Goal: Task Accomplishment & Management: Use online tool/utility

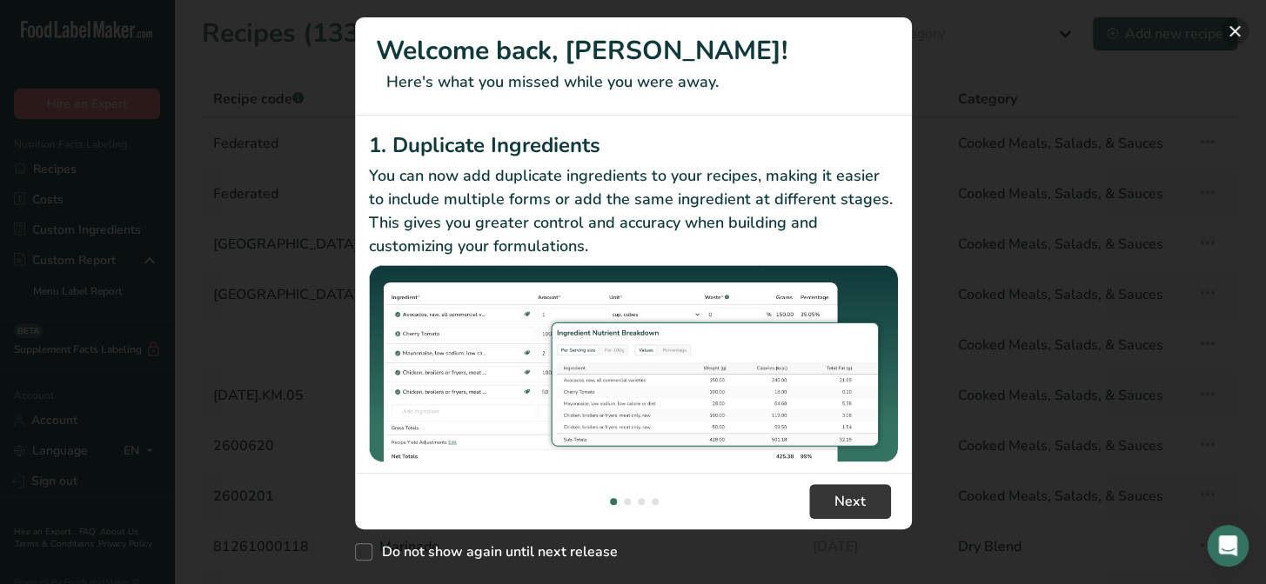
click at [1231, 30] on button "New Features" at bounding box center [1234, 31] width 28 height 28
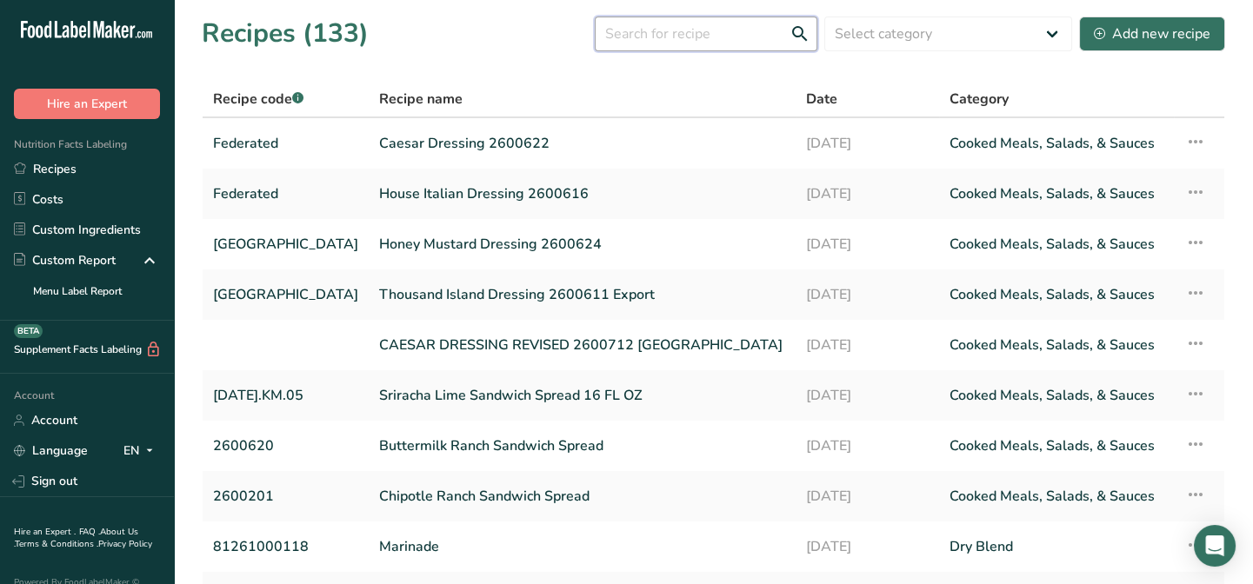
click at [666, 33] on input "text" at bounding box center [706, 34] width 223 height 35
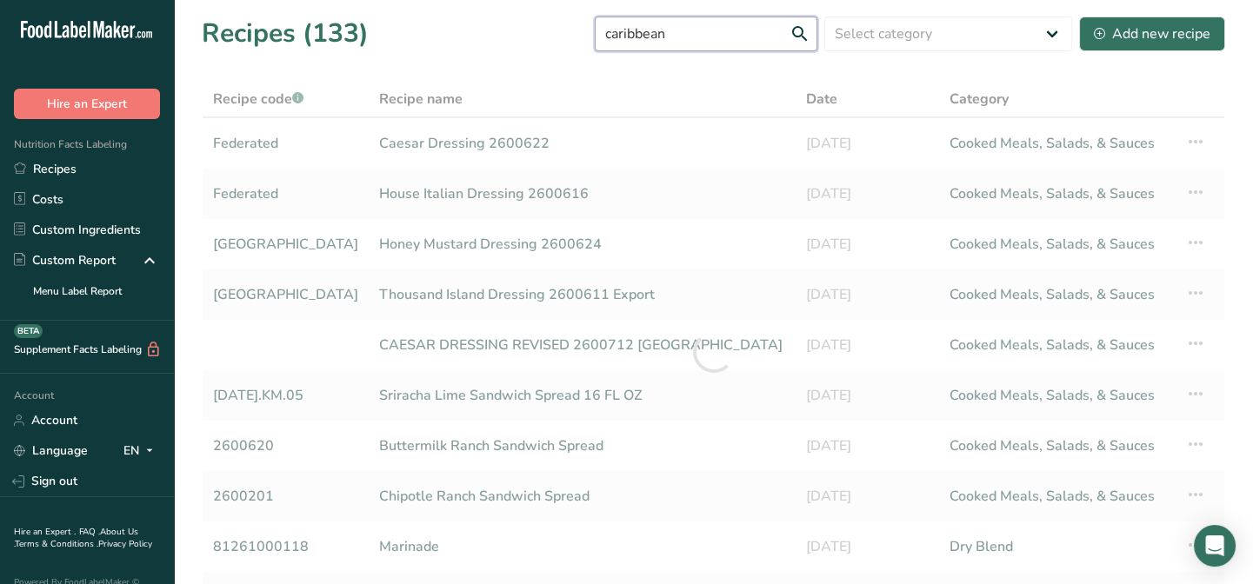
type input "caribbean"
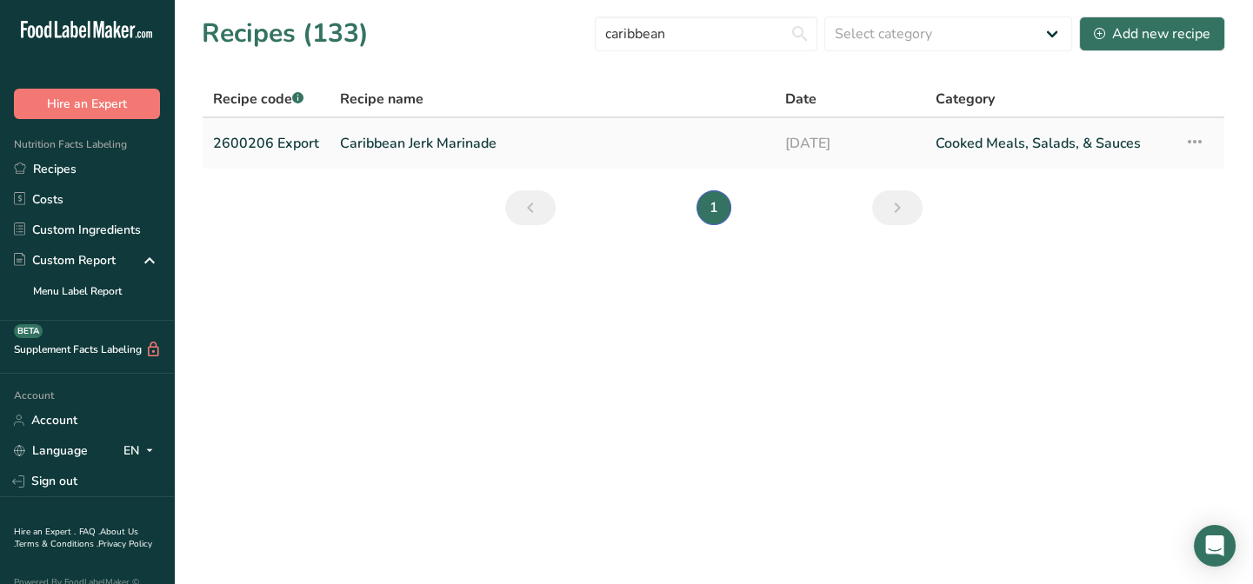
click at [330, 140] on td "Caribbean Jerk Marinade" at bounding box center [552, 143] width 445 height 50
click at [270, 139] on link "2600206 Export" at bounding box center [266, 143] width 106 height 37
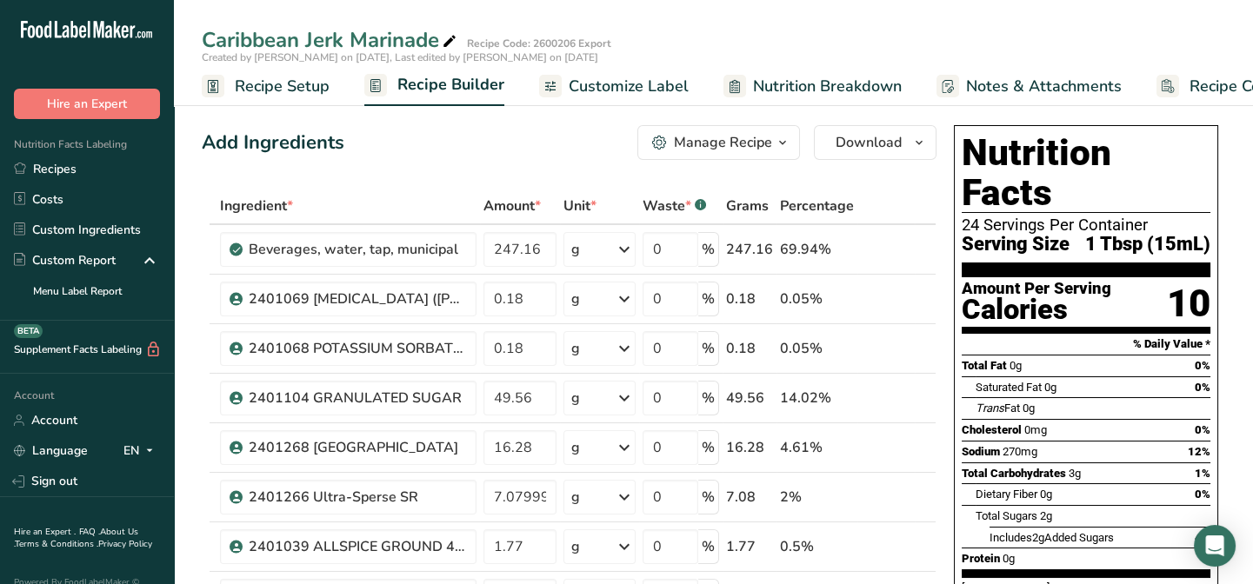
click at [781, 145] on icon "button" at bounding box center [783, 143] width 14 height 22
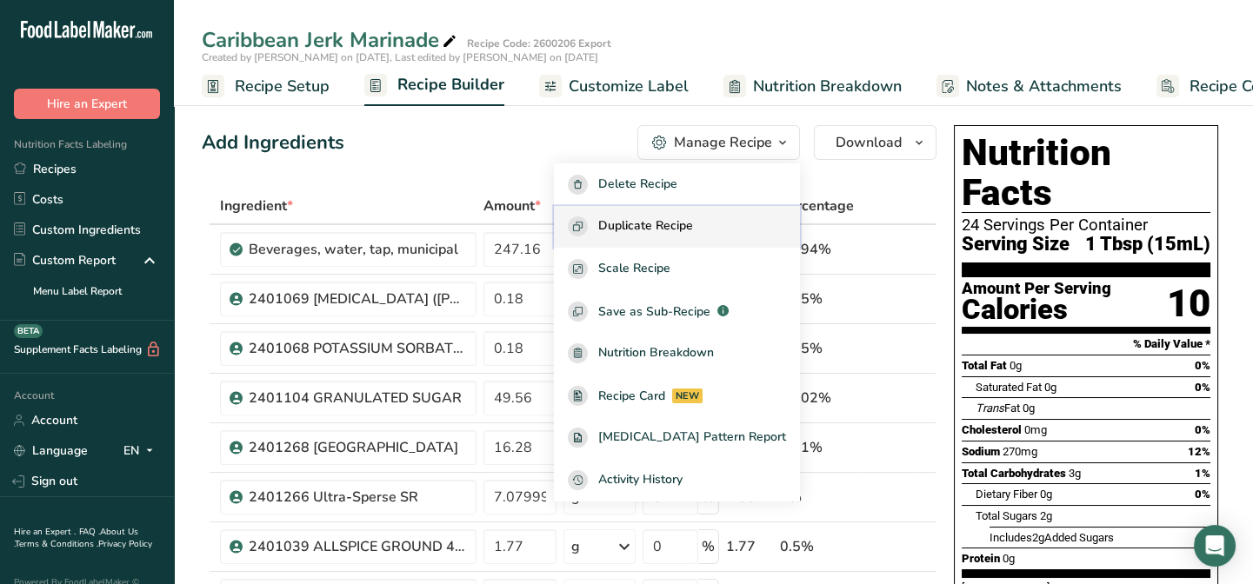
click at [670, 223] on span "Duplicate Recipe" at bounding box center [645, 227] width 95 height 20
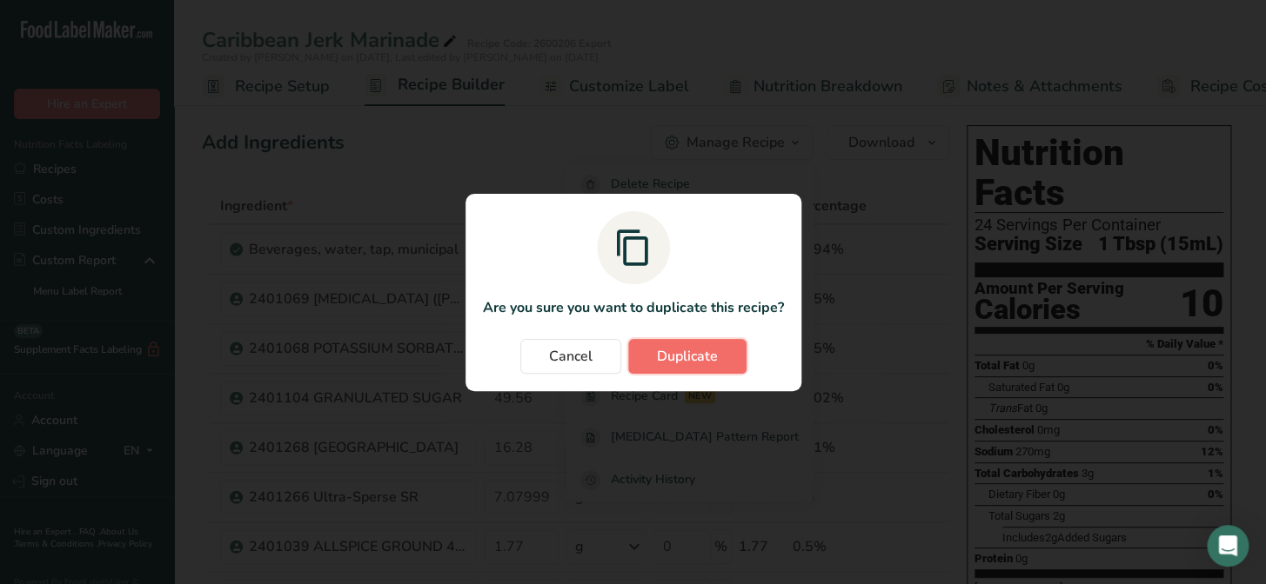
click at [695, 351] on span "Duplicate" at bounding box center [687, 356] width 61 height 21
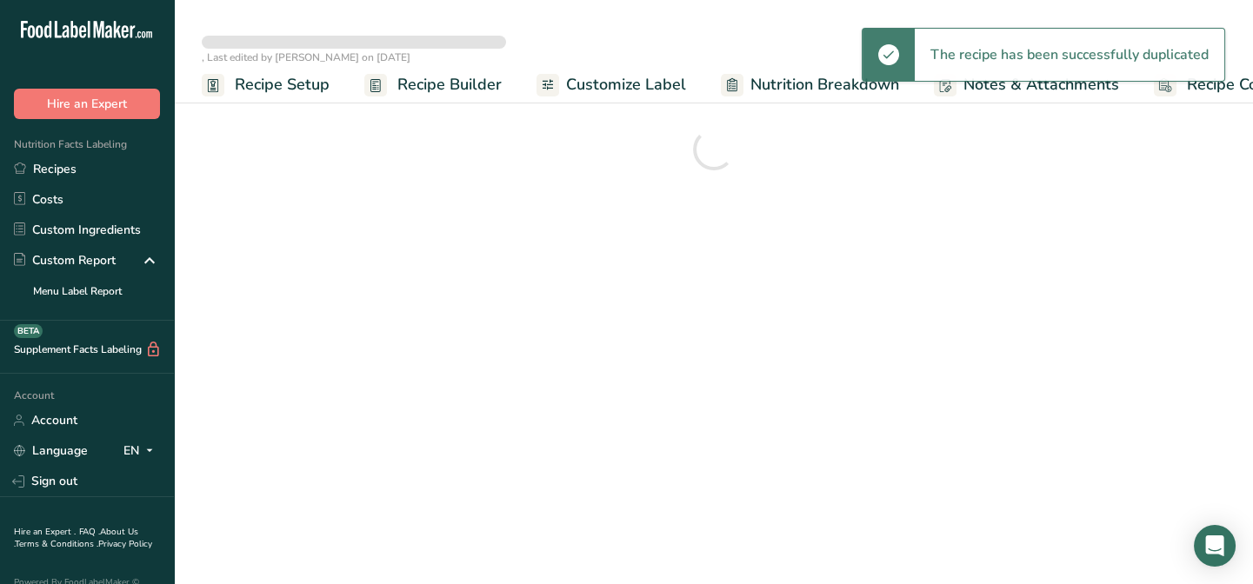
click at [250, 85] on span "Recipe Setup" at bounding box center [282, 84] width 95 height 23
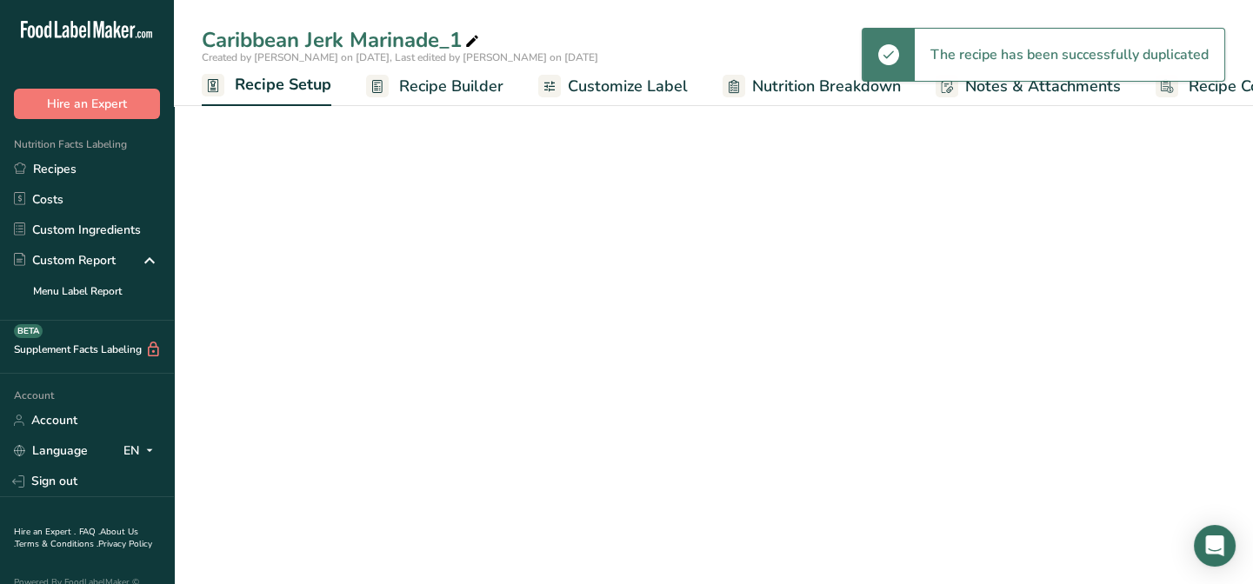
scroll to position [0, 5]
select select "22"
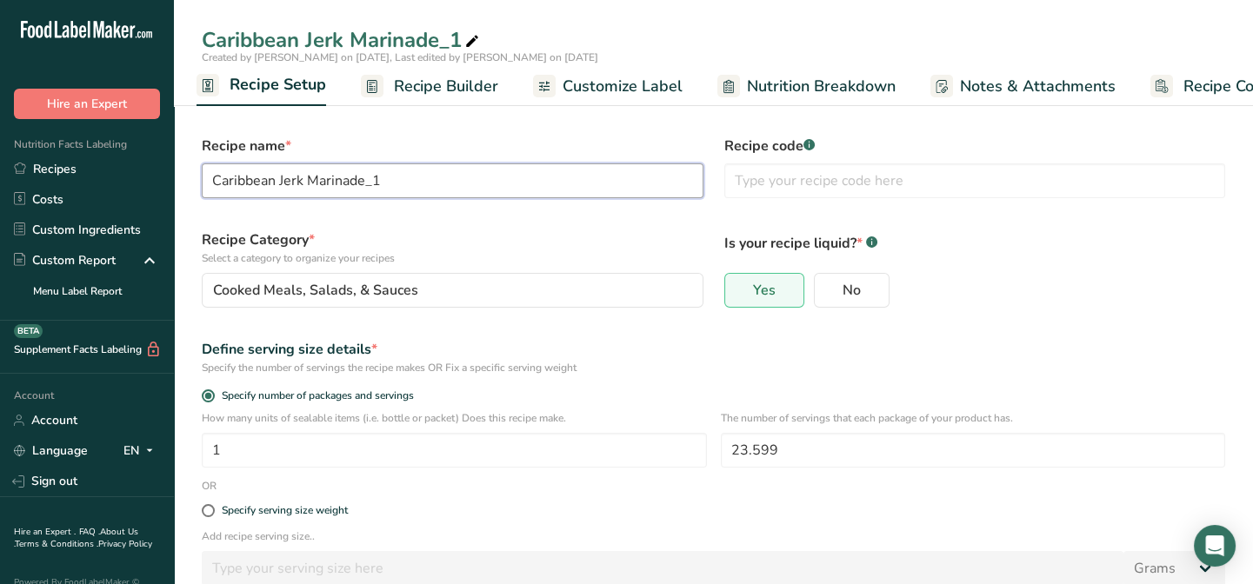
click at [393, 177] on input "Caribbean Jerk Marinade_1" at bounding box center [453, 181] width 502 height 35
type input "Caribbean Jerk Marinade"
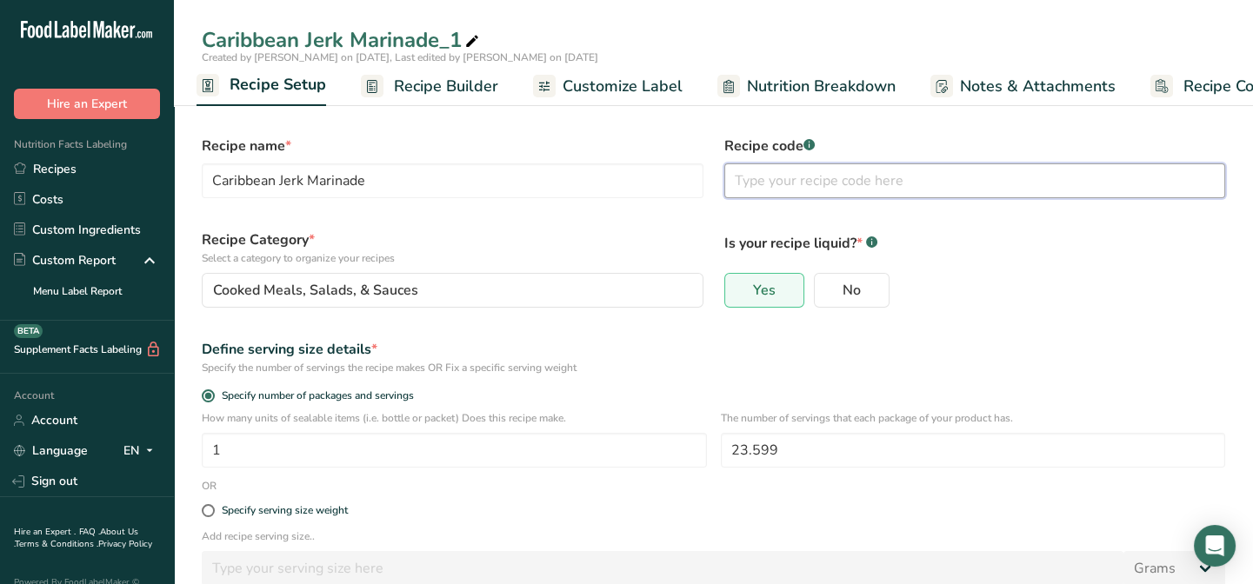
click at [761, 183] on input "text" at bounding box center [976, 181] width 502 height 35
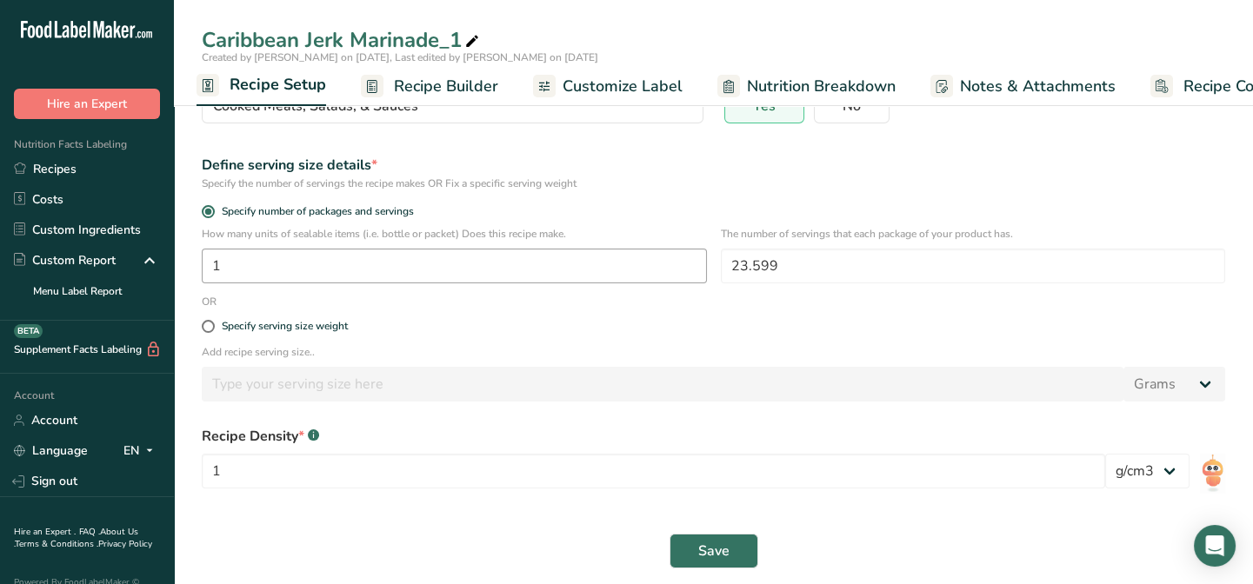
scroll to position [198, 0]
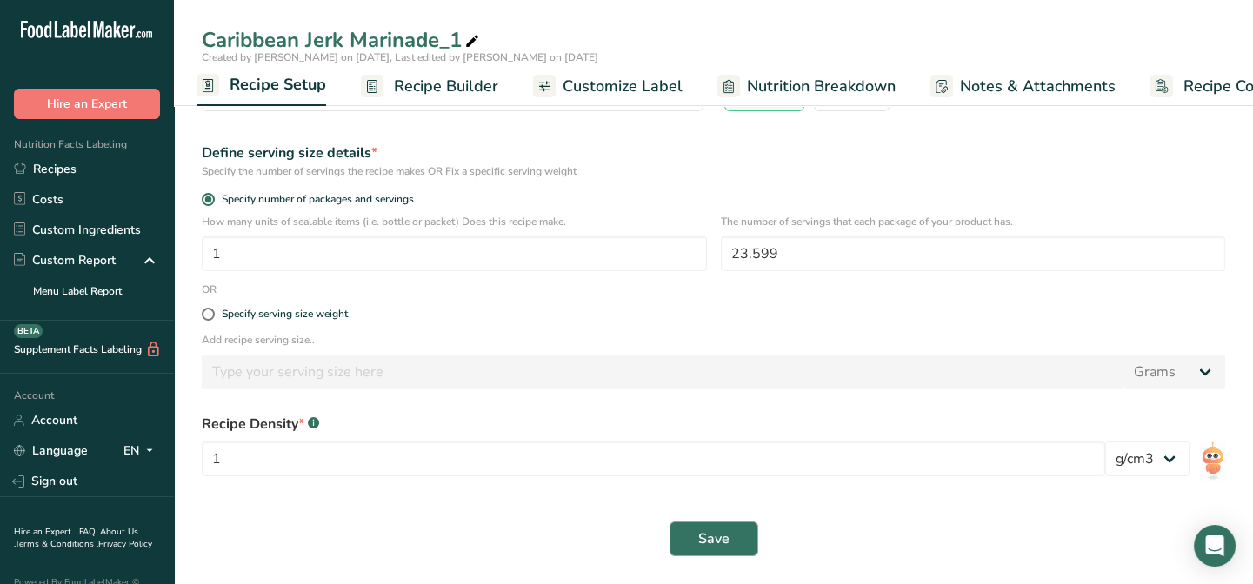
type input "Piggly Wiggly"
click at [702, 541] on span "Save" at bounding box center [713, 539] width 31 height 21
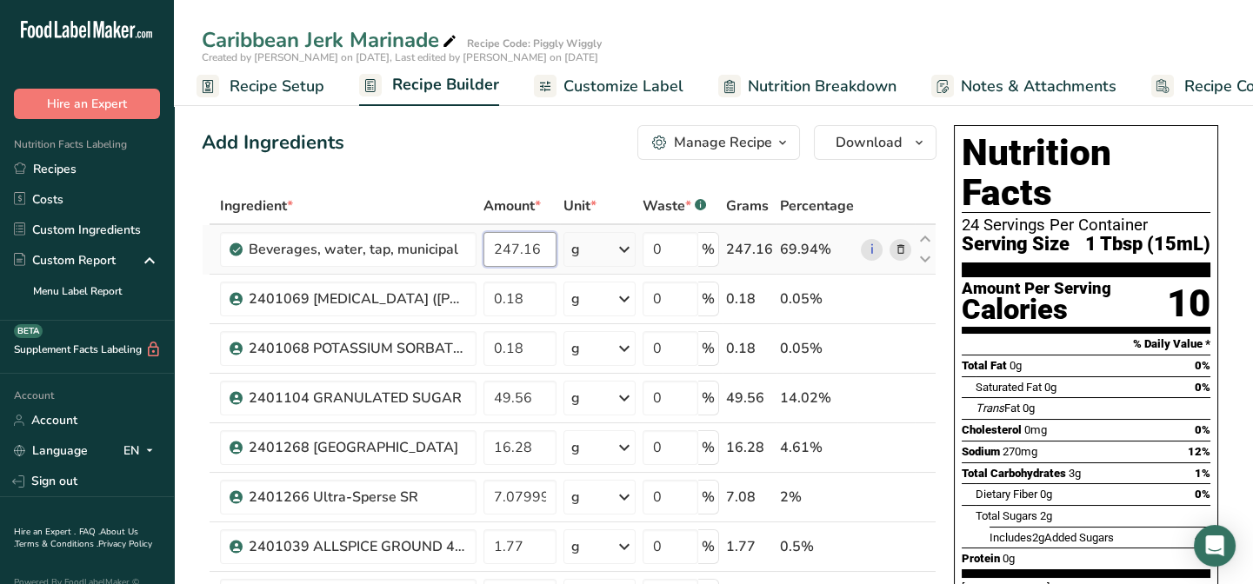
click at [519, 254] on input "247.16" at bounding box center [520, 249] width 73 height 35
drag, startPoint x: 539, startPoint y: 244, endPoint x: 491, endPoint y: 244, distance: 47.8
click at [491, 244] on input "247.16" at bounding box center [520, 249] width 73 height 35
type input "246.91"
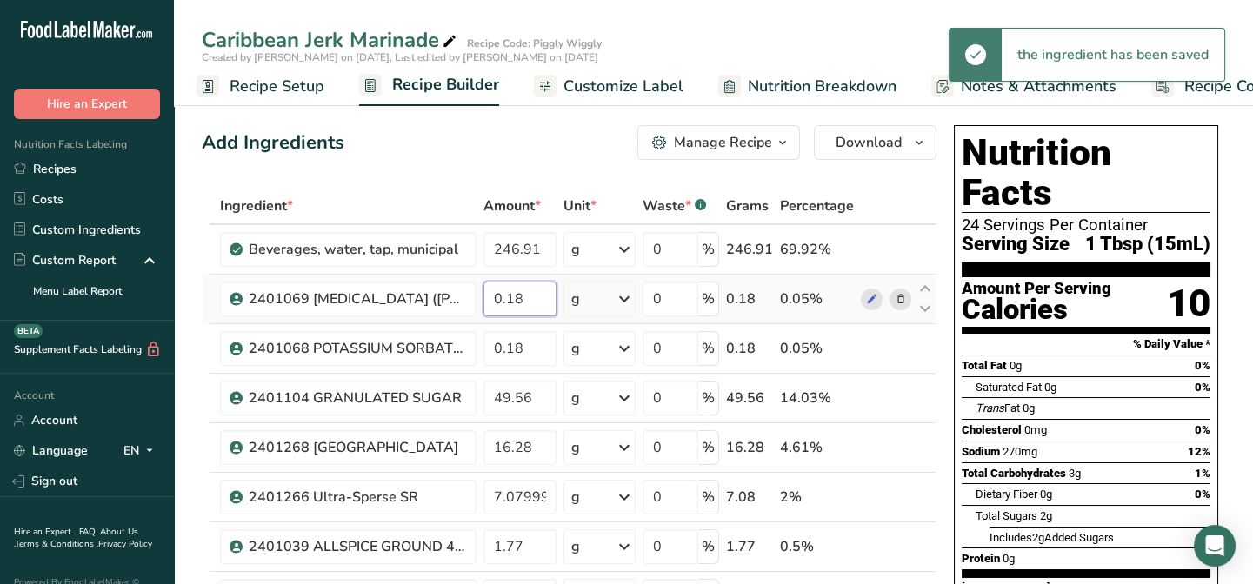
drag, startPoint x: 531, startPoint y: 301, endPoint x: 512, endPoint y: 299, distance: 18.3
click at [512, 299] on input "0.18" at bounding box center [520, 299] width 73 height 35
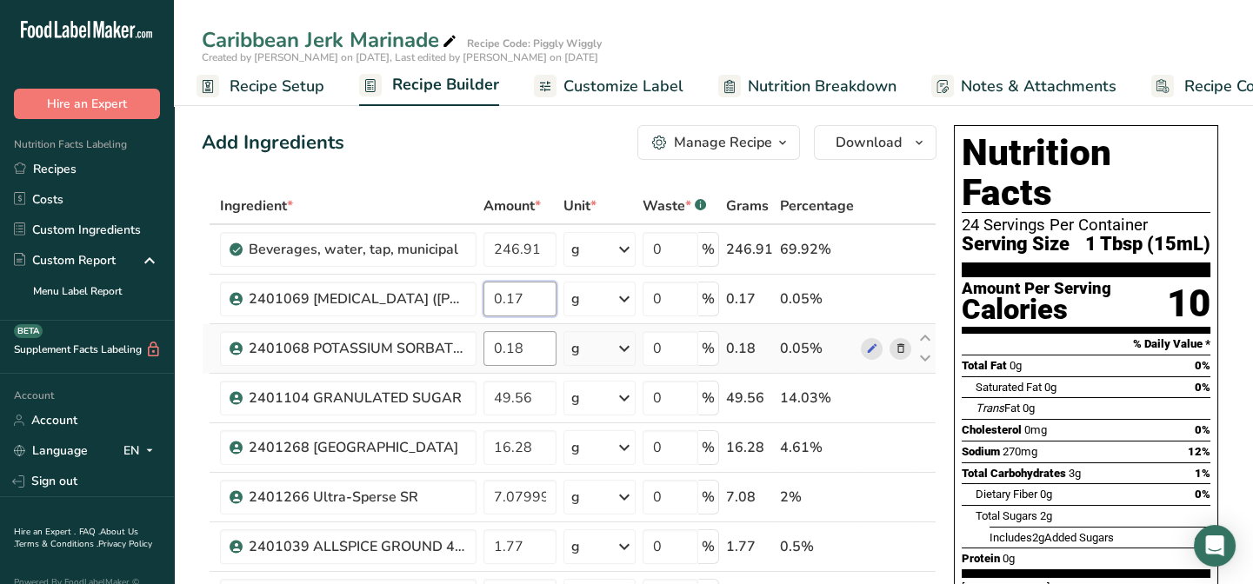
type input "0.17"
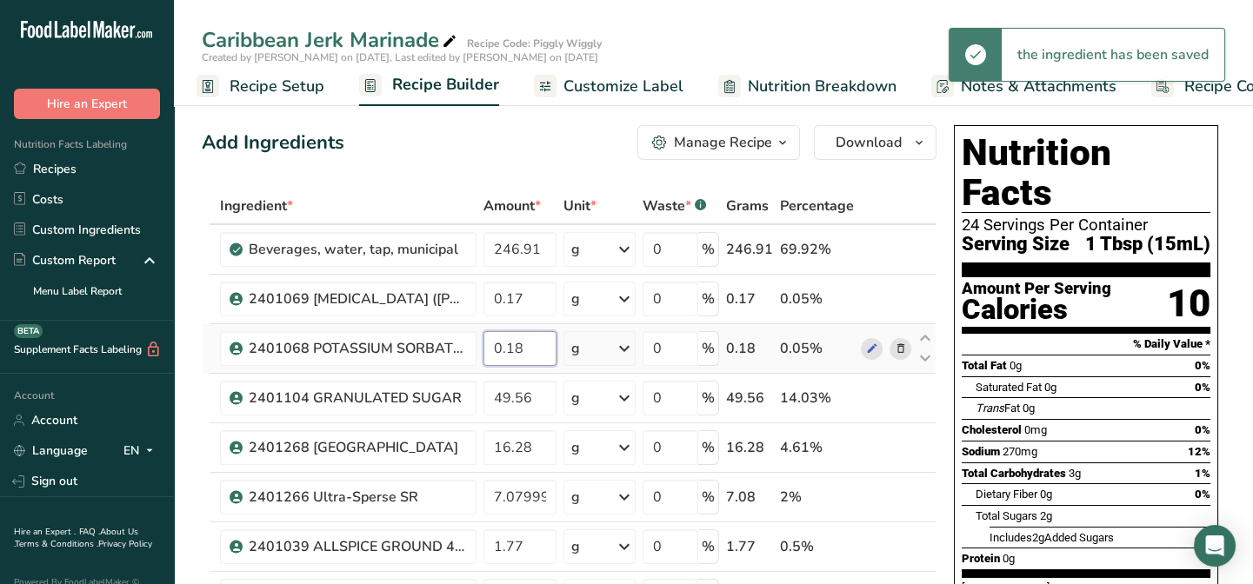
drag, startPoint x: 524, startPoint y: 345, endPoint x: 514, endPoint y: 346, distance: 9.6
click at [514, 346] on input "0.18" at bounding box center [520, 348] width 73 height 35
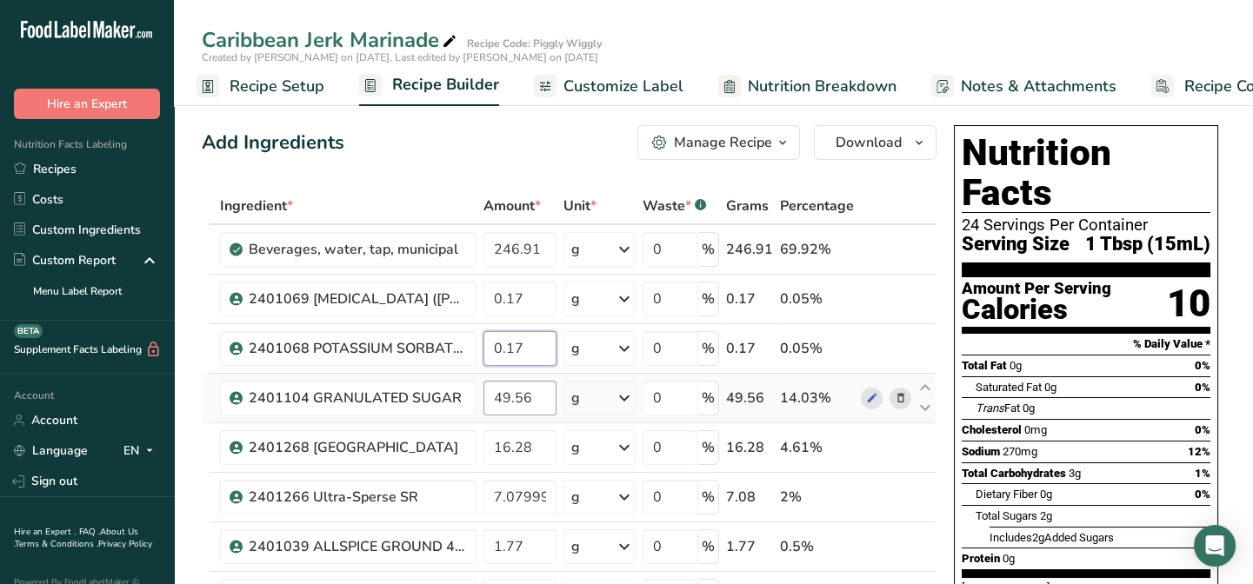
type input "0.17"
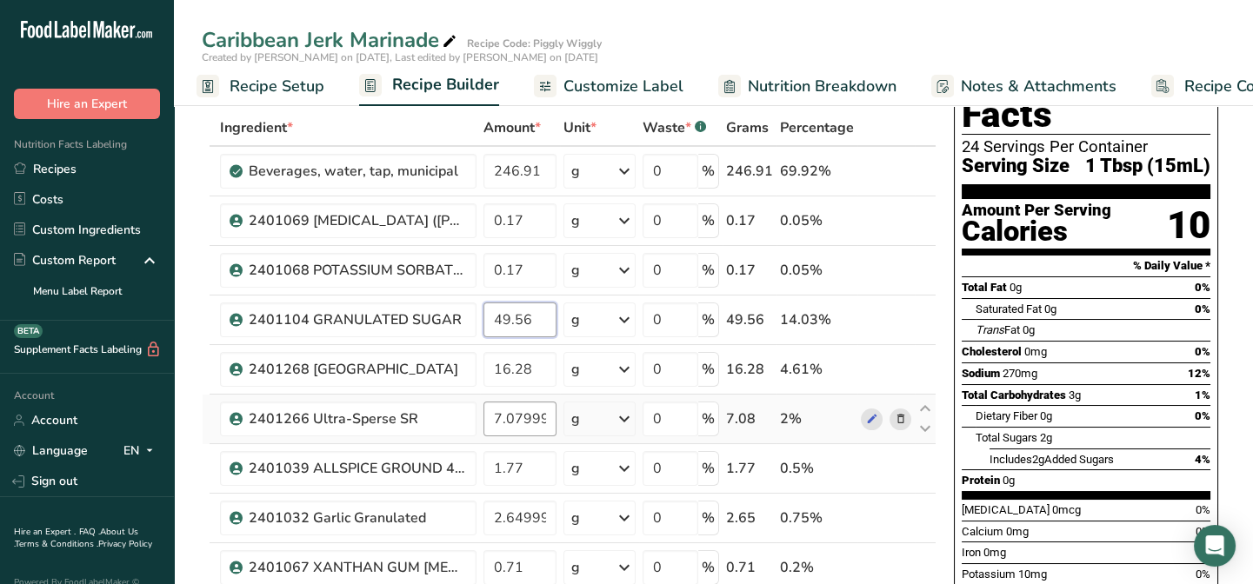
scroll to position [157, 0]
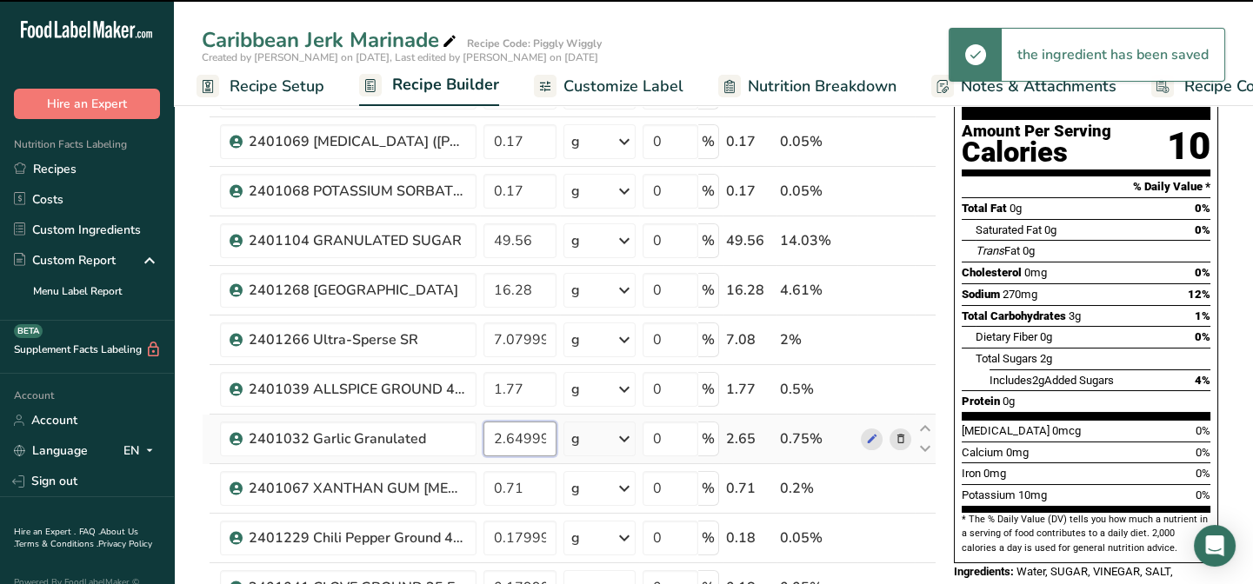
drag, startPoint x: 551, startPoint y: 435, endPoint x: 514, endPoint y: 446, distance: 38.2
click at [514, 446] on input "2.649999" at bounding box center [520, 439] width 73 height 35
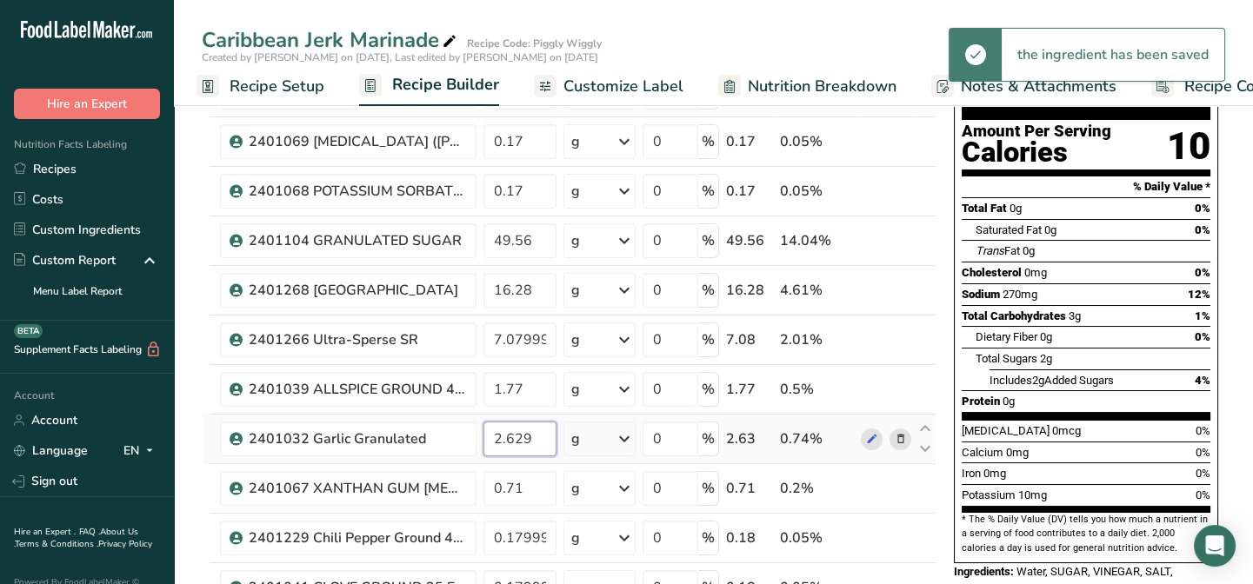
click at [537, 437] on input "2.629" at bounding box center [520, 439] width 73 height 35
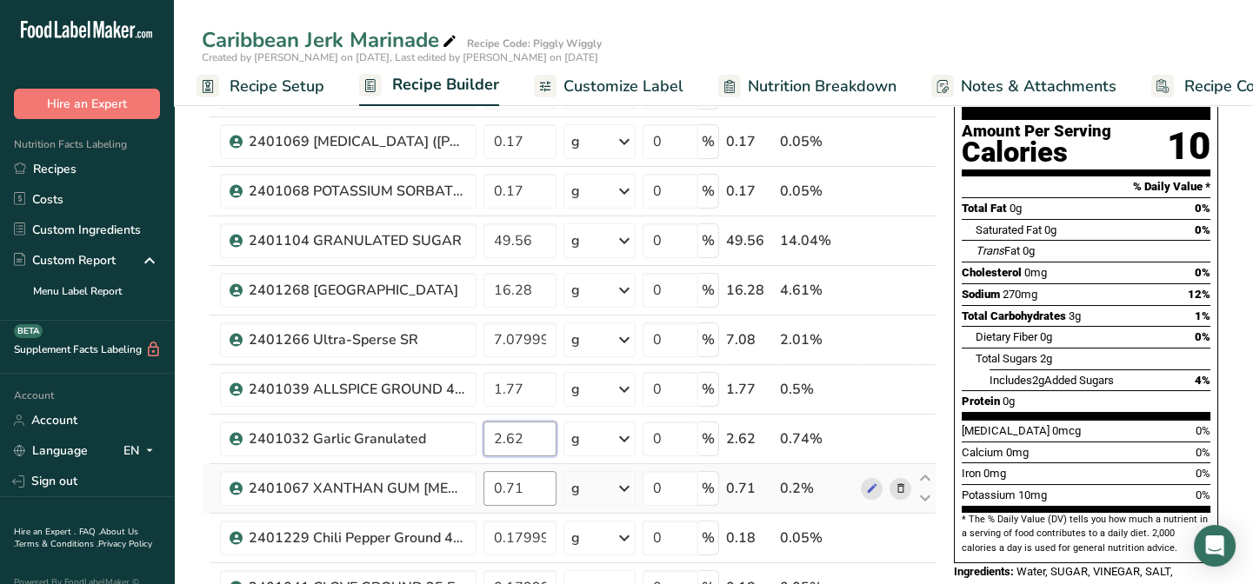
type input "2.62"
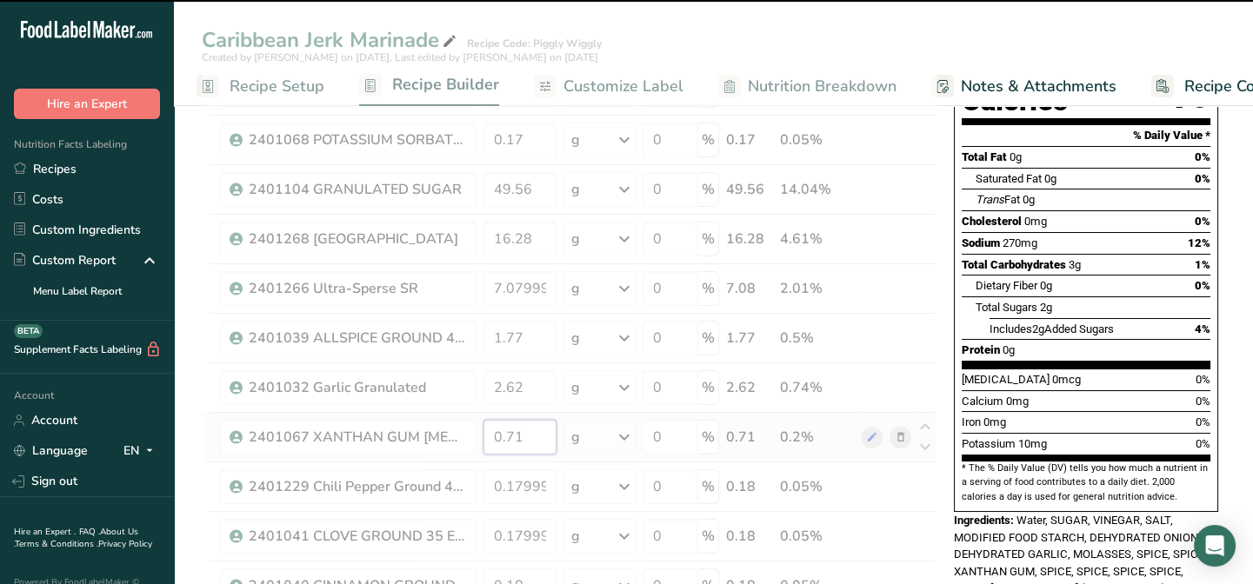
scroll to position [237, 0]
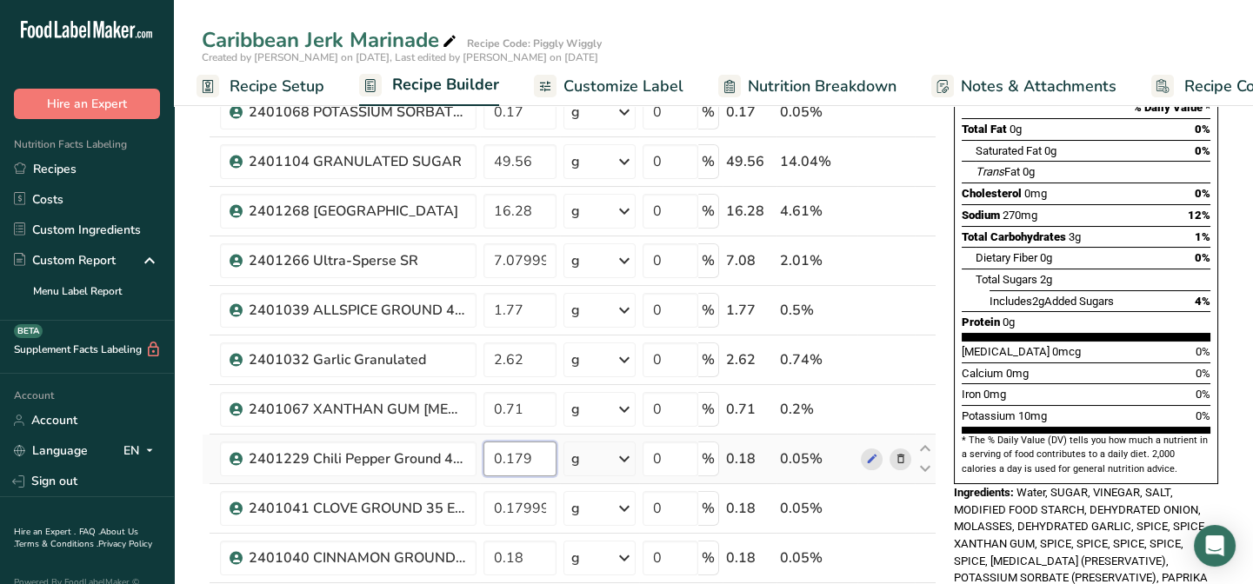
click at [546, 456] on input "0.179" at bounding box center [520, 459] width 73 height 35
type input "0.177"
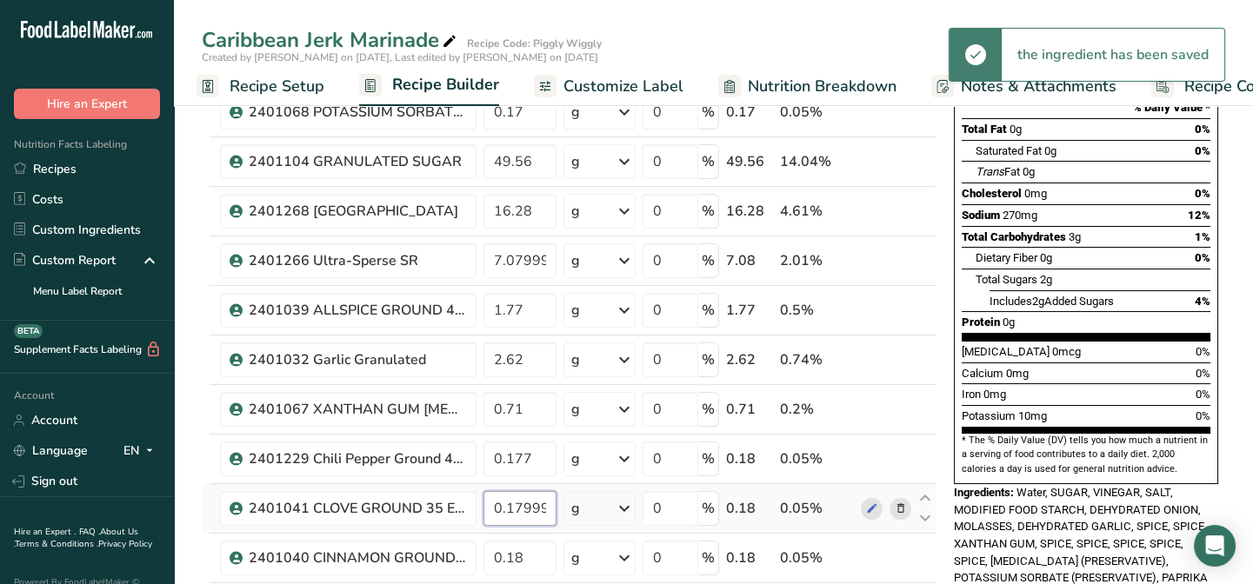
click at [551, 502] on input "0.179999" at bounding box center [520, 508] width 73 height 35
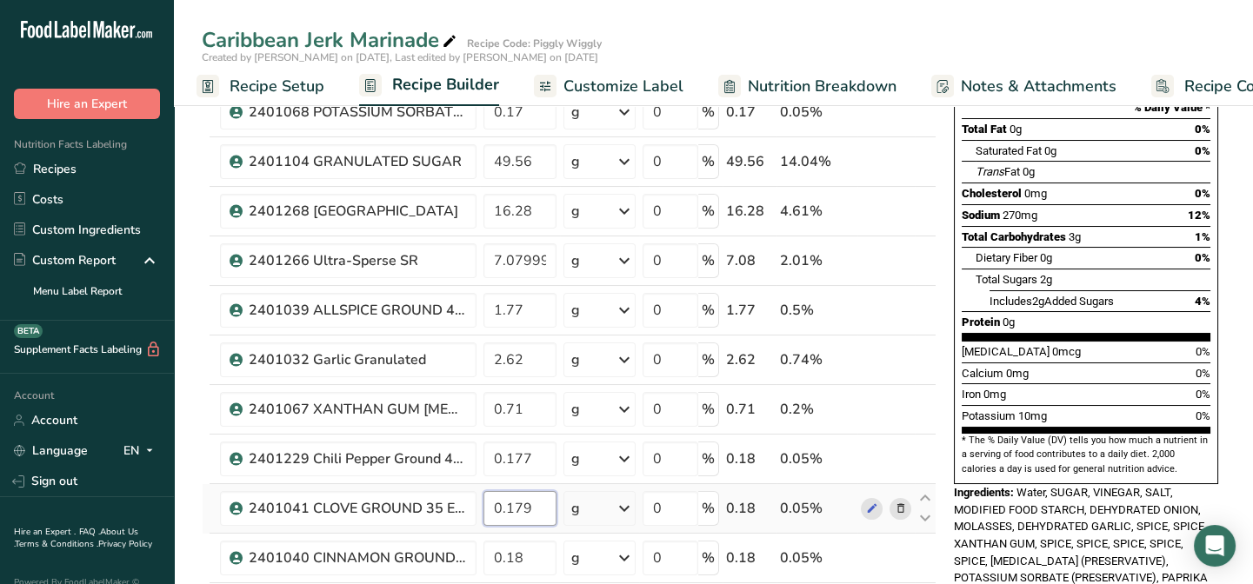
click at [551, 502] on input "0.179" at bounding box center [520, 508] width 73 height 35
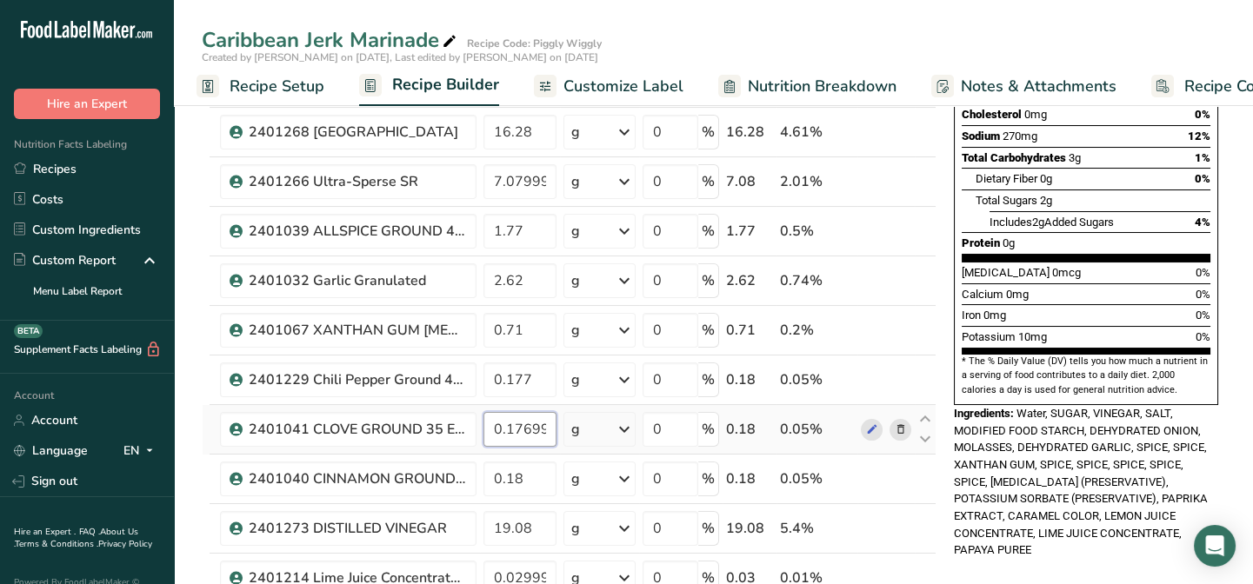
click at [551, 424] on input "0.176999" at bounding box center [520, 429] width 73 height 35
click at [551, 424] on input "0.19" at bounding box center [520, 429] width 73 height 35
type input "0.177"
click at [529, 479] on div "Ingredient * Amount * Unit * Waste * .a-a{fill:#347362;}.b-a{fill:#fff;} Grams …" at bounding box center [569, 540] width 735 height 1336
type input "0.177"
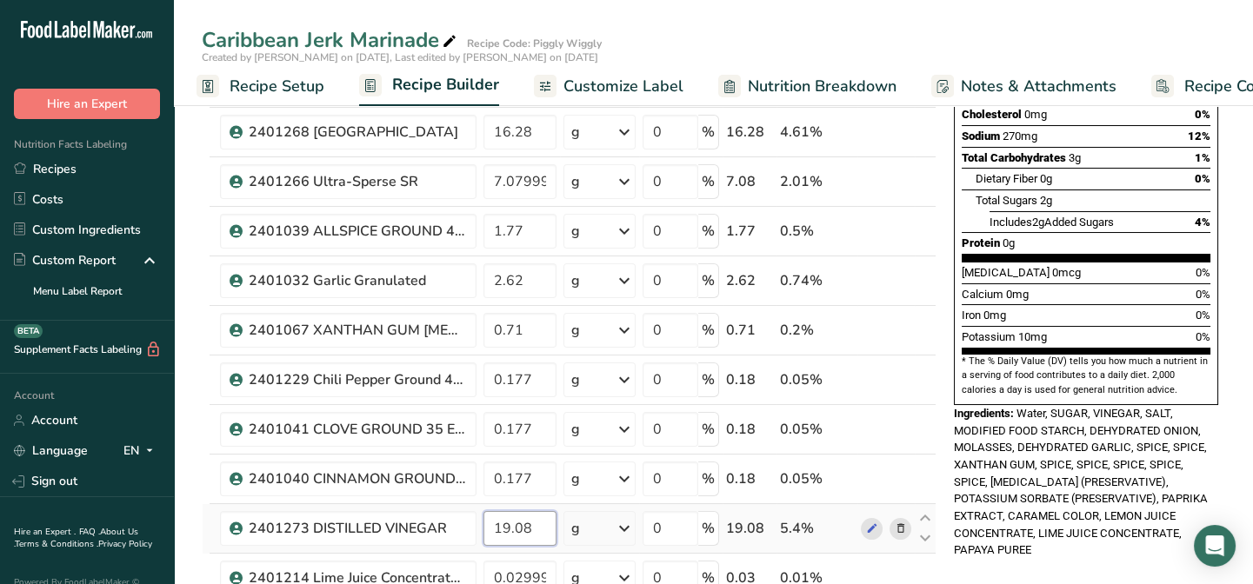
click at [539, 525] on div "Ingredient * Amount * Unit * Waste * .a-a{fill:#347362;}.b-a{fill:#fff;} Grams …" at bounding box center [569, 540] width 735 height 1336
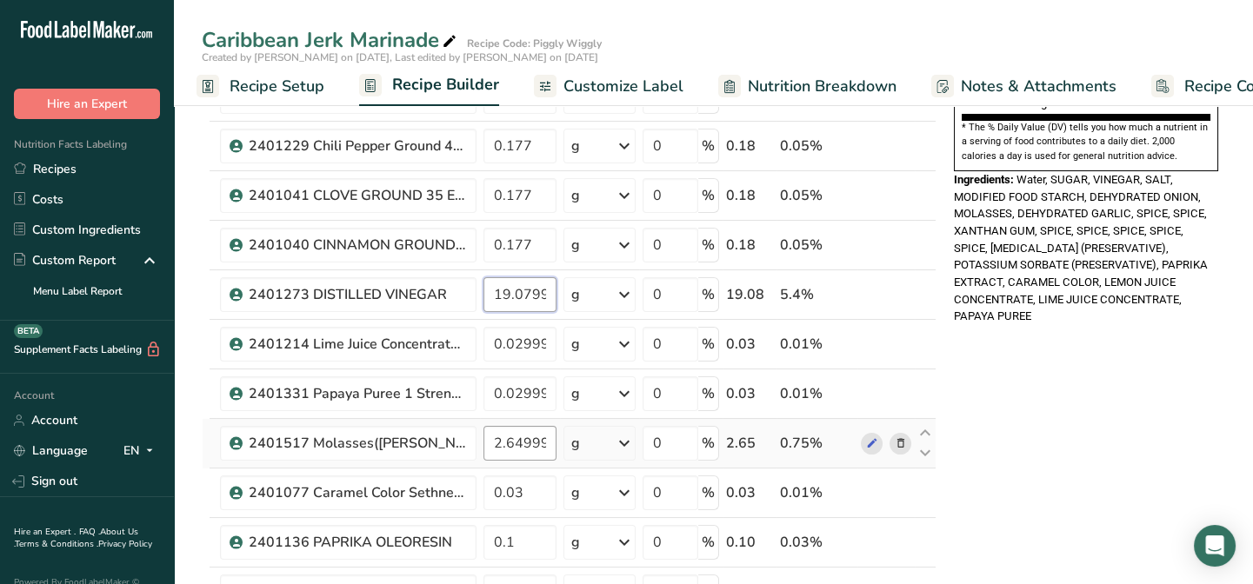
scroll to position [553, 0]
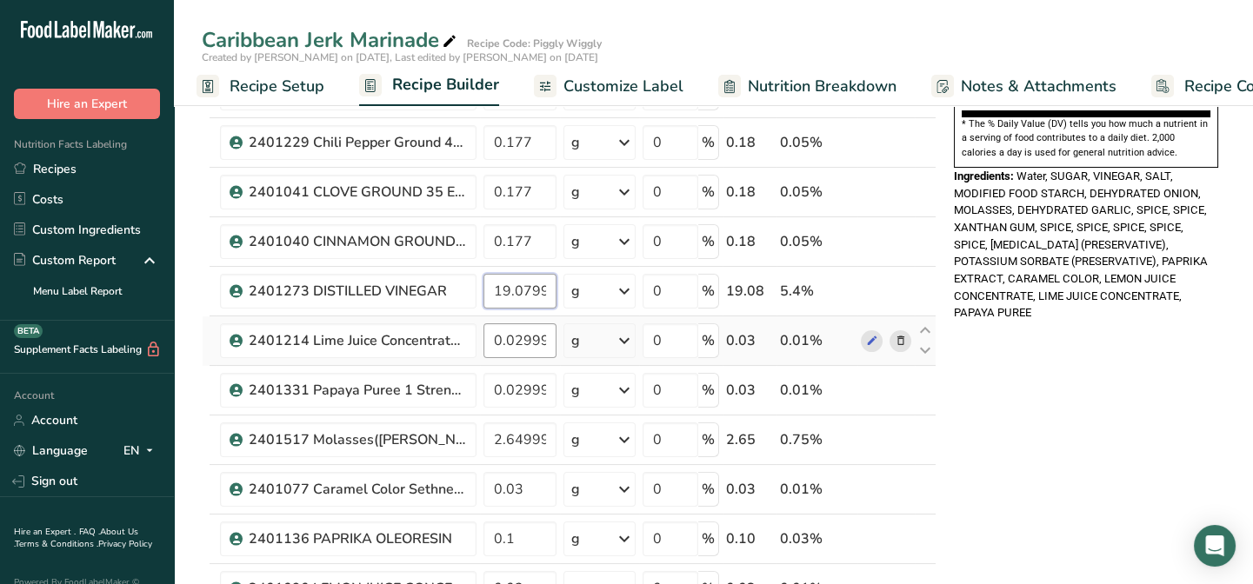
type input "19.079999"
click at [550, 339] on div "Ingredient * Amount * Unit * Waste * .a-a{fill:#347362;}.b-a{fill:#fff;} Grams …" at bounding box center [569, 303] width 735 height 1336
click at [550, 339] on input "0.09" at bounding box center [520, 341] width 73 height 35
type input "3"
type input "0.03"
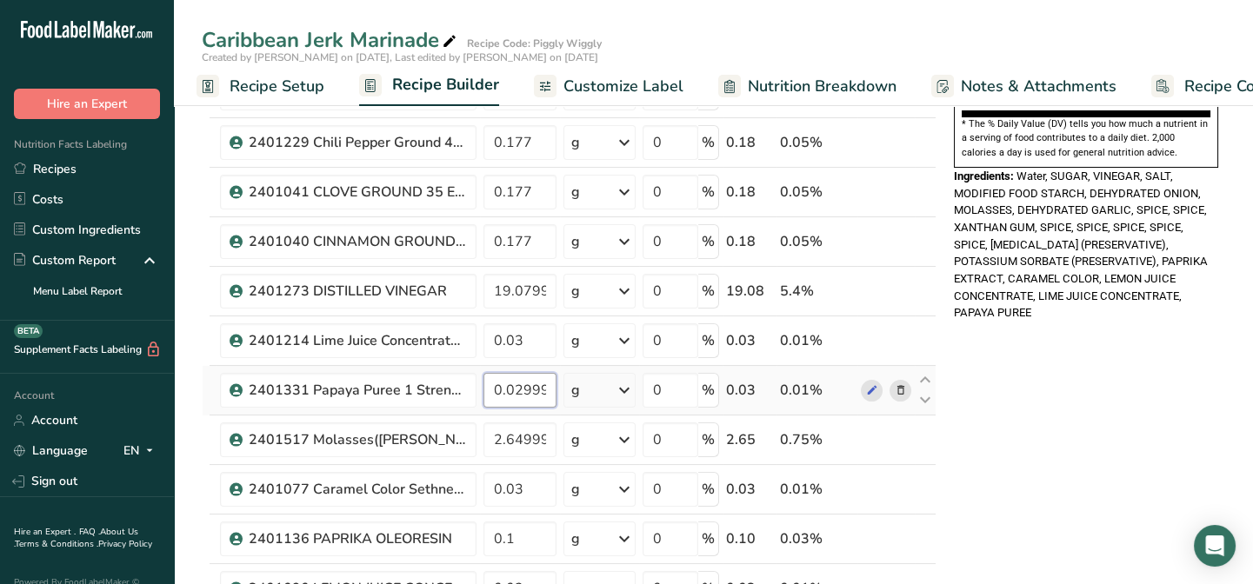
click at [548, 386] on div "Ingredient * Amount * Unit * Waste * .a-a{fill:#347362;}.b-a{fill:#fff;} Grams …" at bounding box center [569, 303] width 735 height 1336
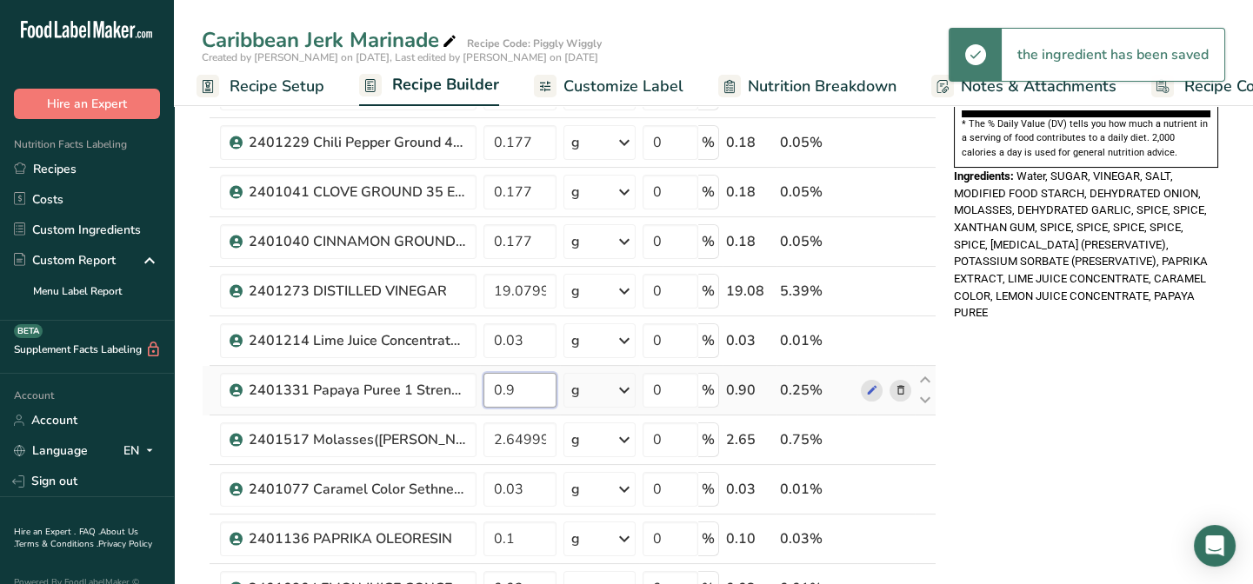
type input "9"
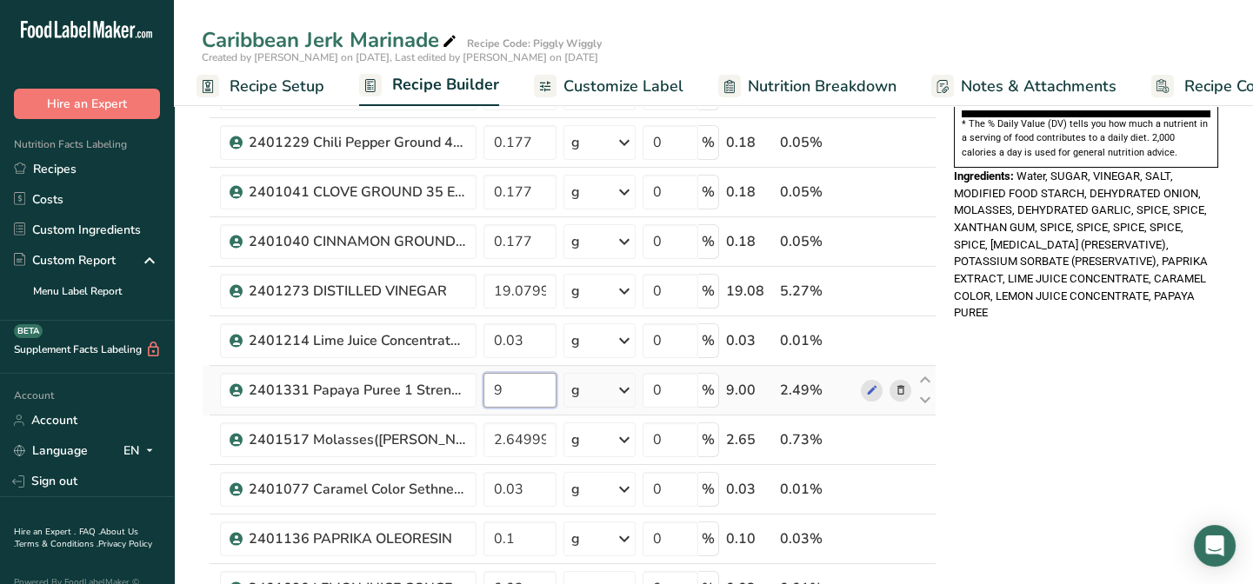
click at [548, 386] on input "9" at bounding box center [520, 390] width 73 height 35
type input "0.03"
click at [561, 438] on div "Ingredient * Amount * Unit * Waste * .a-a{fill:#347362;}.b-a{fill:#fff;} Grams …" at bounding box center [569, 303] width 735 height 1336
click at [558, 437] on td "2.649999" at bounding box center [520, 441] width 80 height 50
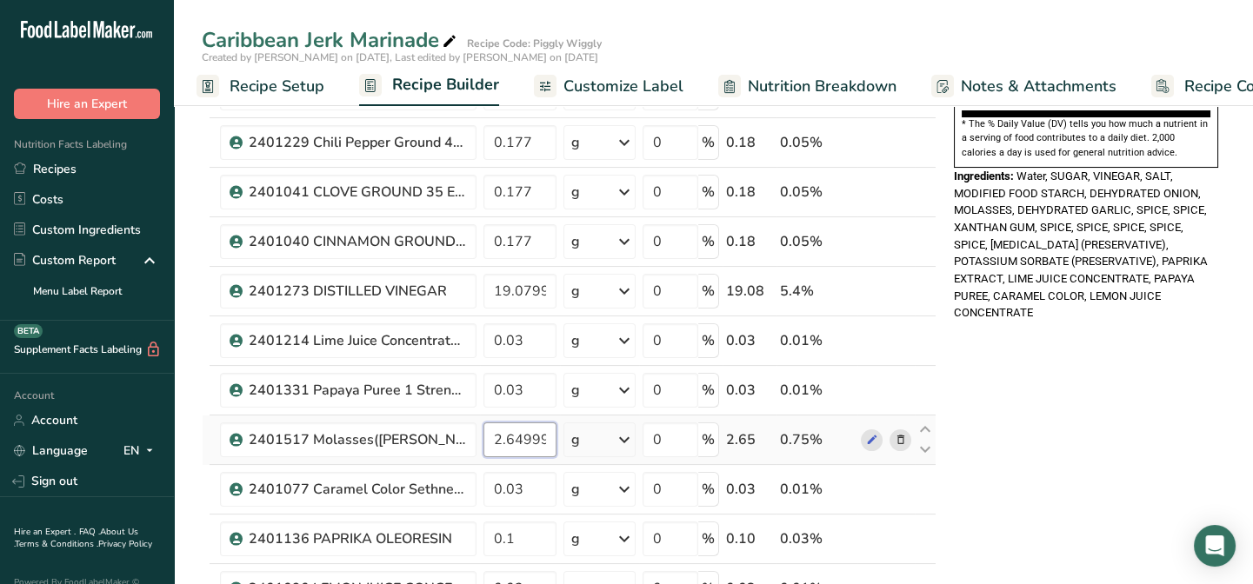
click at [554, 437] on input "2.649999" at bounding box center [520, 440] width 73 height 35
click at [551, 439] on input "2.649999" at bounding box center [520, 440] width 73 height 35
click at [544, 438] on input "2.649999" at bounding box center [520, 440] width 73 height 35
click at [546, 436] on input "2.9" at bounding box center [520, 440] width 73 height 35
type input "2.62"
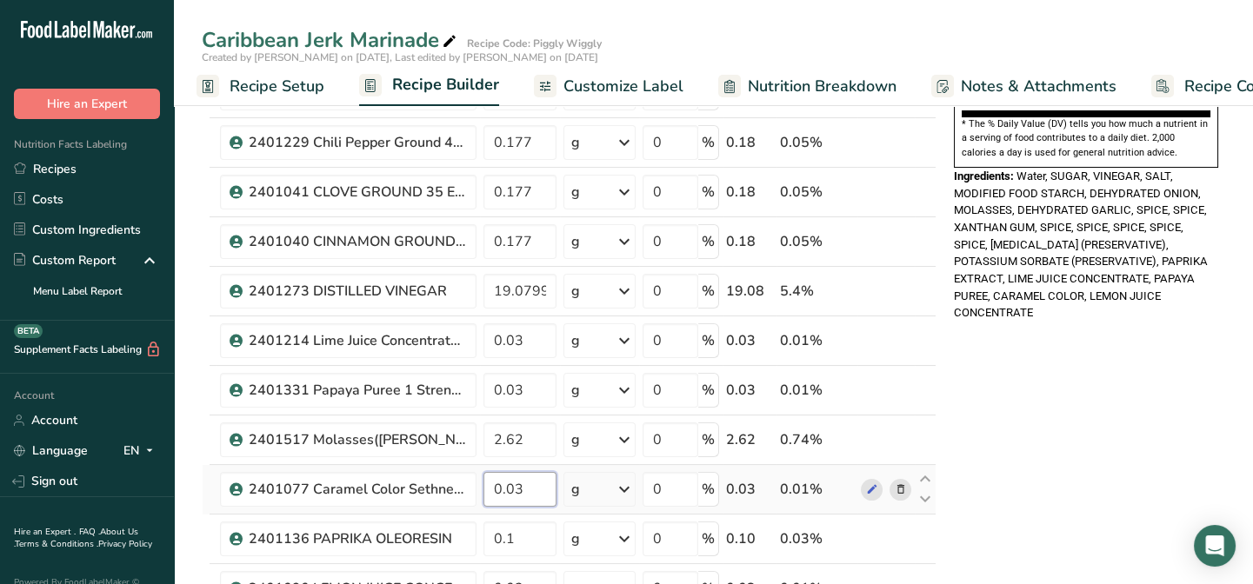
click at [534, 483] on div "Ingredient * Amount * Unit * Waste * .a-a{fill:#347362;}.b-a{fill:#fff;} Grams …" at bounding box center [569, 303] width 735 height 1336
click at [533, 484] on input "0.03" at bounding box center [520, 489] width 73 height 35
type input "0"
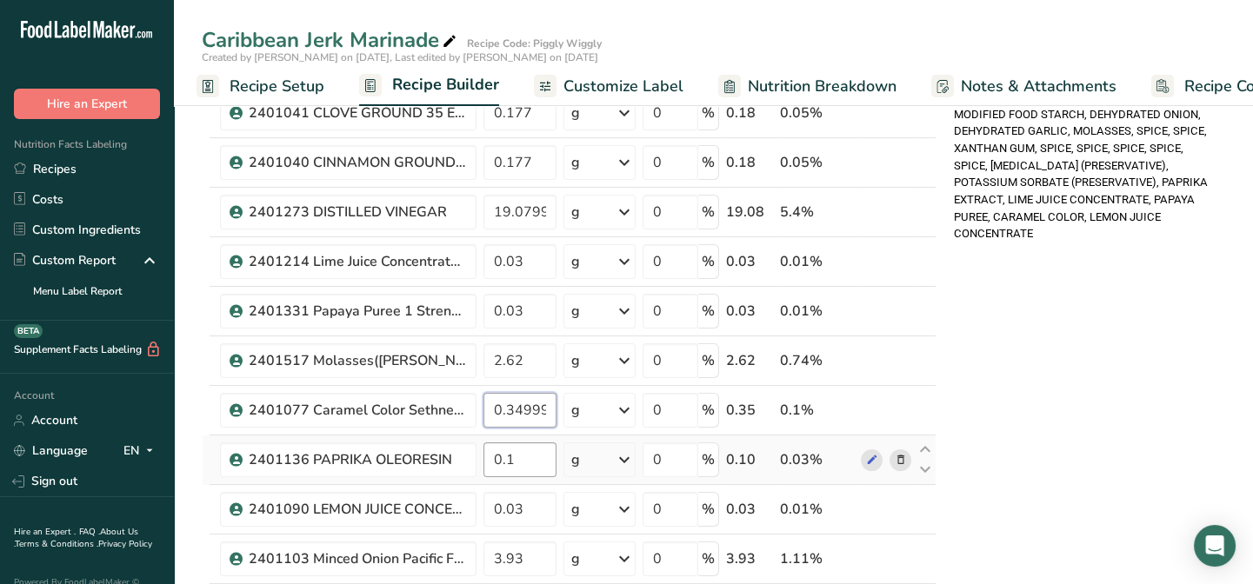
type input "0.349999"
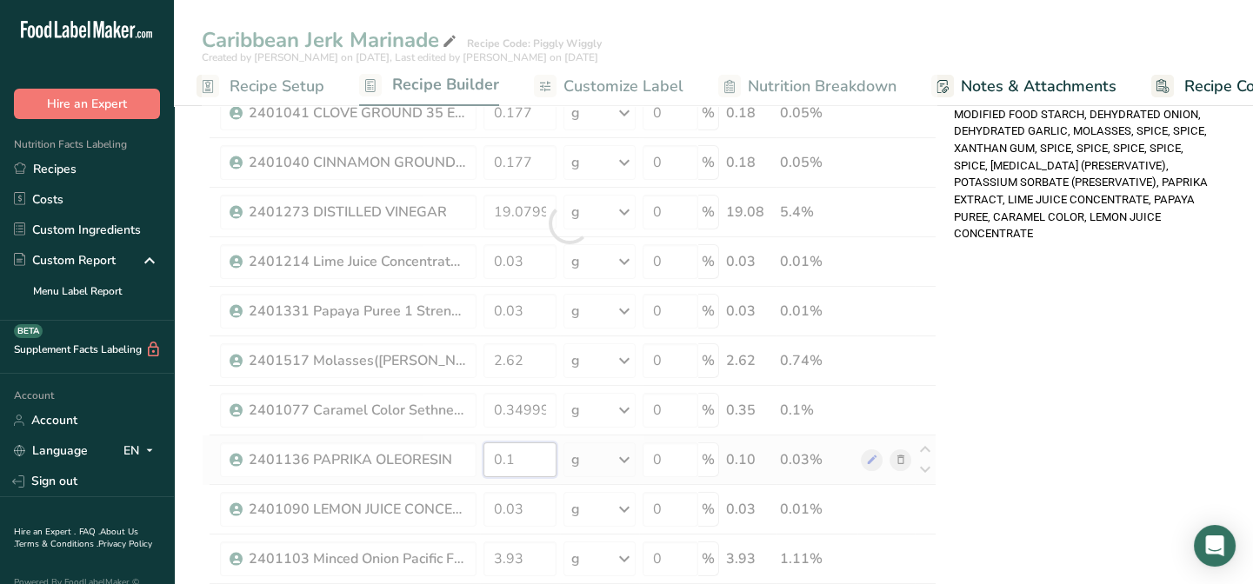
click at [529, 464] on div "Ingredient * Amount * Unit * Waste * .a-a{fill:#347362;}.b-a{fill:#fff;} Grams …" at bounding box center [569, 224] width 735 height 1336
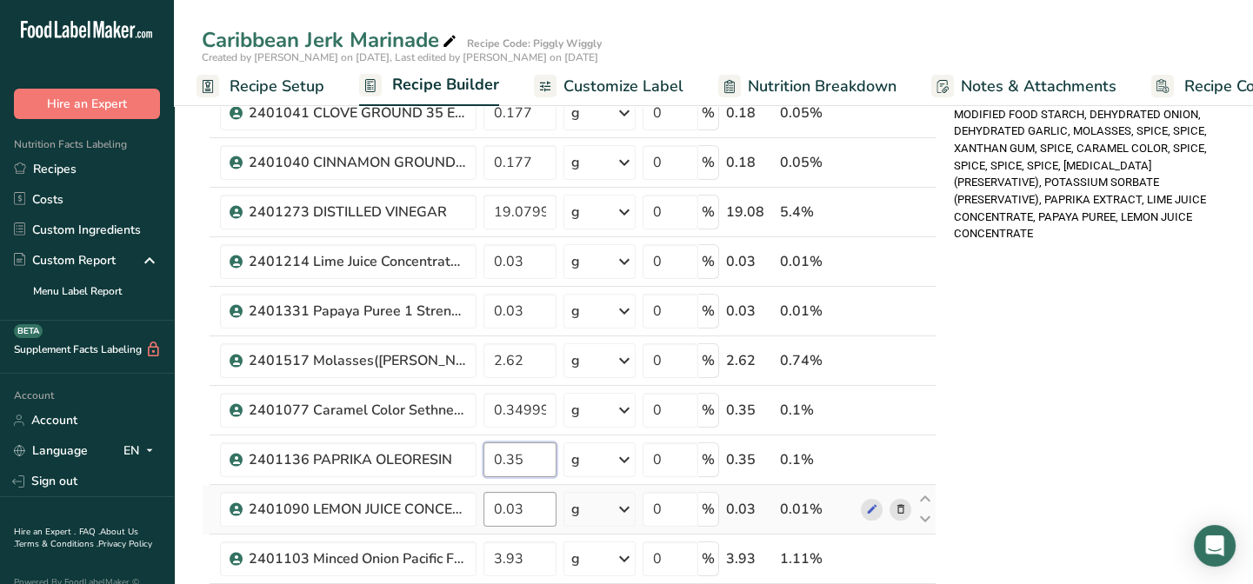
type input "0.35"
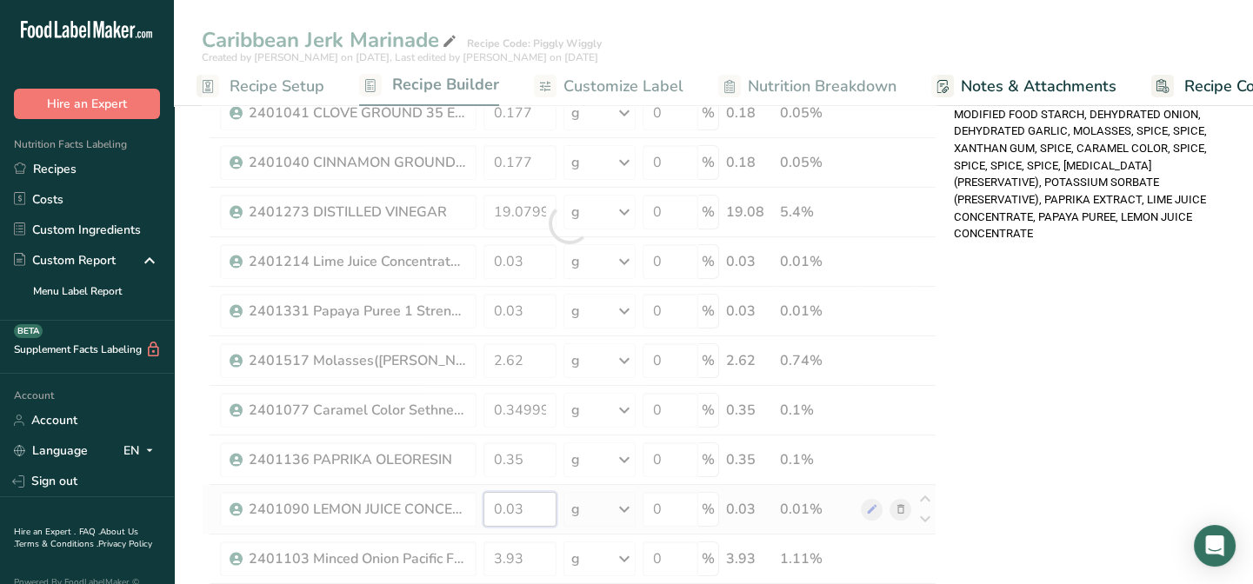
click at [534, 504] on div "Ingredient * Amount * Unit * Waste * .a-a{fill:#347362;}.b-a{fill:#fff;} Grams …" at bounding box center [569, 224] width 735 height 1336
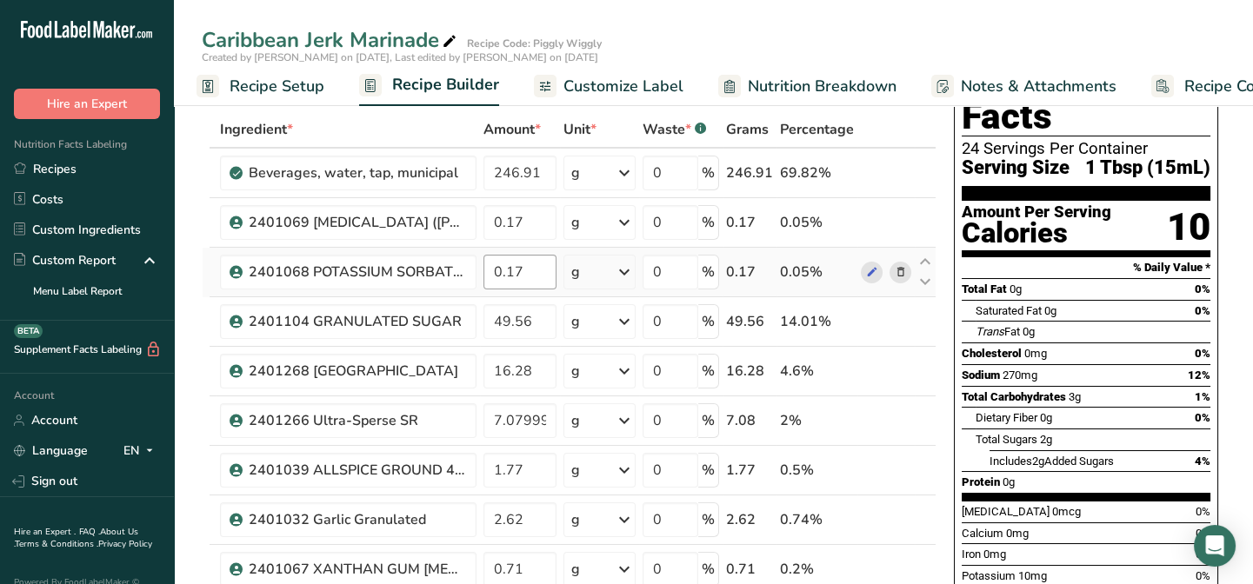
scroll to position [0, 0]
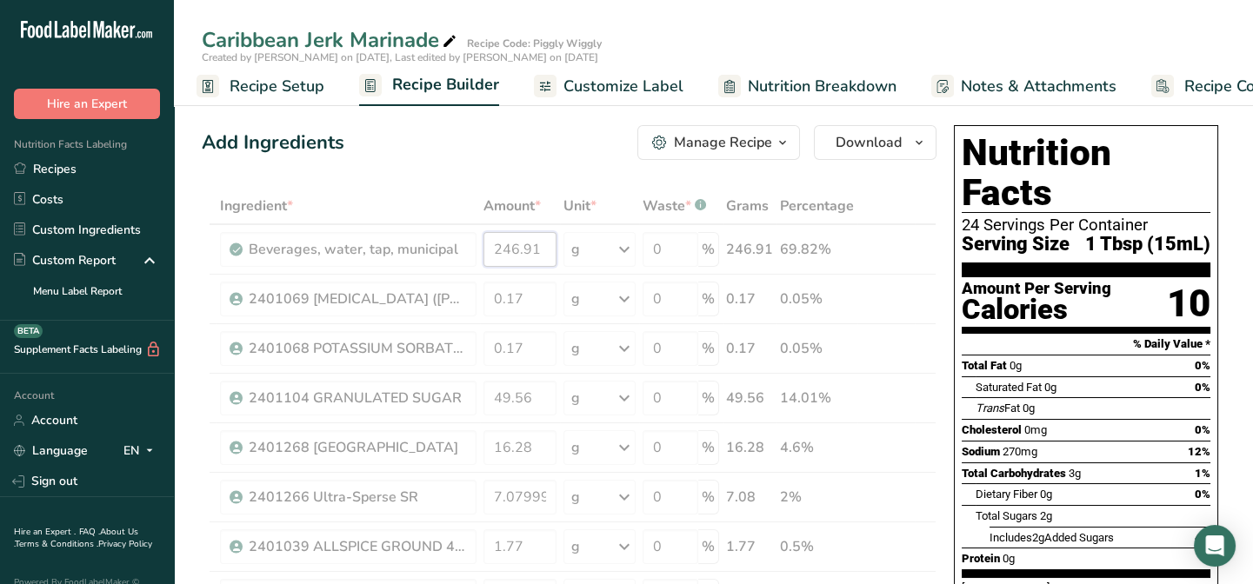
drag, startPoint x: 538, startPoint y: 244, endPoint x: 486, endPoint y: 241, distance: 51.4
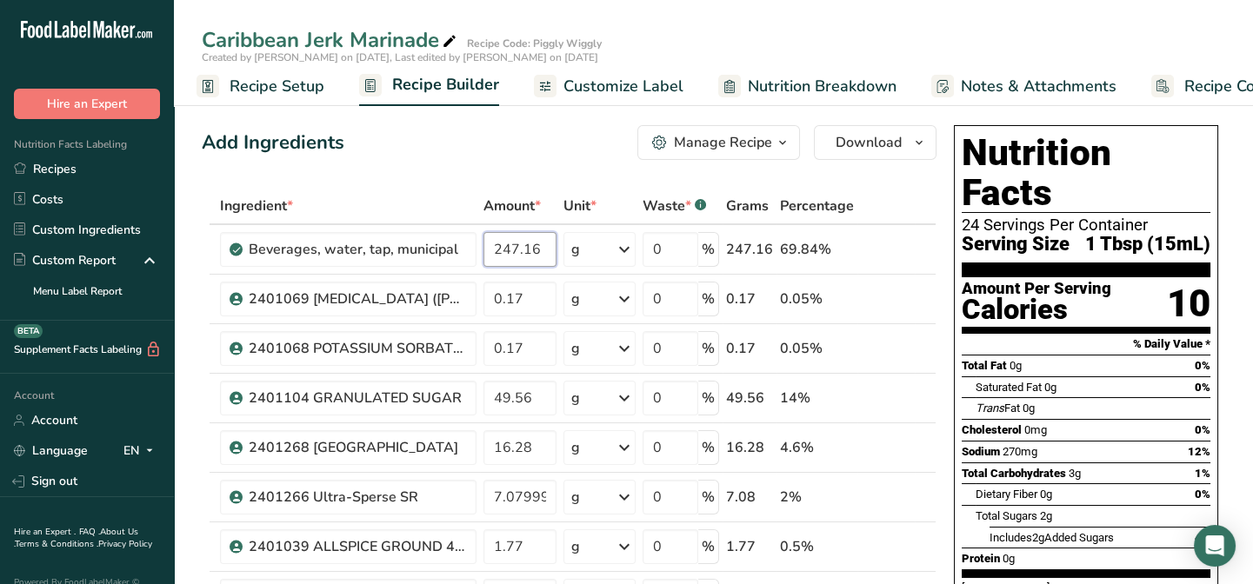
type input "247.16"
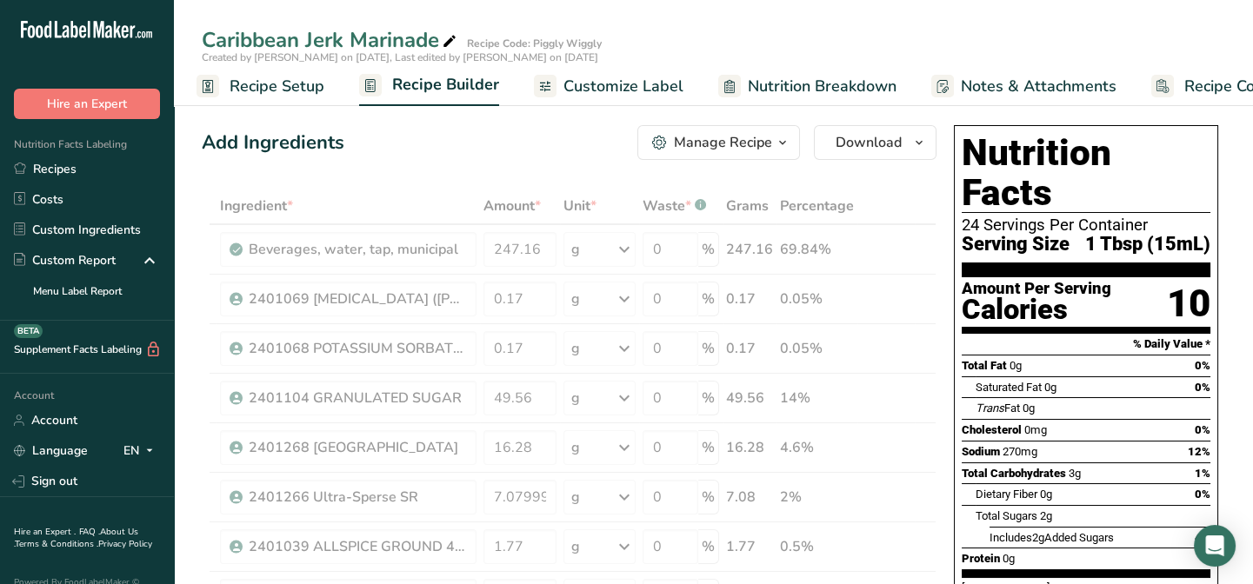
click at [570, 157] on div "Add Ingredients Manage Recipe Delete Recipe Duplicate Recipe Scale Recipe Save …" at bounding box center [569, 142] width 735 height 35
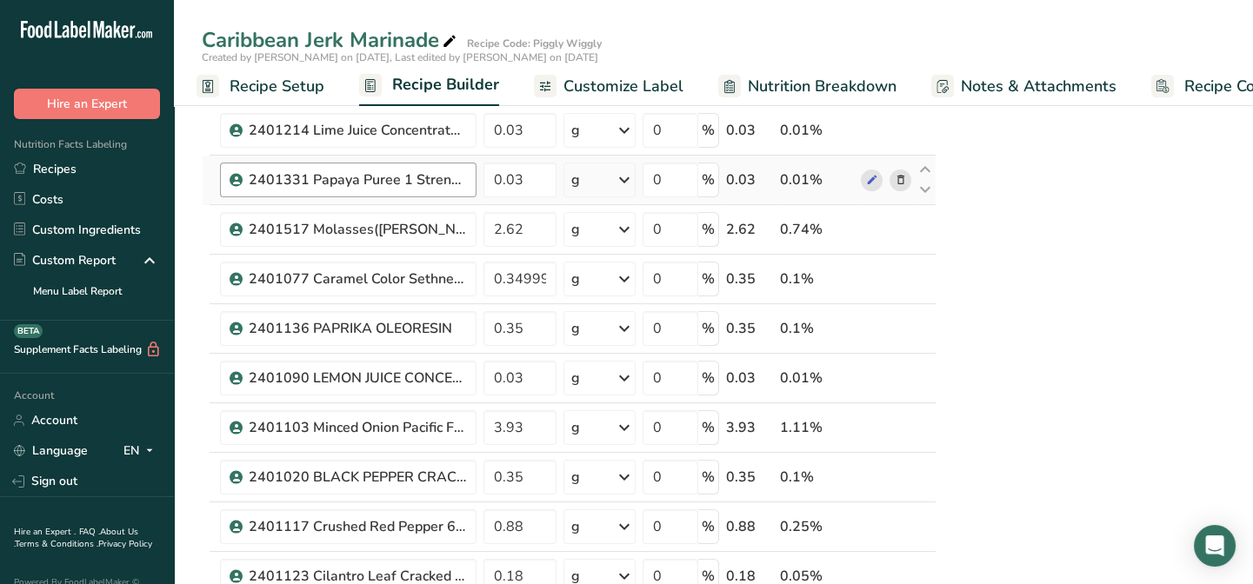
scroll to position [791, 0]
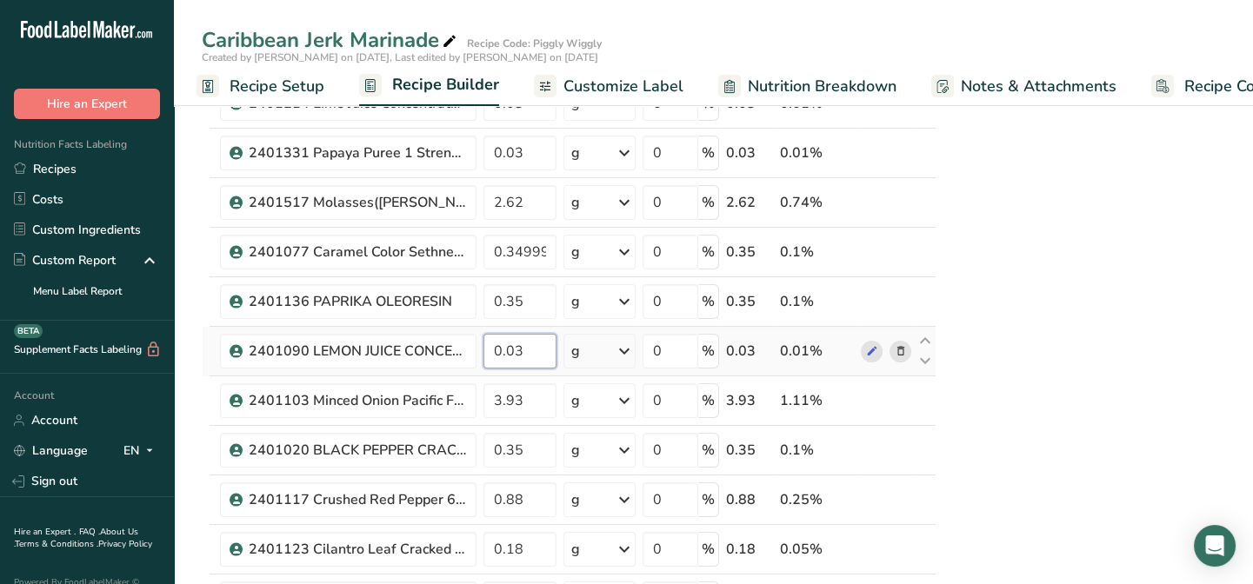
click at [529, 351] on input "0.03" at bounding box center [520, 351] width 73 height 35
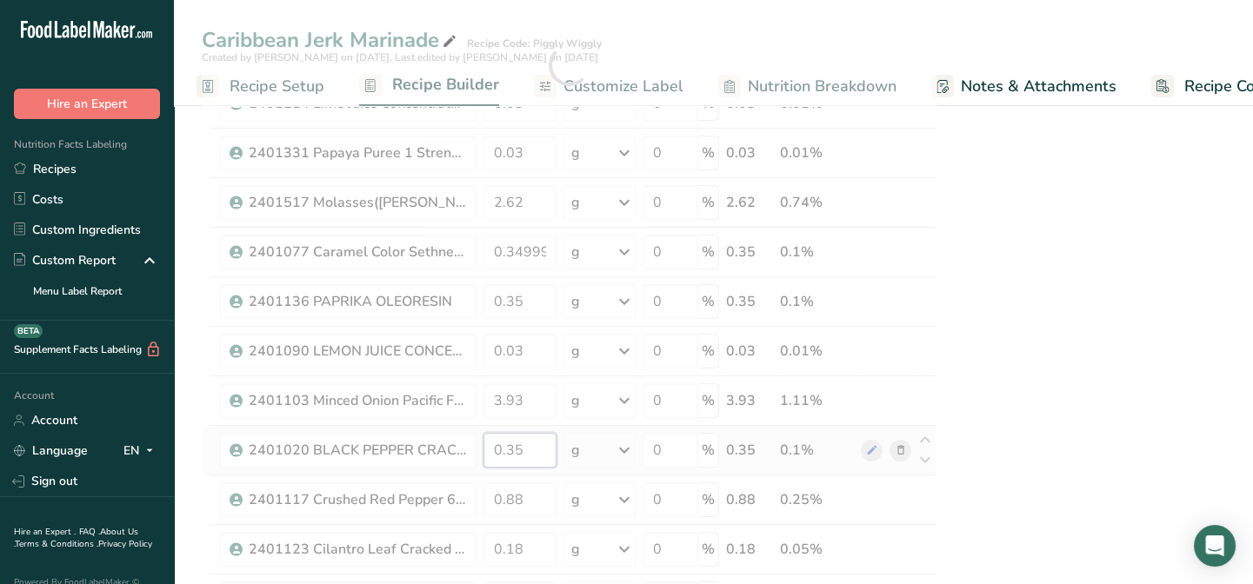
click at [520, 444] on div "Ingredient * Amount * Unit * Waste * .a-a{fill:#347362;}.b-a{fill:#fff;} Grams …" at bounding box center [569, 65] width 735 height 1336
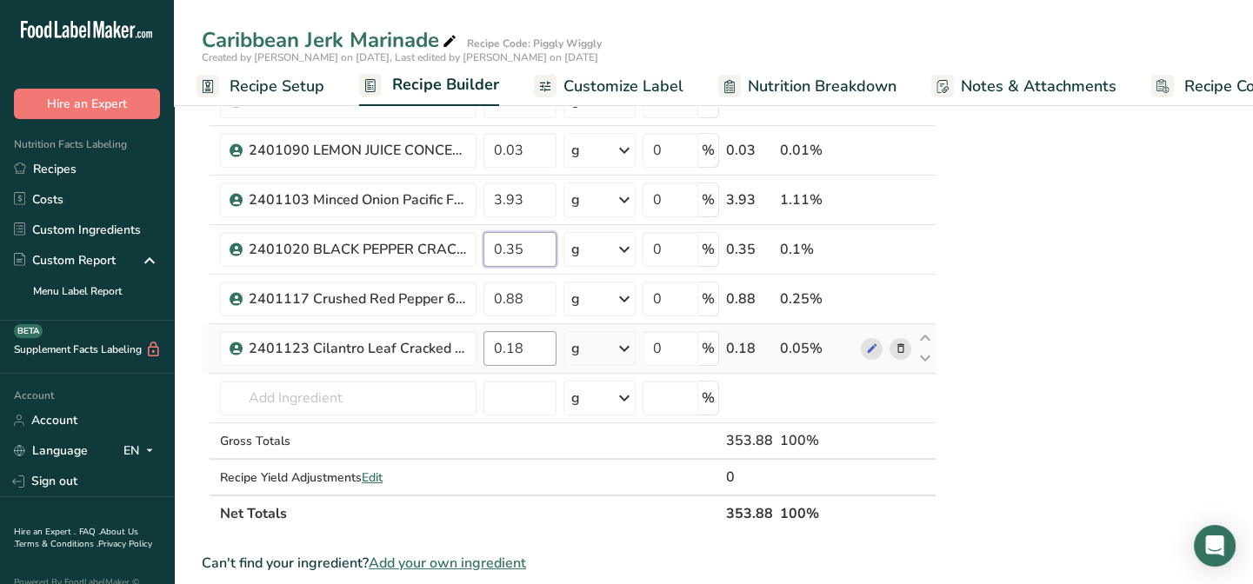
scroll to position [1027, 0]
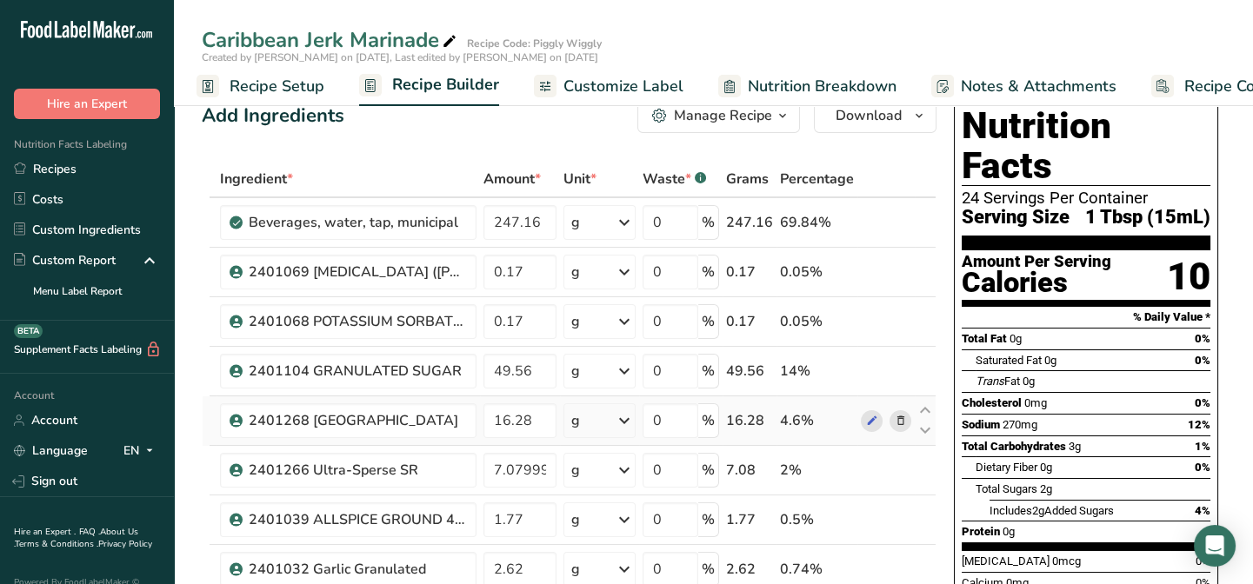
scroll to position [0, 0]
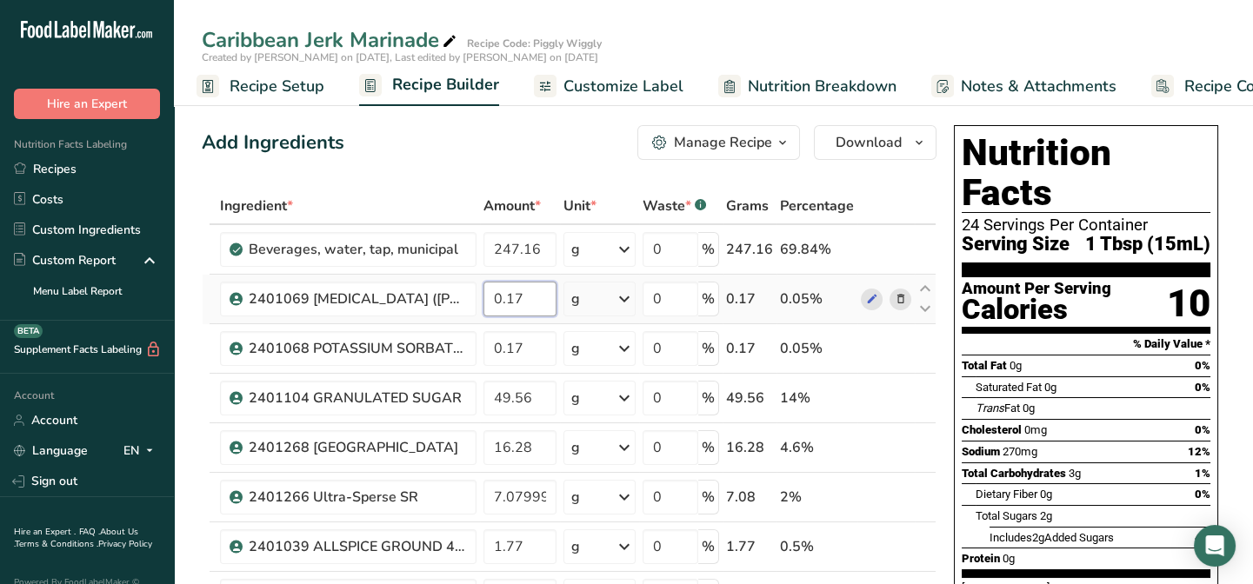
click at [531, 304] on input "0.17" at bounding box center [520, 299] width 73 height 35
type input "0.18"
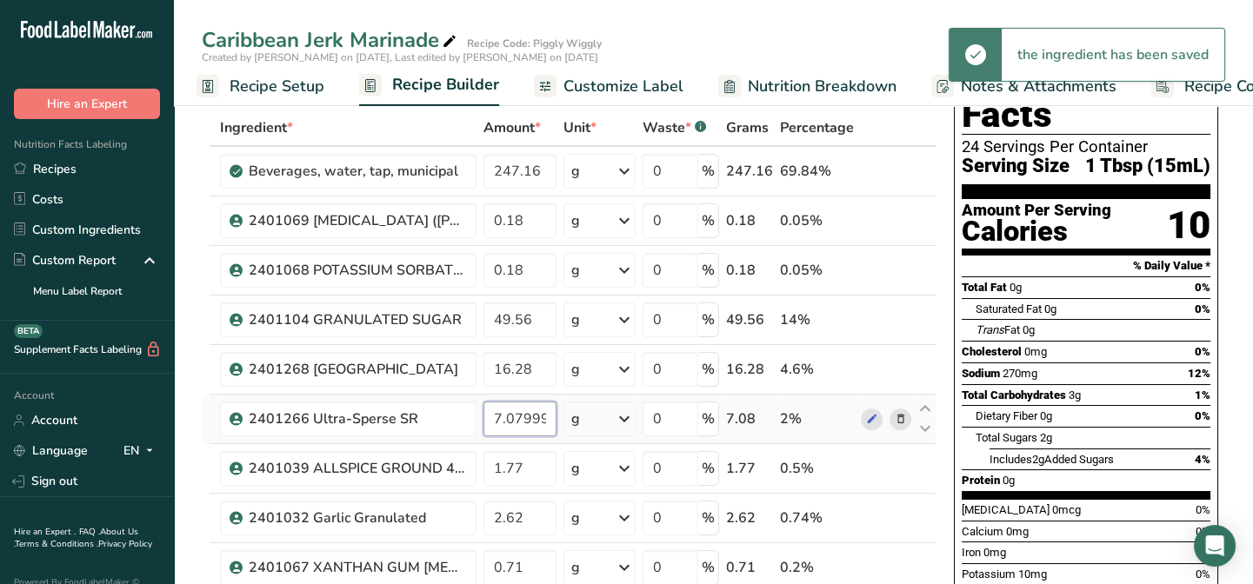
click at [548, 417] on input "7.079998" at bounding box center [520, 419] width 73 height 35
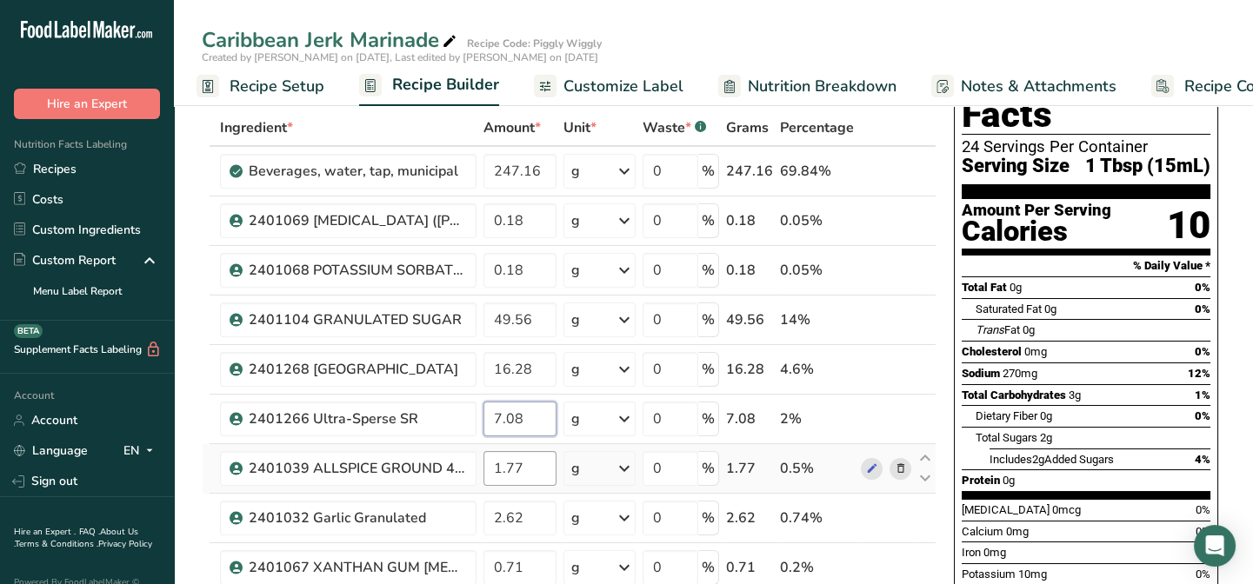
type input "7.08"
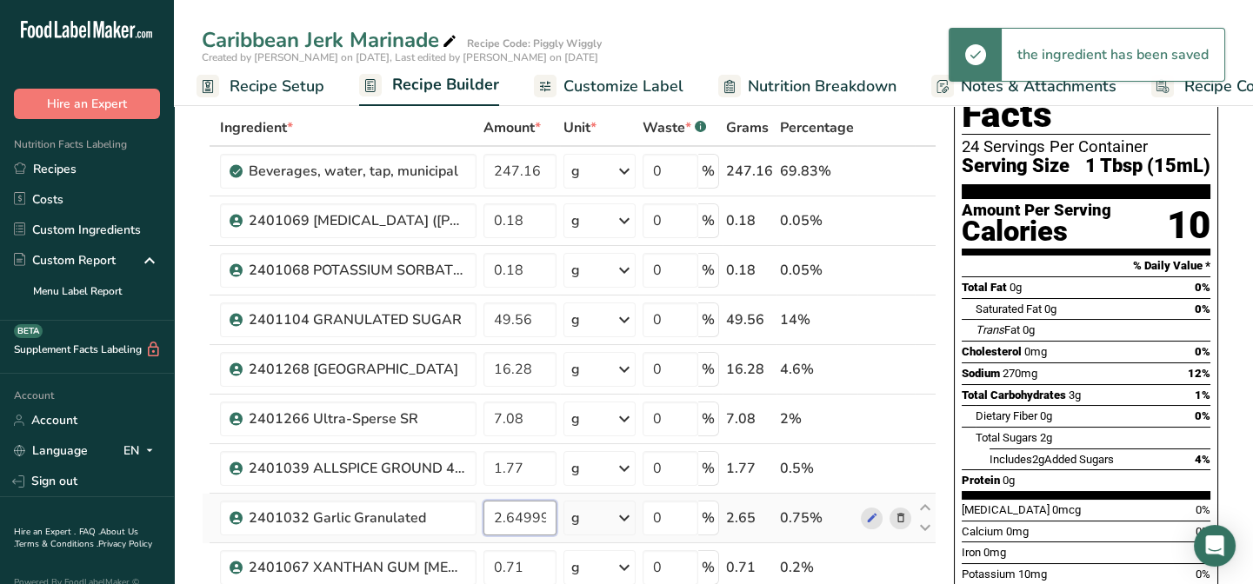
scroll to position [157, 0]
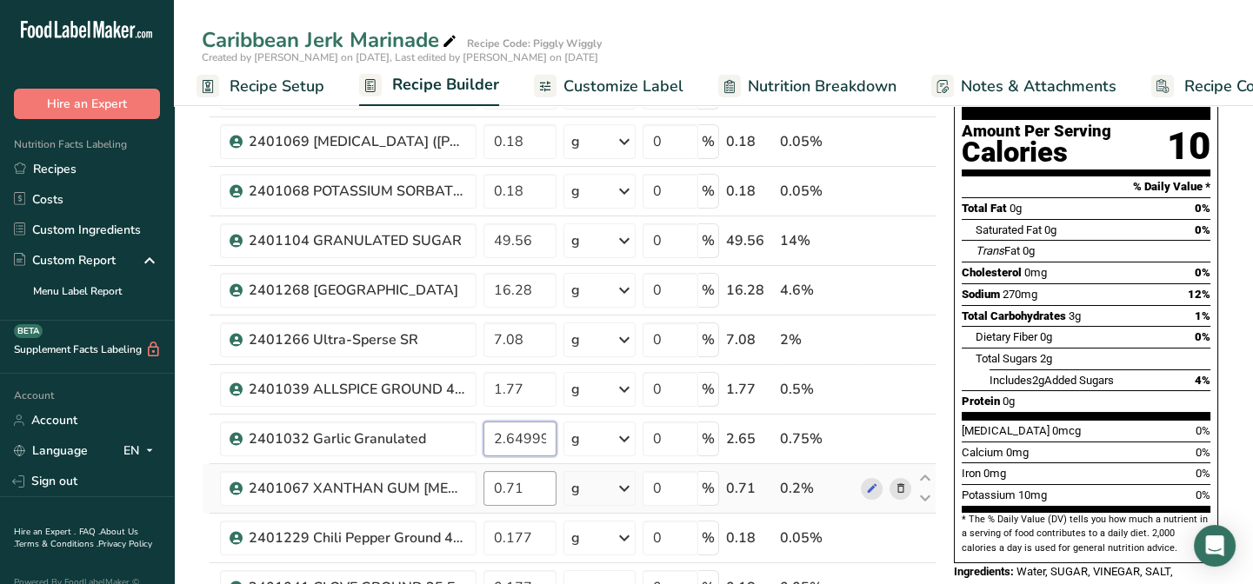
type input "2.649999"
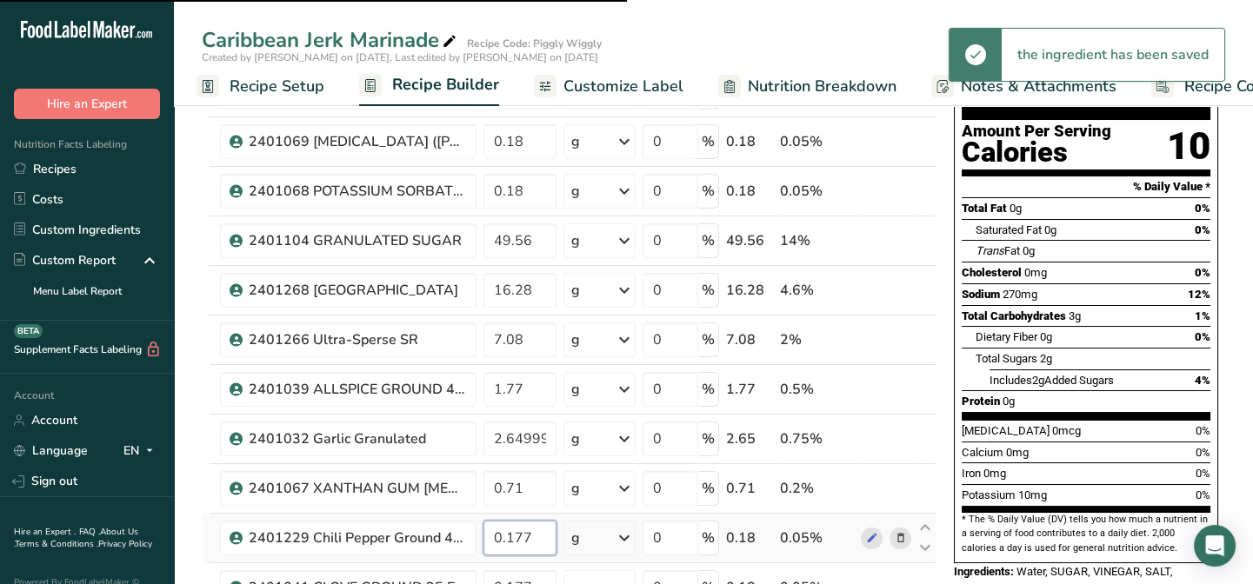
click at [533, 521] on input "0.177" at bounding box center [520, 538] width 73 height 35
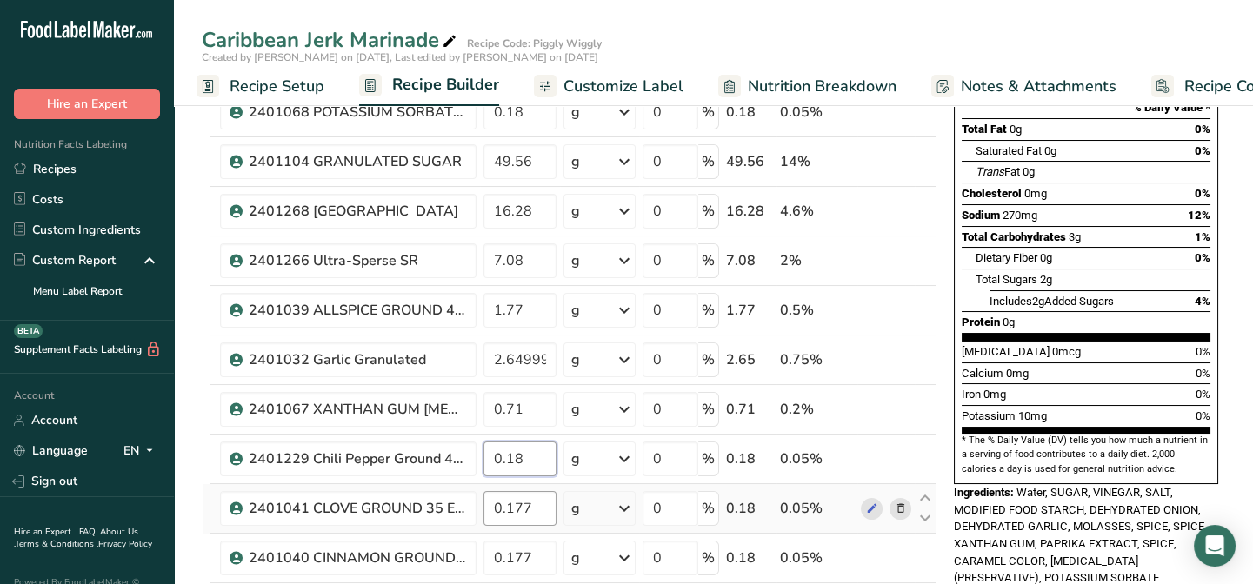
type input "0.18"
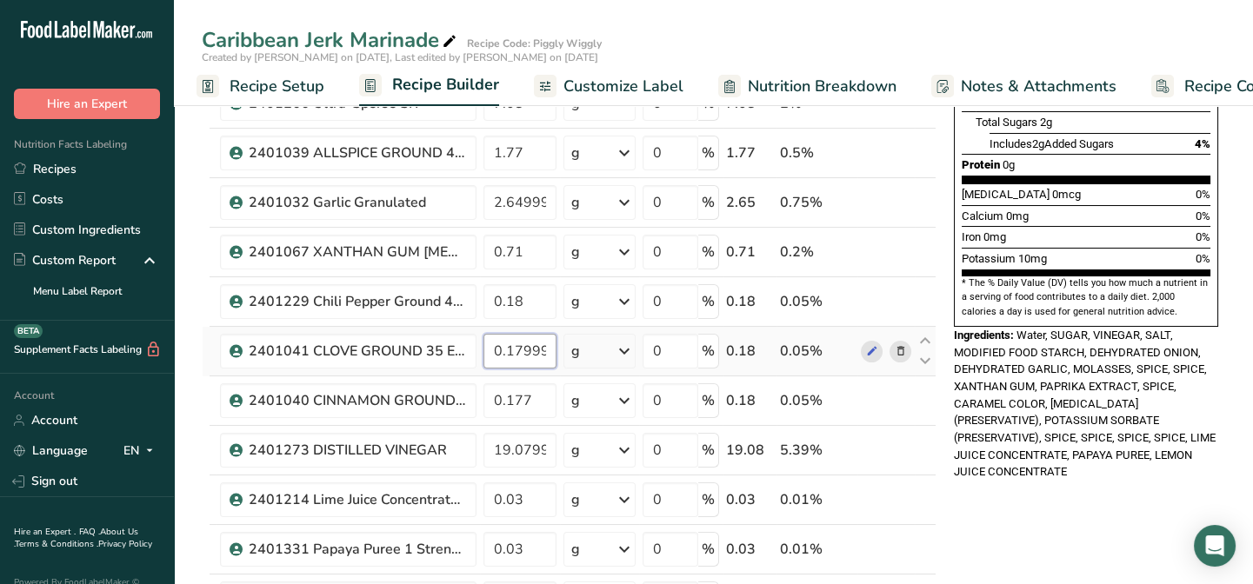
scroll to position [395, 0]
type input "0.179999"
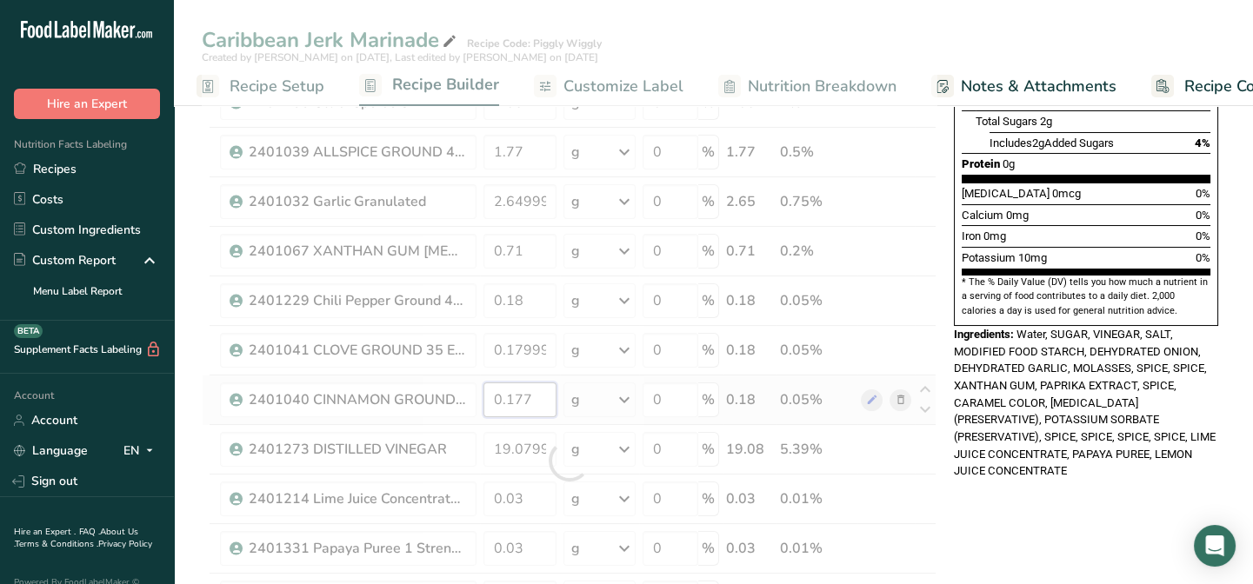
click at [534, 395] on div "Ingredient * Amount * Unit * Waste * .a-a{fill:#347362;}.b-a{fill:#fff;} Grams …" at bounding box center [569, 461] width 735 height 1336
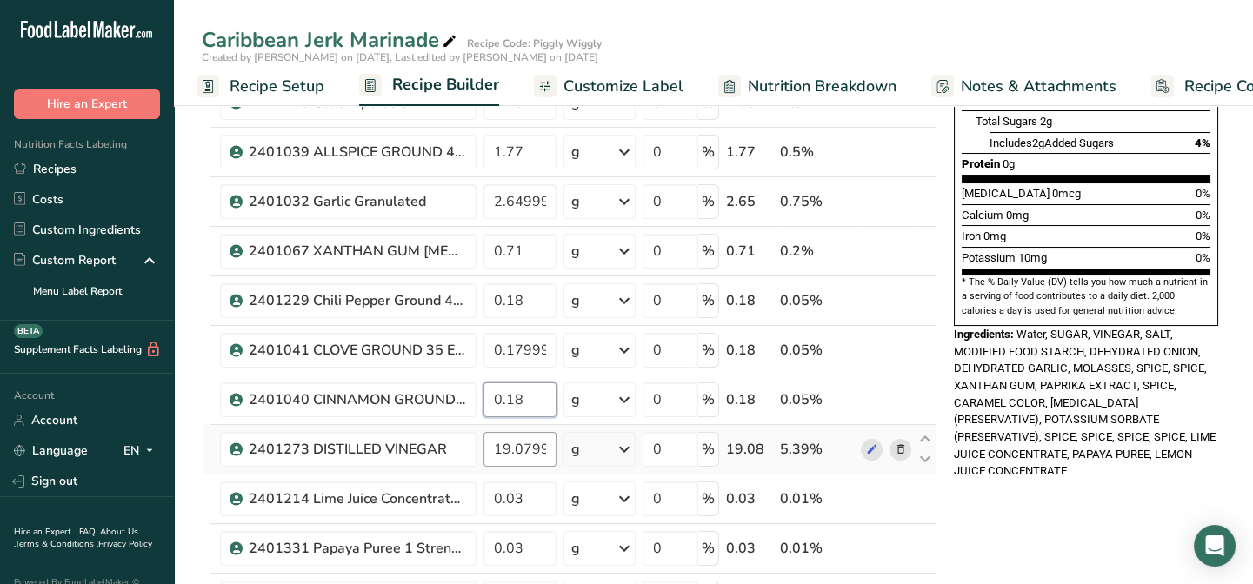
type input "0.18"
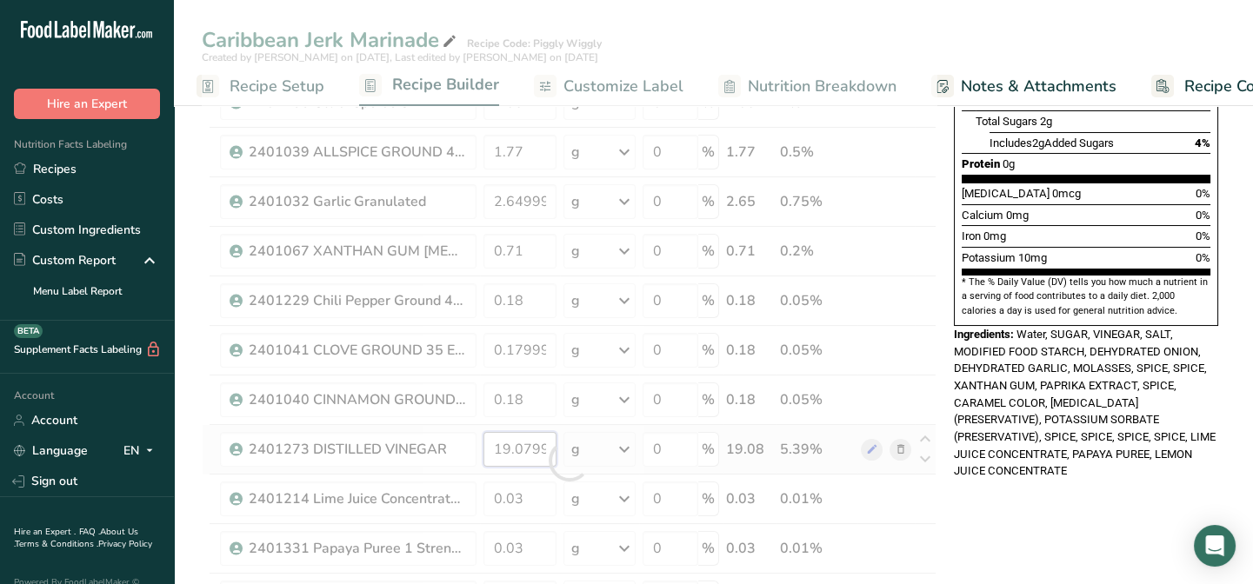
click at [545, 444] on div "Ingredient * Amount * Unit * Waste * .a-a{fill:#347362;}.b-a{fill:#fff;} Grams …" at bounding box center [569, 461] width 735 height 1336
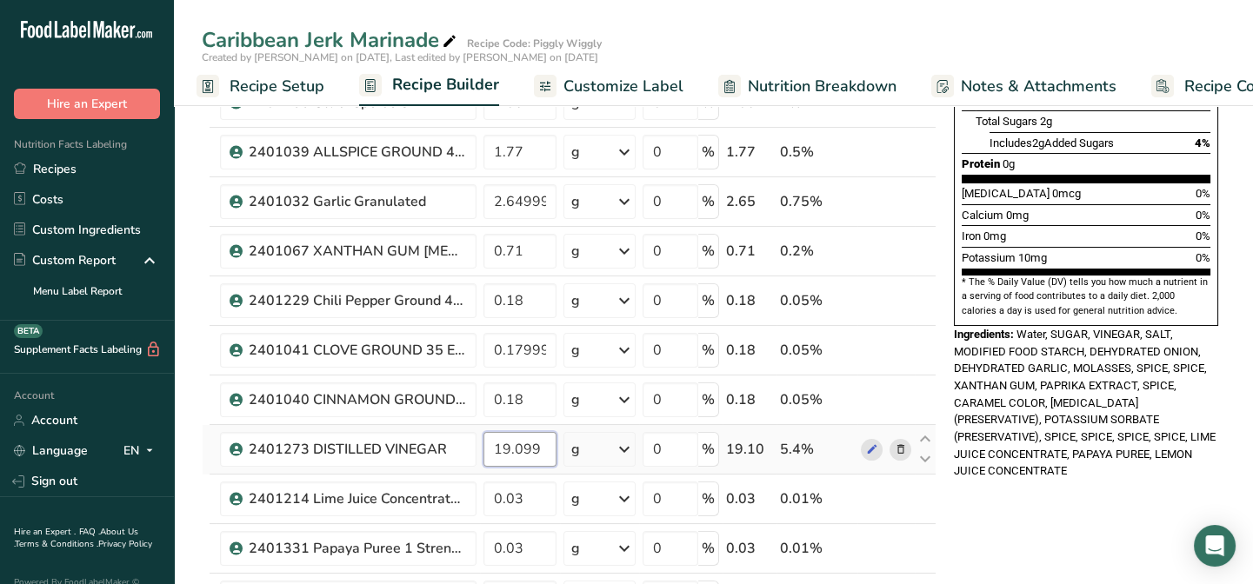
click at [545, 444] on input "19.099" at bounding box center [520, 449] width 73 height 35
type input "19.08"
click at [535, 500] on div "Ingredient * Amount * Unit * Waste * .a-a{fill:#347362;}.b-a{fill:#fff;} Grams …" at bounding box center [569, 461] width 735 height 1336
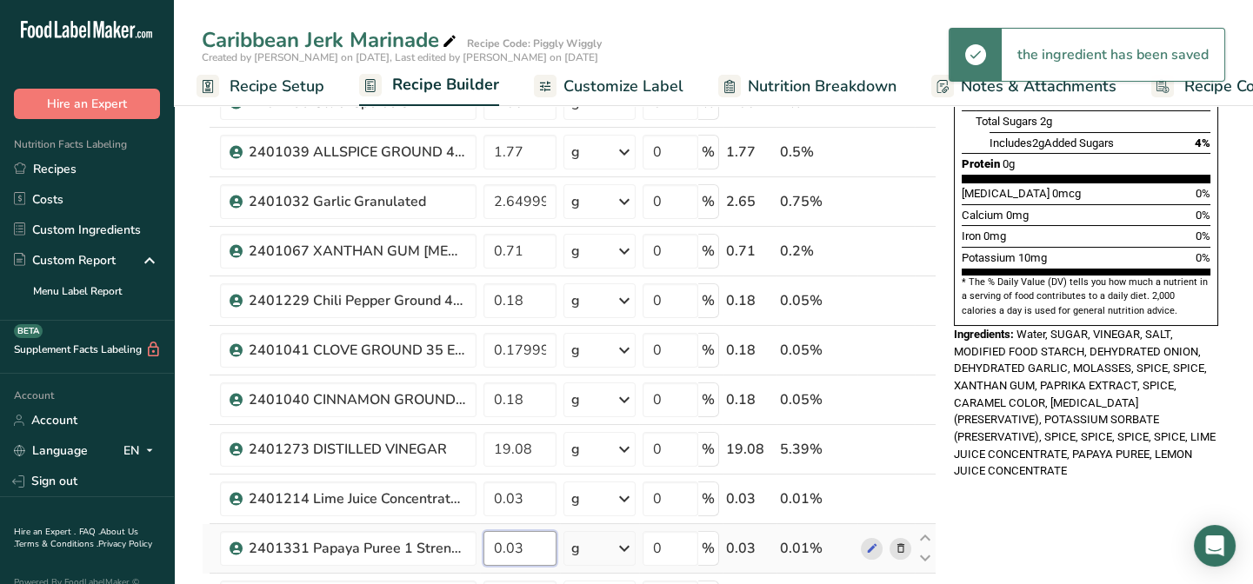
click at [525, 534] on div "Ingredient * Amount * Unit * Waste * .a-a{fill:#347362;}.b-a{fill:#fff;} Grams …" at bounding box center [569, 461] width 735 height 1336
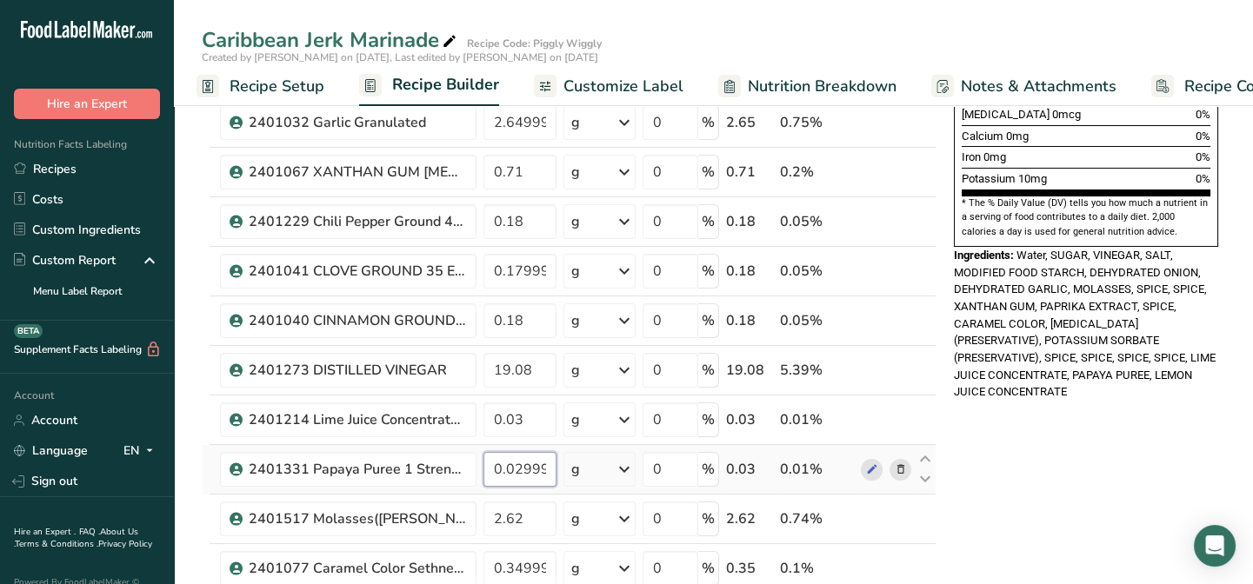
click at [548, 467] on input "0.029999" at bounding box center [520, 469] width 73 height 35
click at [547, 471] on input "0.09" at bounding box center [520, 469] width 73 height 35
type input "3"
type input "0.03"
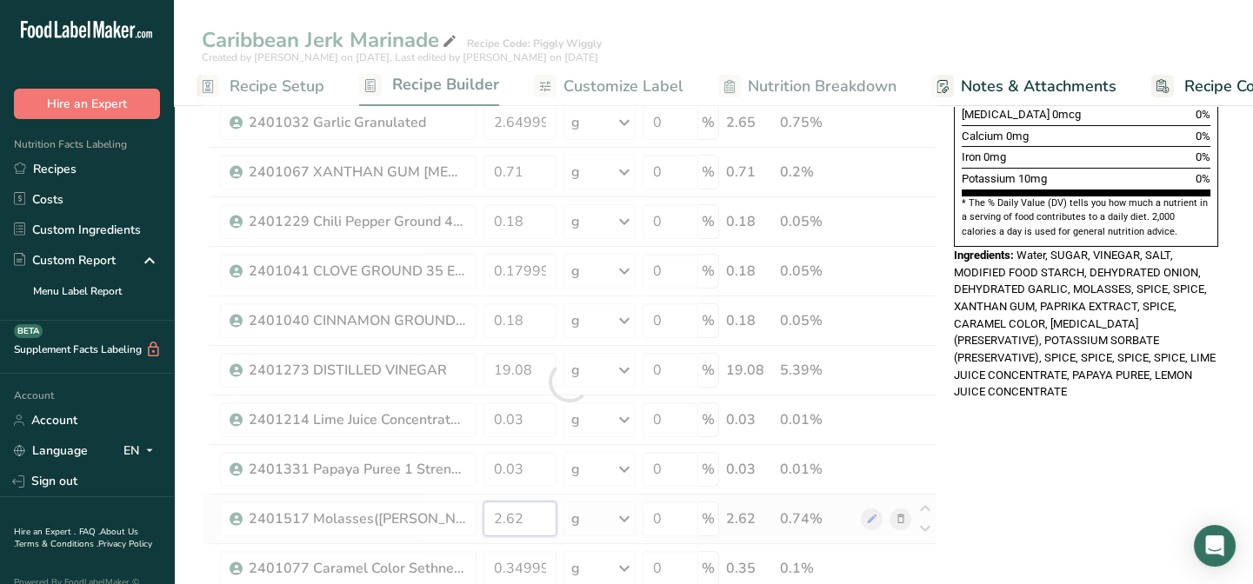
click at [538, 511] on div "Ingredient * Amount * Unit * Waste * .a-a{fill:#347362;}.b-a{fill:#fff;} Grams …" at bounding box center [569, 382] width 735 height 1336
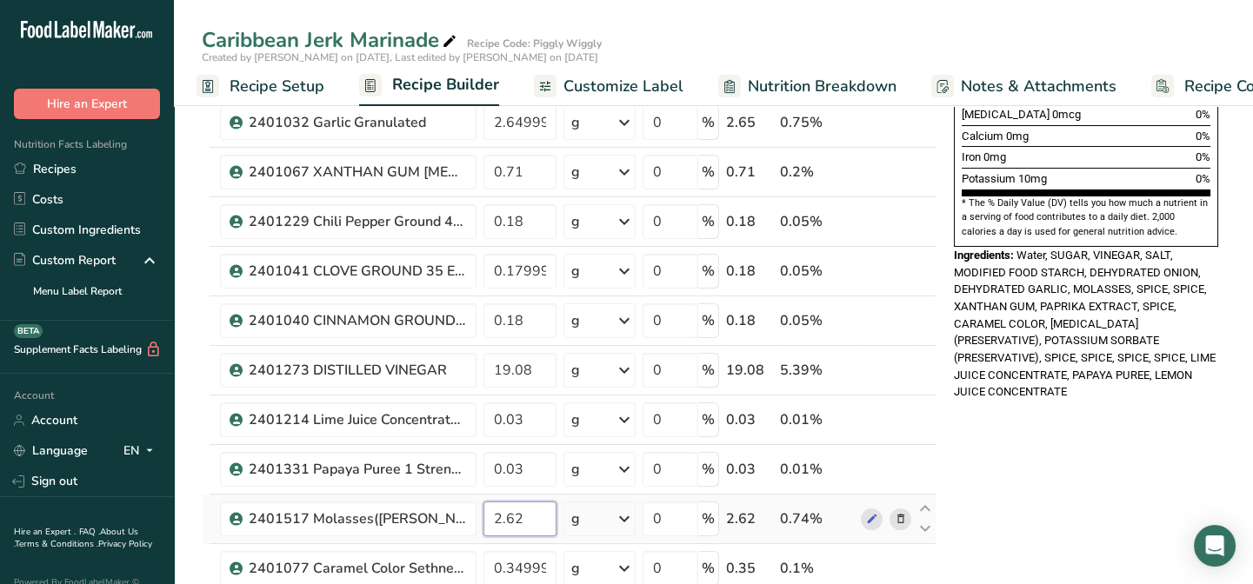
click at [504, 511] on input "2.62" at bounding box center [520, 519] width 73 height 35
click at [520, 514] on input "2.62" at bounding box center [520, 519] width 73 height 35
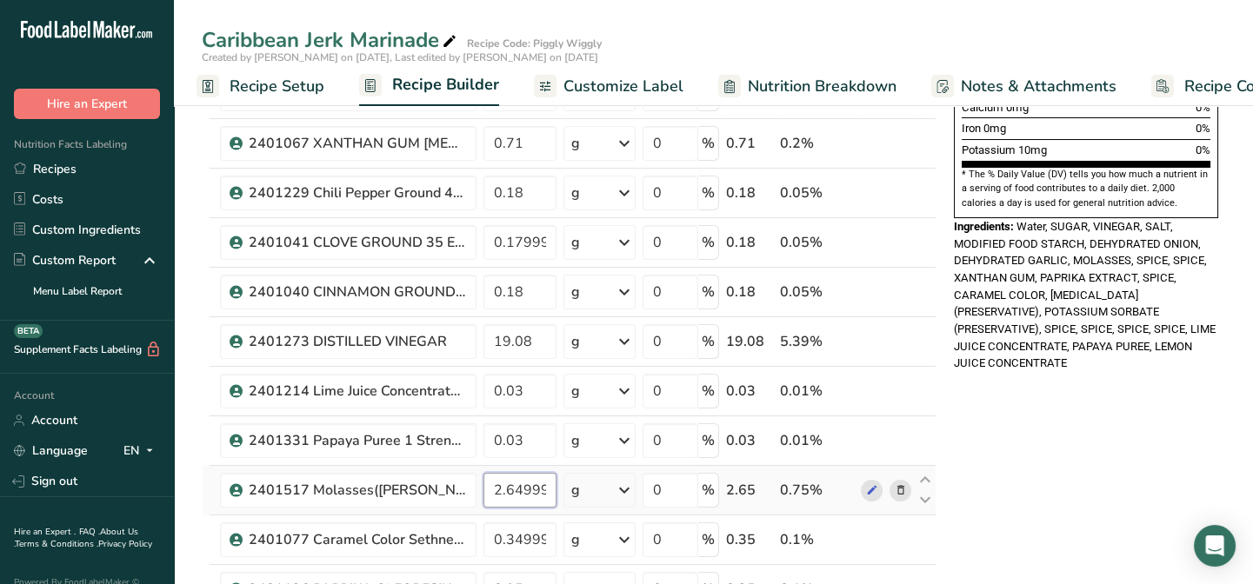
scroll to position [553, 0]
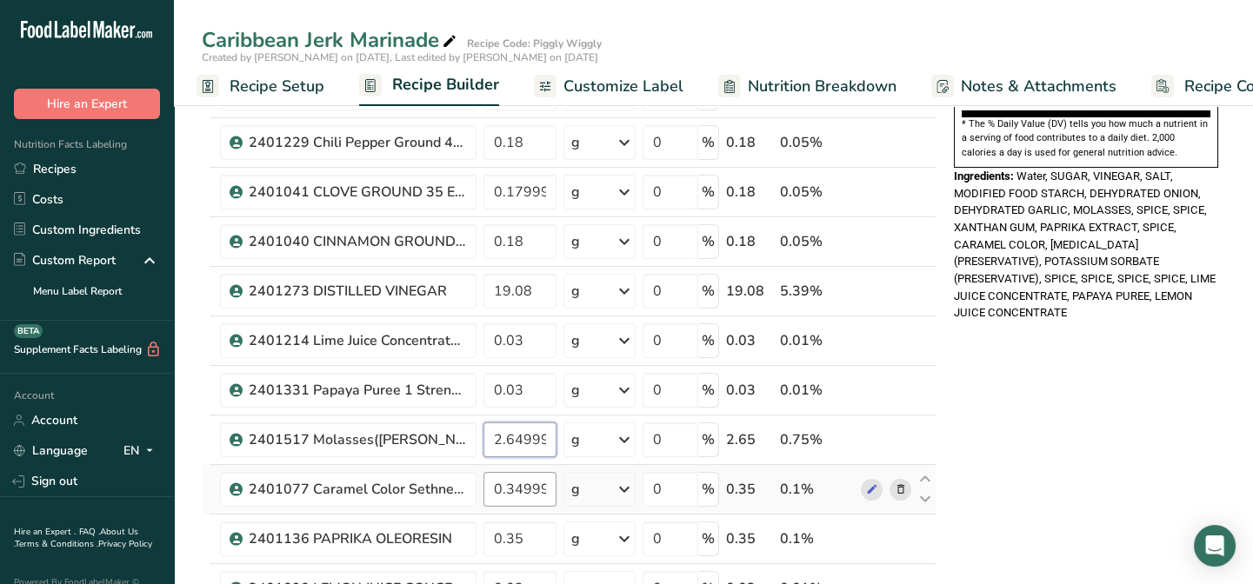
type input "2.649999"
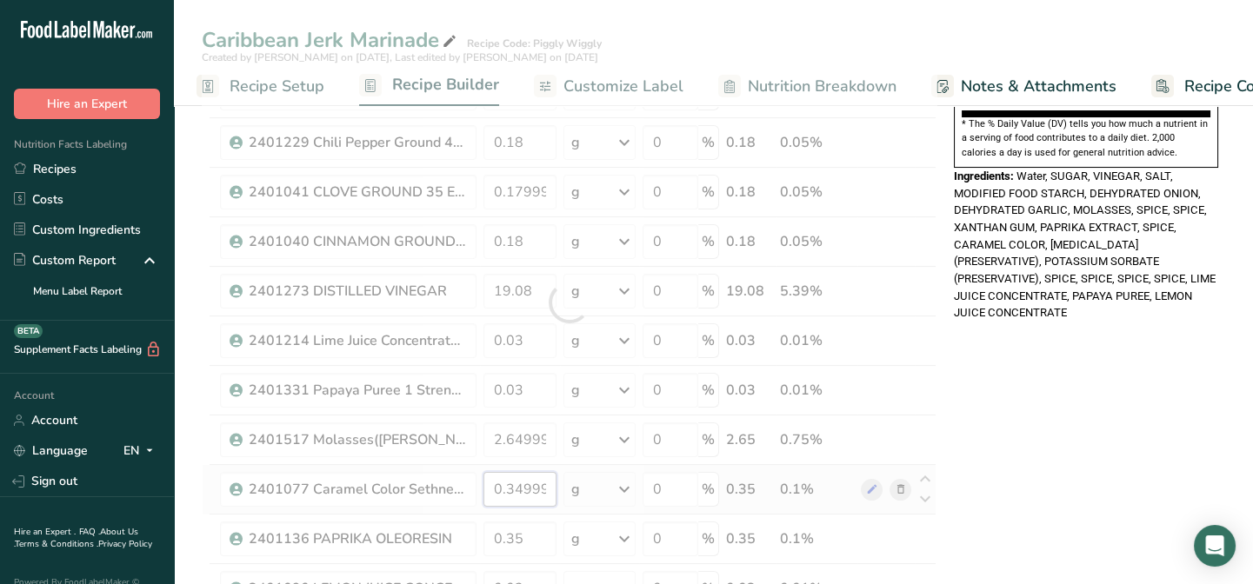
click at [548, 491] on div "Ingredient * Amount * Unit * Waste * .a-a{fill:#347362;}.b-a{fill:#fff;} Grams …" at bounding box center [569, 303] width 735 height 1336
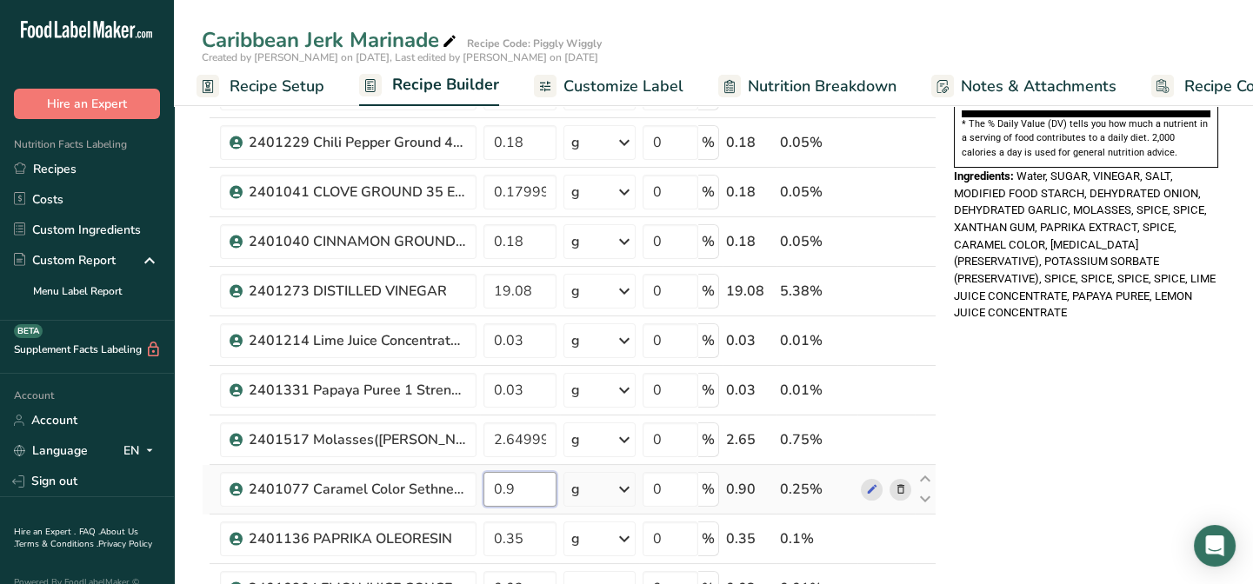
click at [548, 490] on input "0.9" at bounding box center [520, 489] width 73 height 35
type input "0.350001"
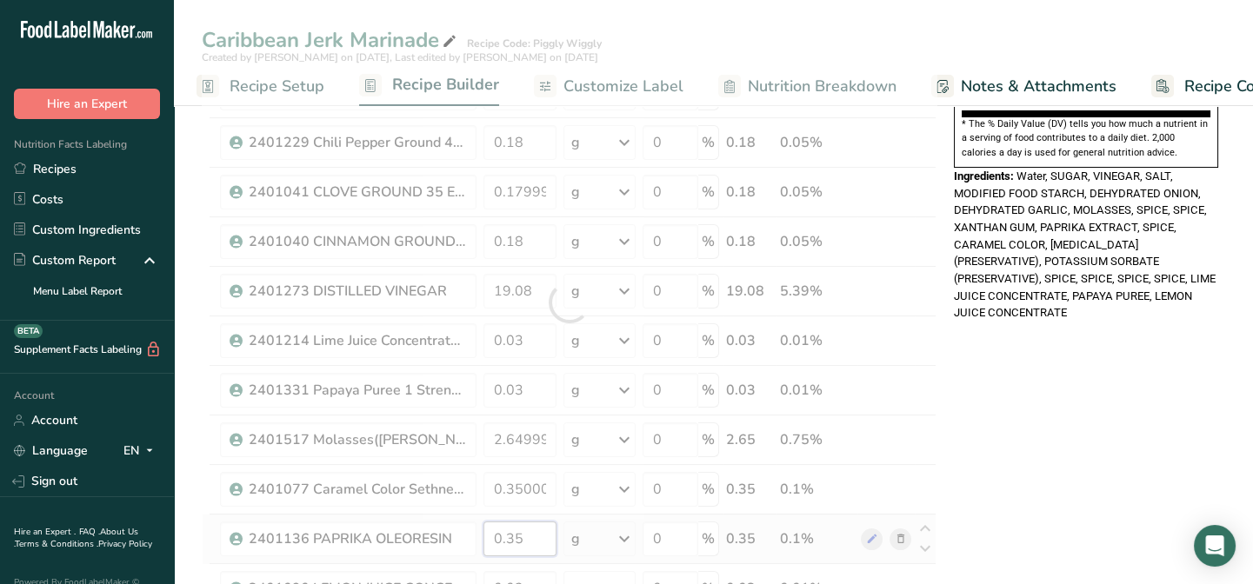
click at [538, 540] on div "Ingredient * Amount * Unit * Waste * .a-a{fill:#347362;}.b-a{fill:#fff;} Grams …" at bounding box center [569, 303] width 735 height 1336
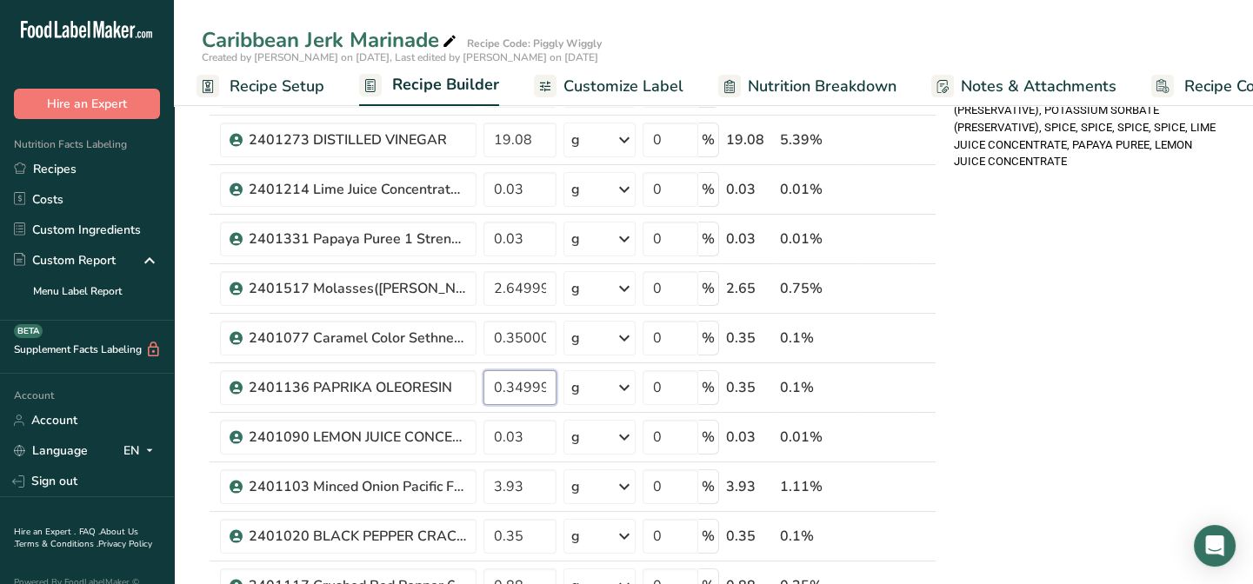
scroll to position [711, 0]
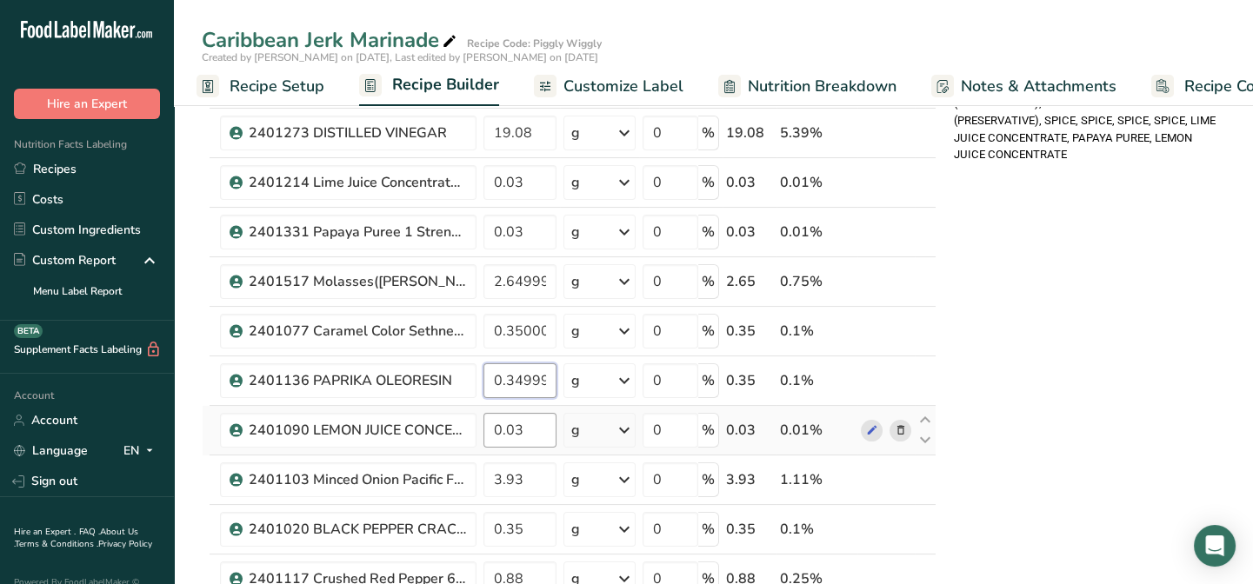
type input "0.349999"
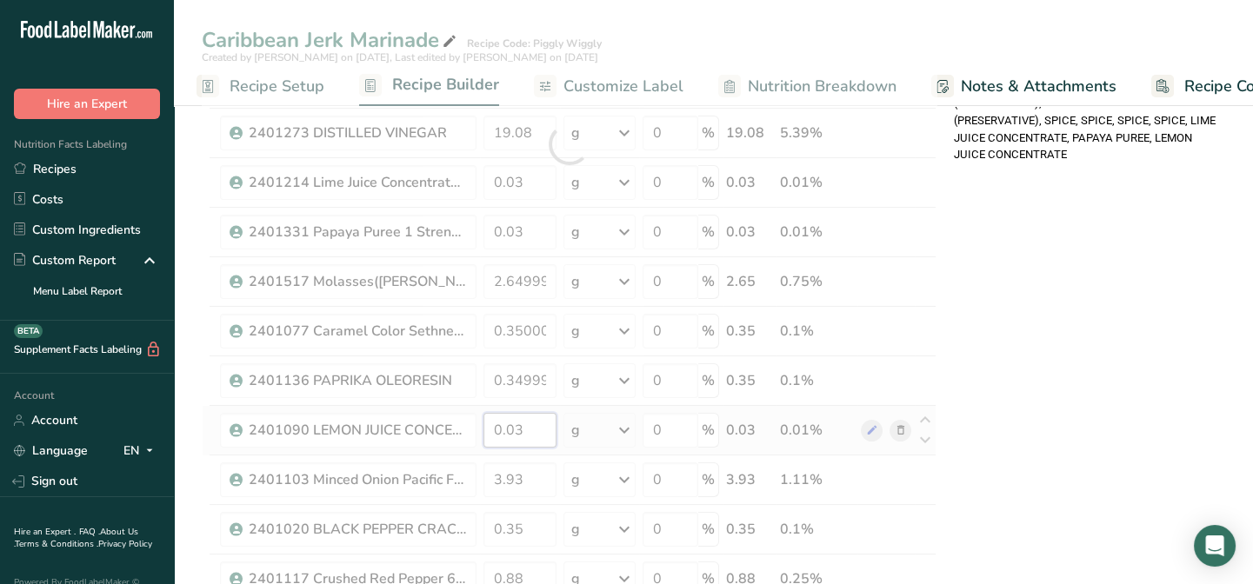
click at [530, 425] on div "Ingredient * Amount * Unit * Waste * .a-a{fill:#347362;}.b-a{fill:#fff;} Grams …" at bounding box center [569, 144] width 735 height 1336
click at [529, 477] on div "Ingredient * Amount * Unit * Waste * .a-a{fill:#347362;}.b-a{fill:#fff;} Grams …" at bounding box center [569, 144] width 735 height 1336
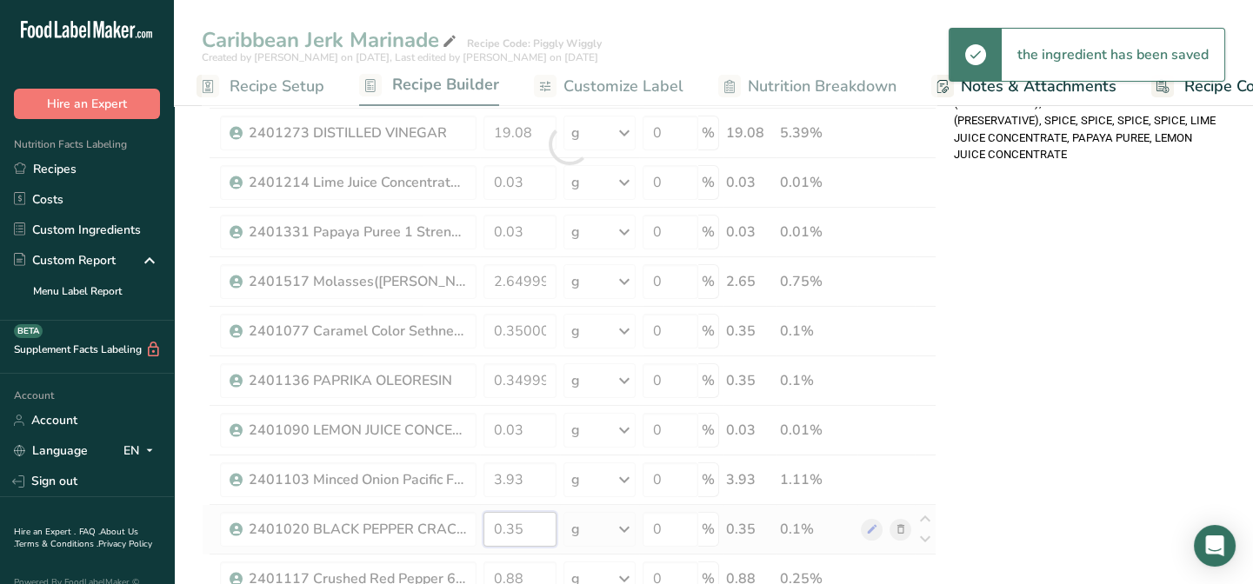
click at [527, 530] on div "Ingredient * Amount * Unit * Waste * .a-a{fill:#347362;}.b-a{fill:#fff;} Grams …" at bounding box center [569, 144] width 735 height 1336
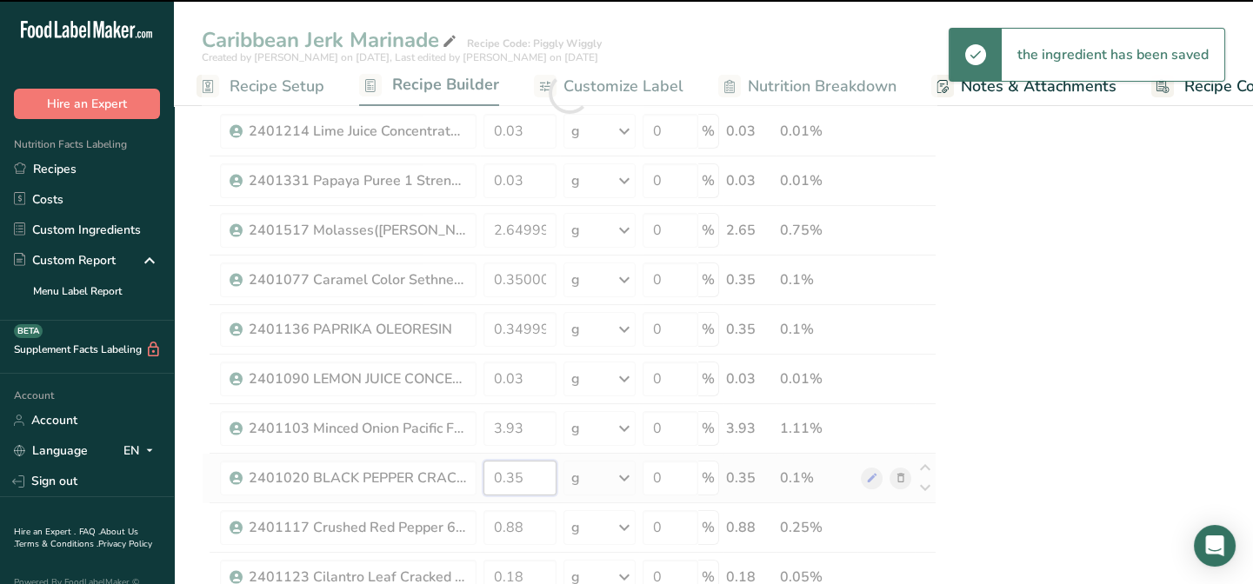
scroll to position [791, 0]
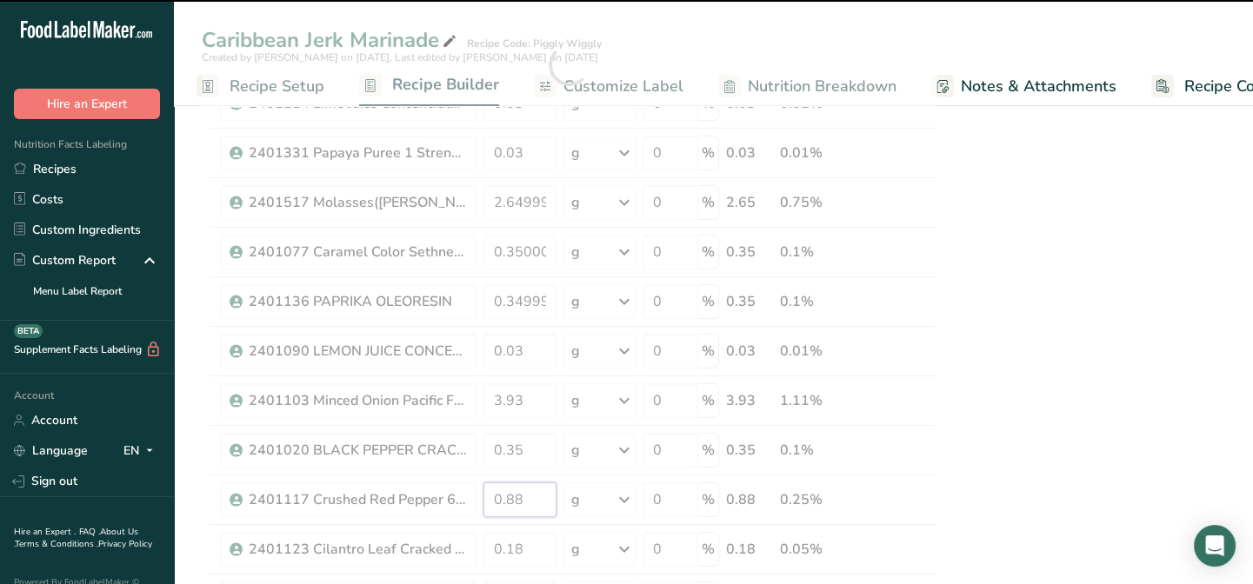
click at [527, 500] on div "Ingredient * Amount * Unit * Waste * .a-a{fill:#347362;}.b-a{fill:#fff;} Grams …" at bounding box center [569, 65] width 735 height 1336
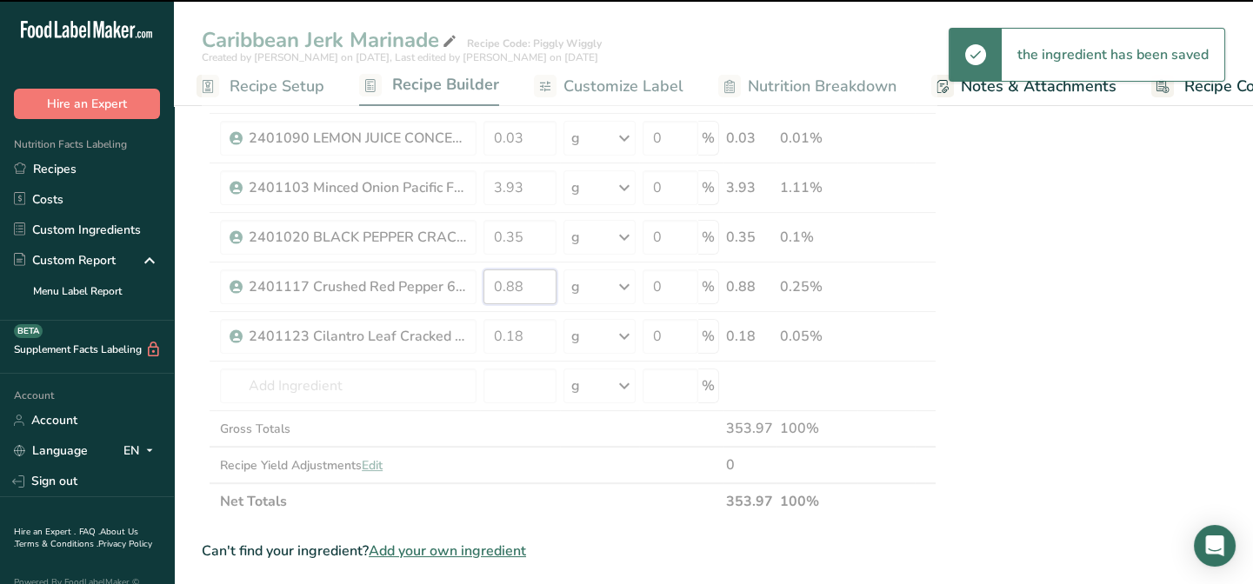
scroll to position [1027, 0]
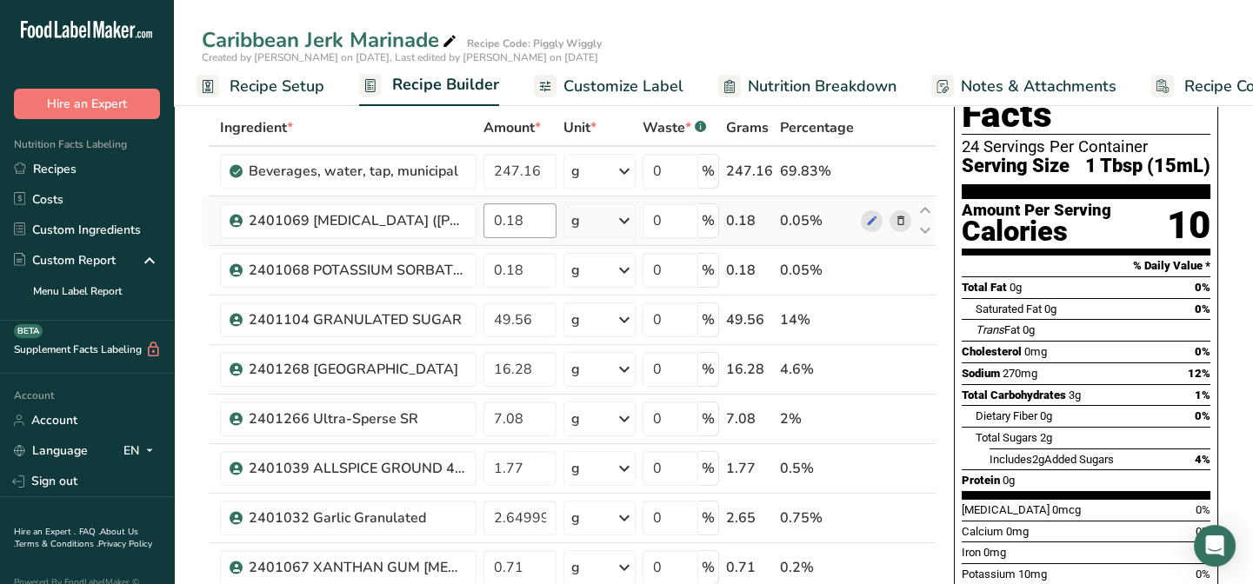
scroll to position [0, 0]
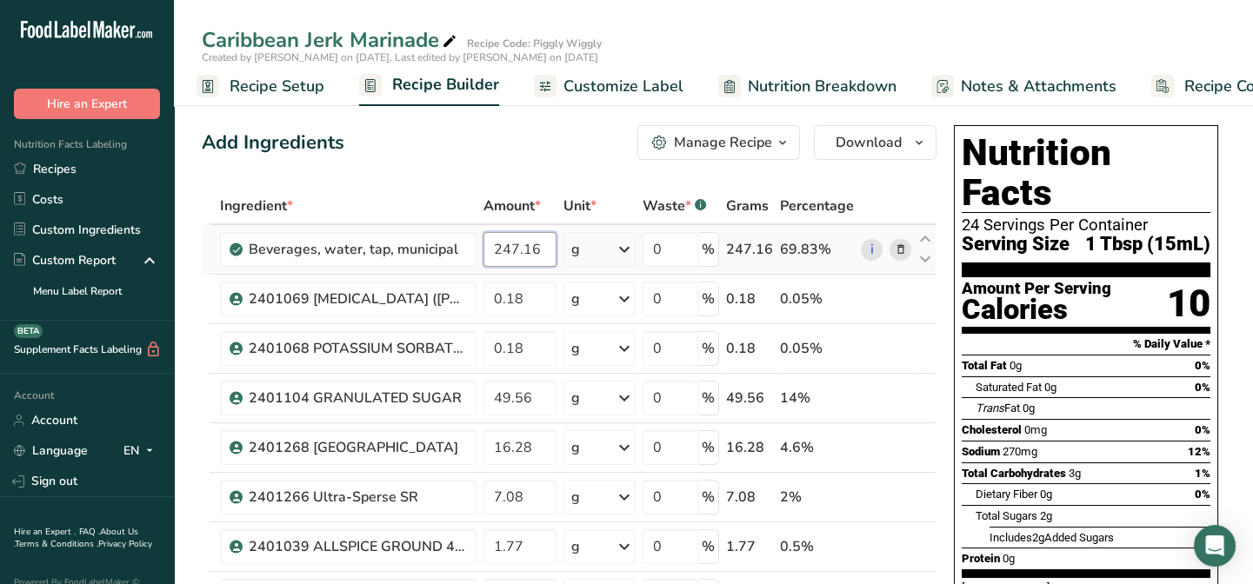
click at [545, 246] on input "247.16" at bounding box center [520, 249] width 73 height 35
type input "247.1628"
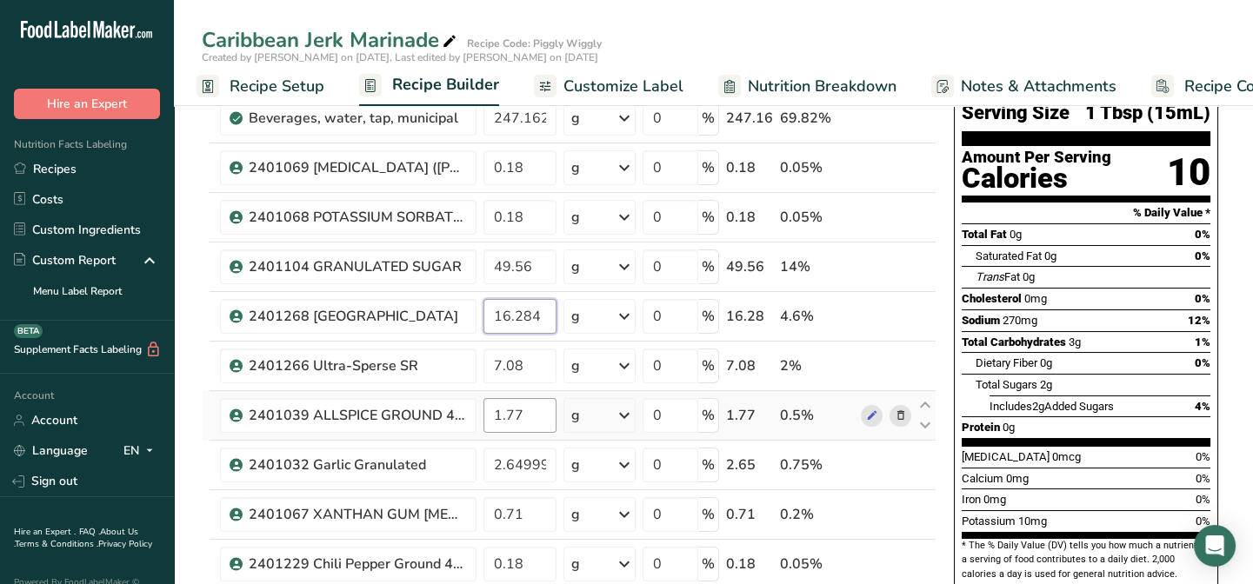
scroll to position [157, 0]
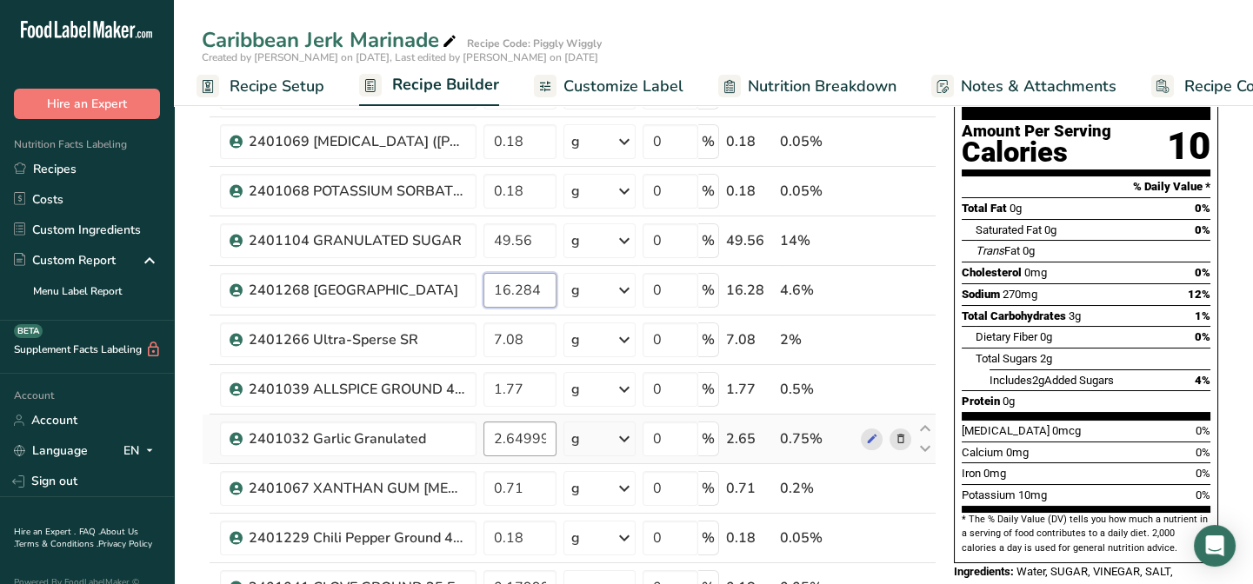
type input "16.284"
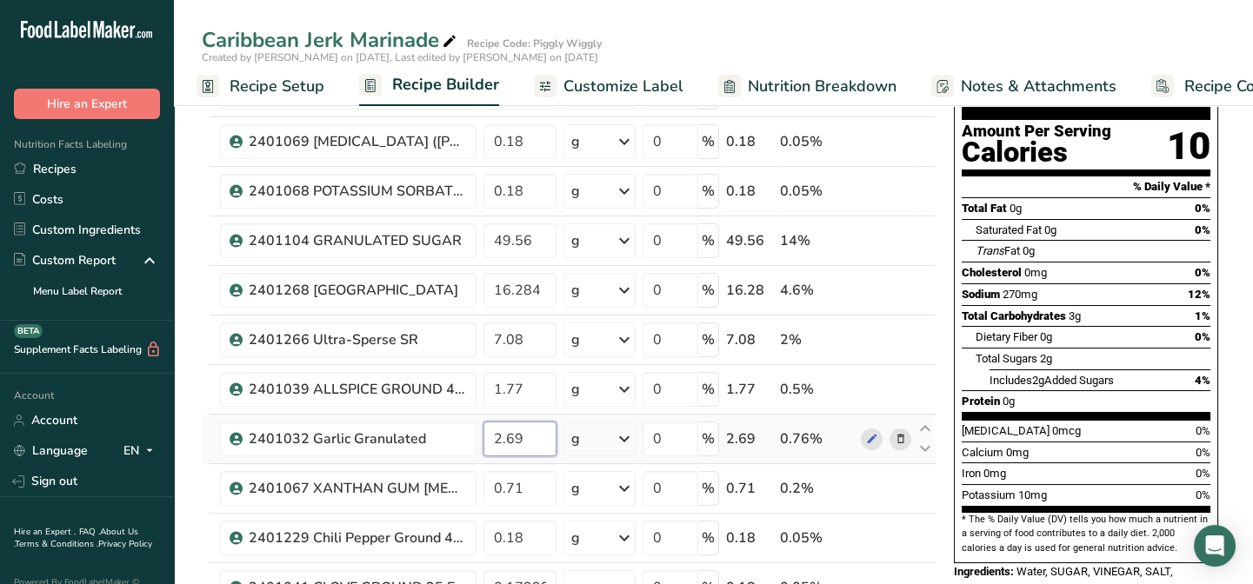
click at [545, 437] on input "2.69" at bounding box center [520, 439] width 73 height 35
type input "2.655"
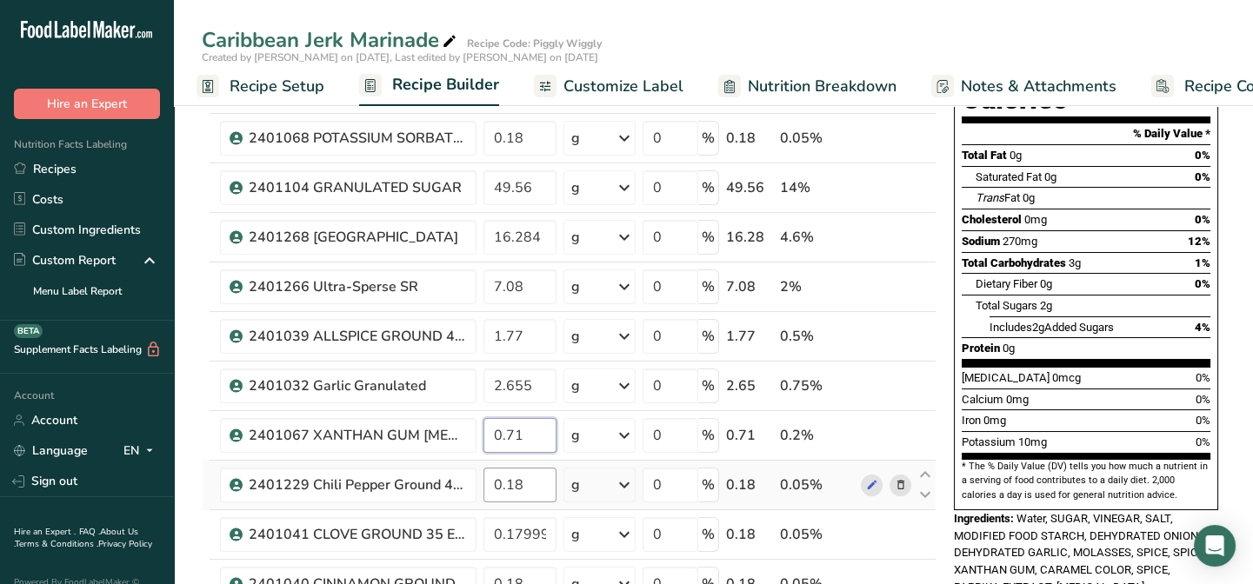
scroll to position [237, 0]
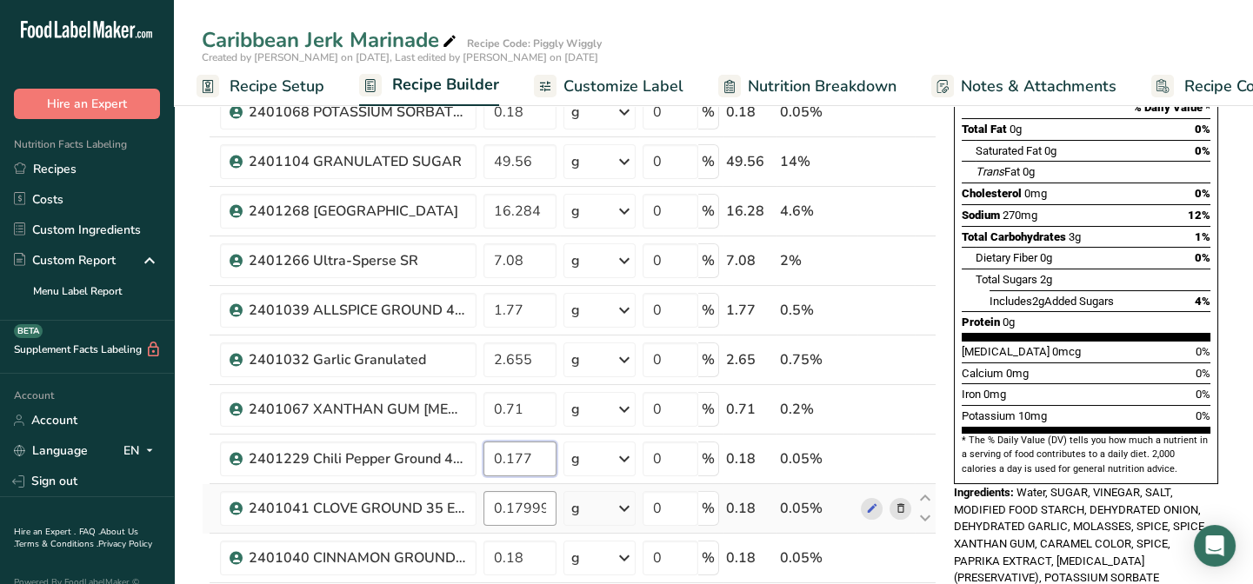
type input "0.177"
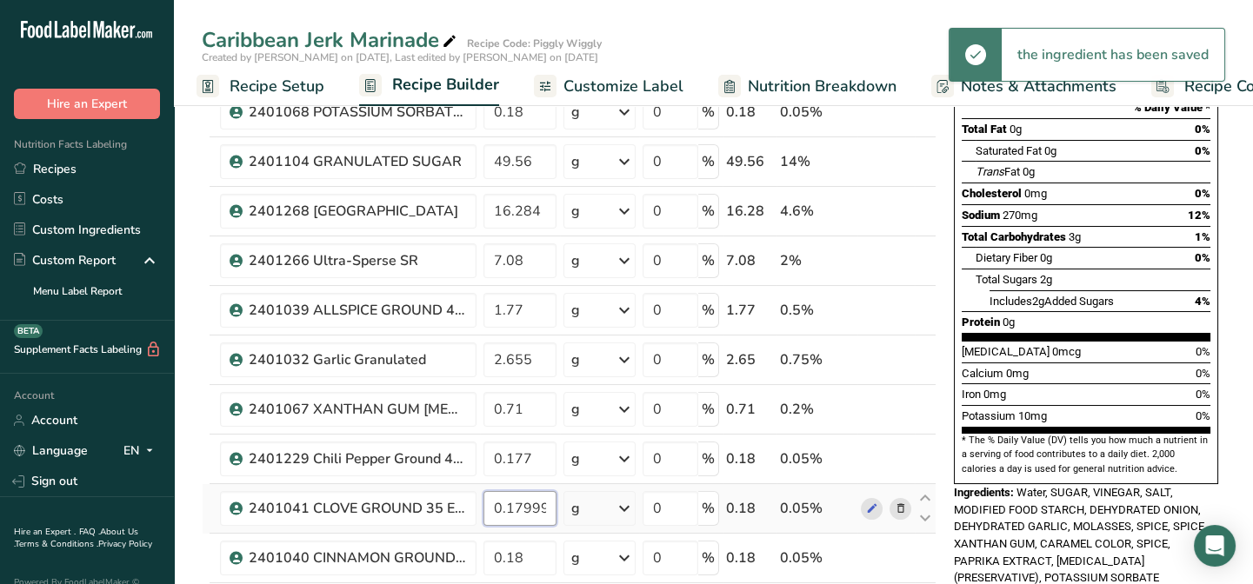
click at [550, 505] on input "0.179999" at bounding box center [520, 508] width 73 height 35
click at [550, 505] on input "0.179" at bounding box center [520, 508] width 73 height 35
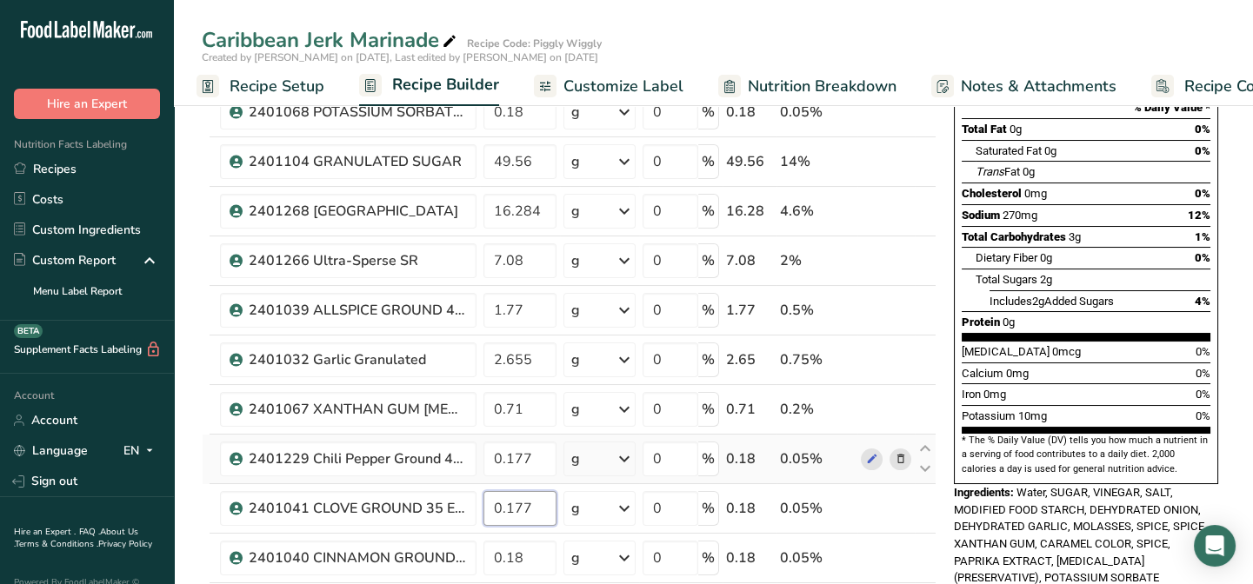
type input "0.177"
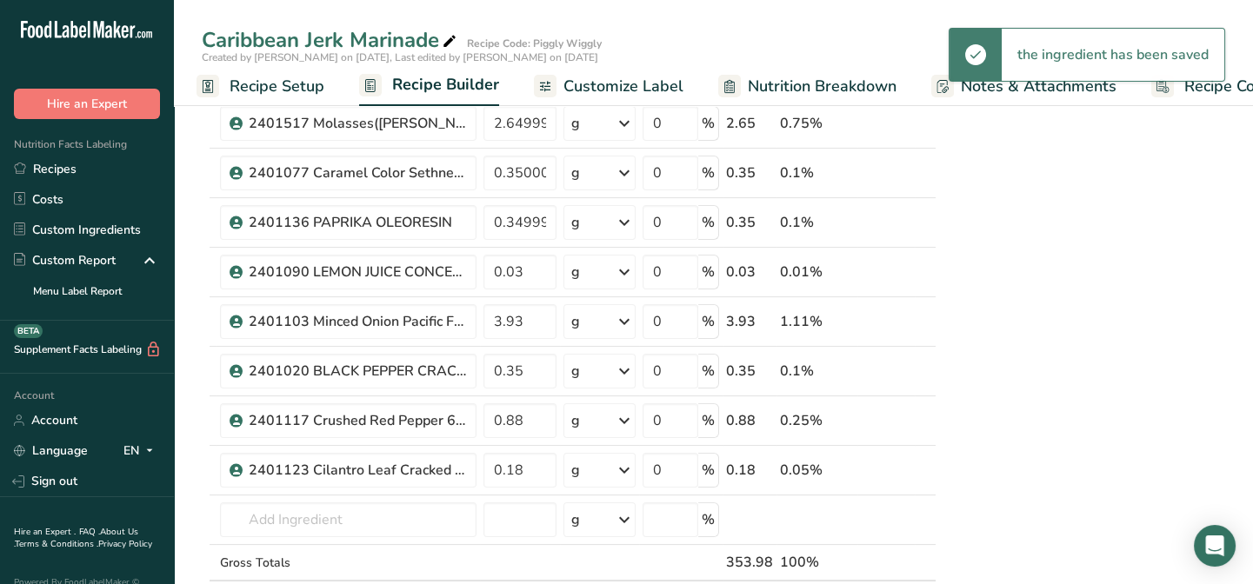
scroll to position [870, 0]
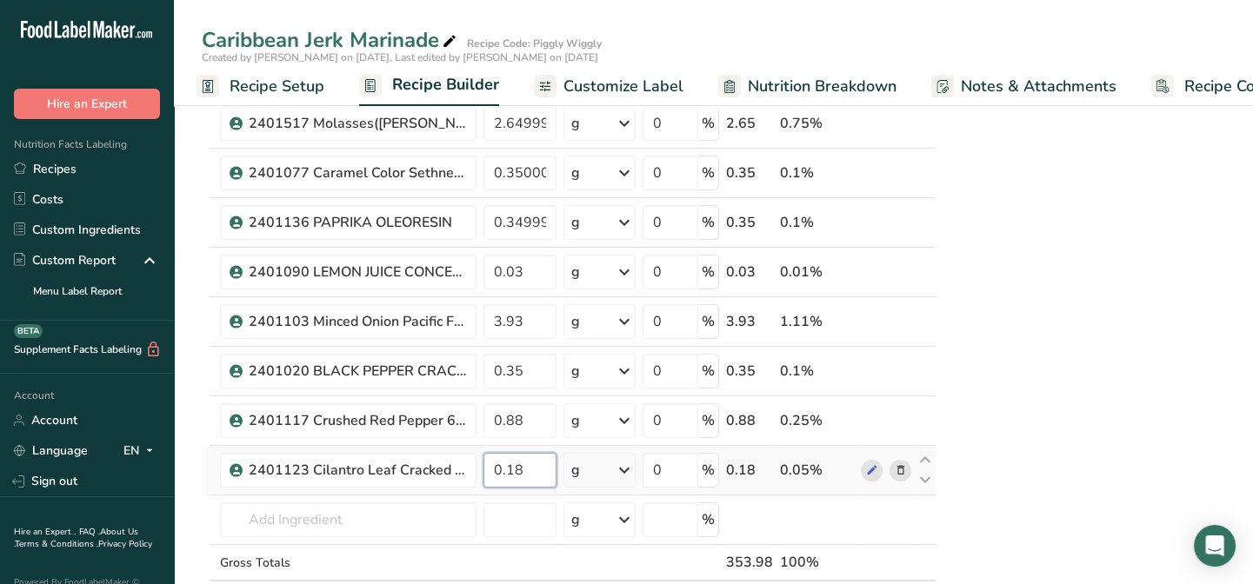
click at [531, 471] on input "0.18" at bounding box center [520, 470] width 73 height 35
type input "0.177"
type input "0.885"
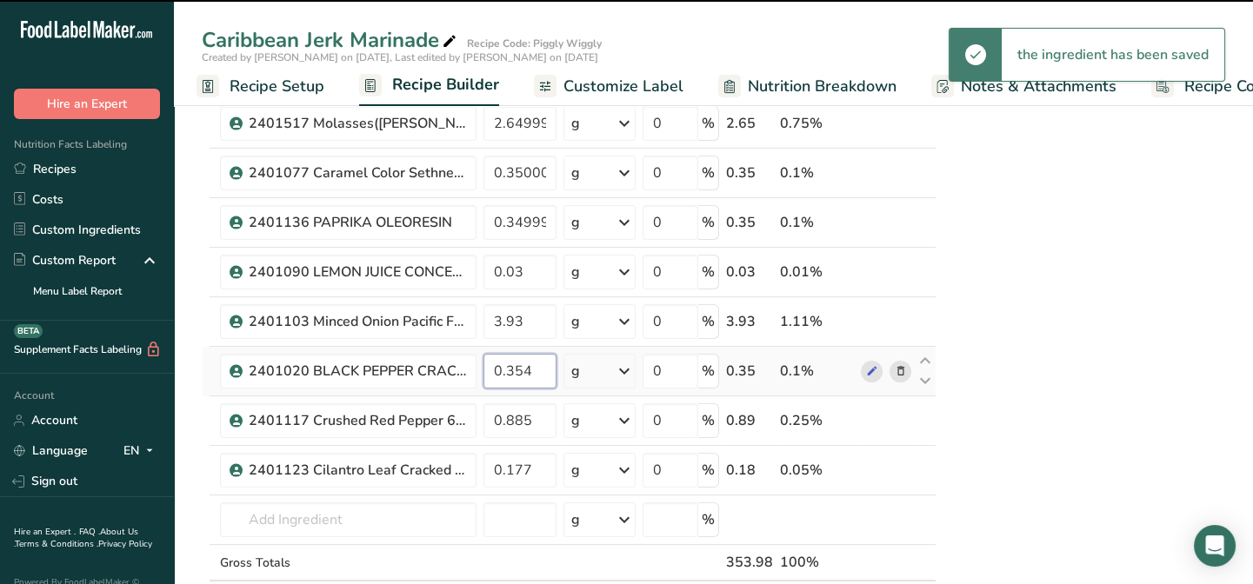
type input "0.35"
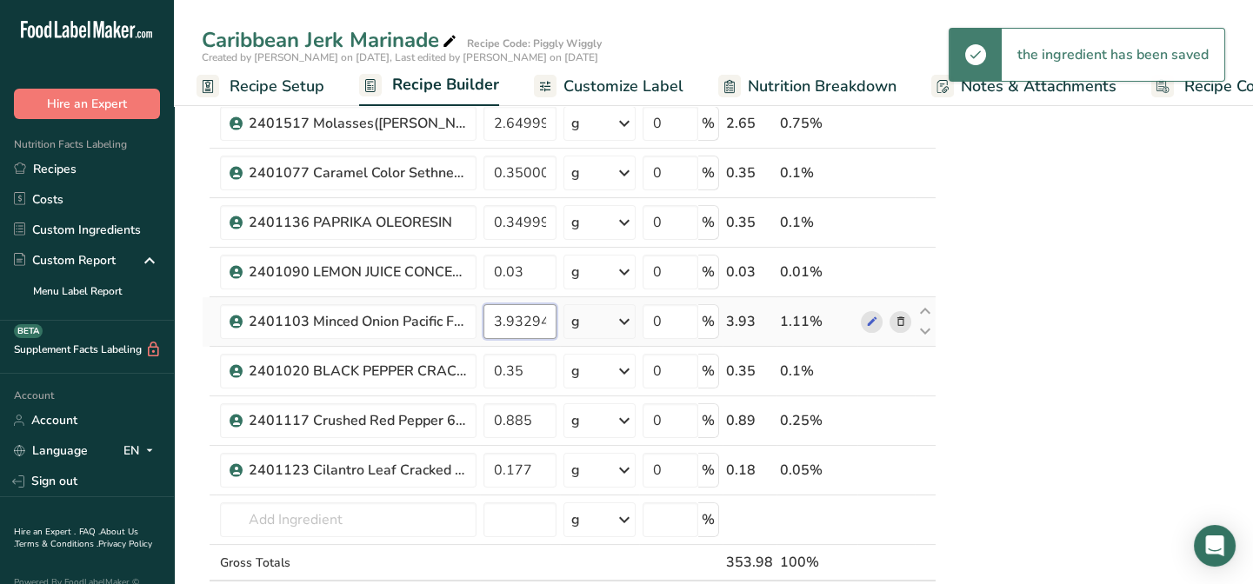
click at [520, 318] on input "3.93294" at bounding box center [520, 321] width 73 height 35
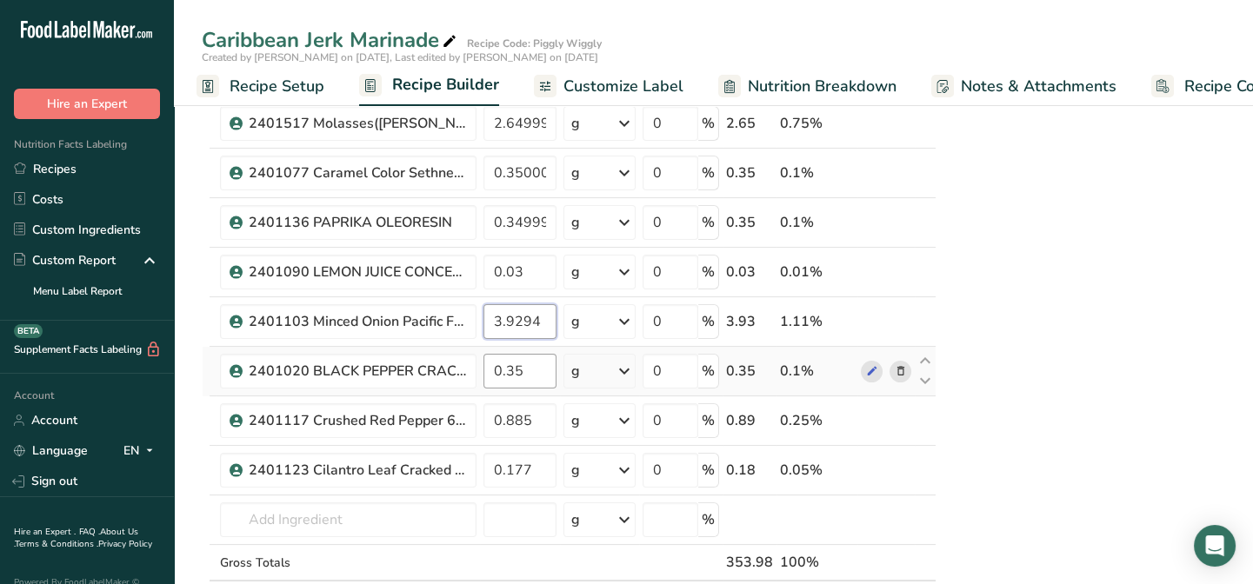
type input "3.9294"
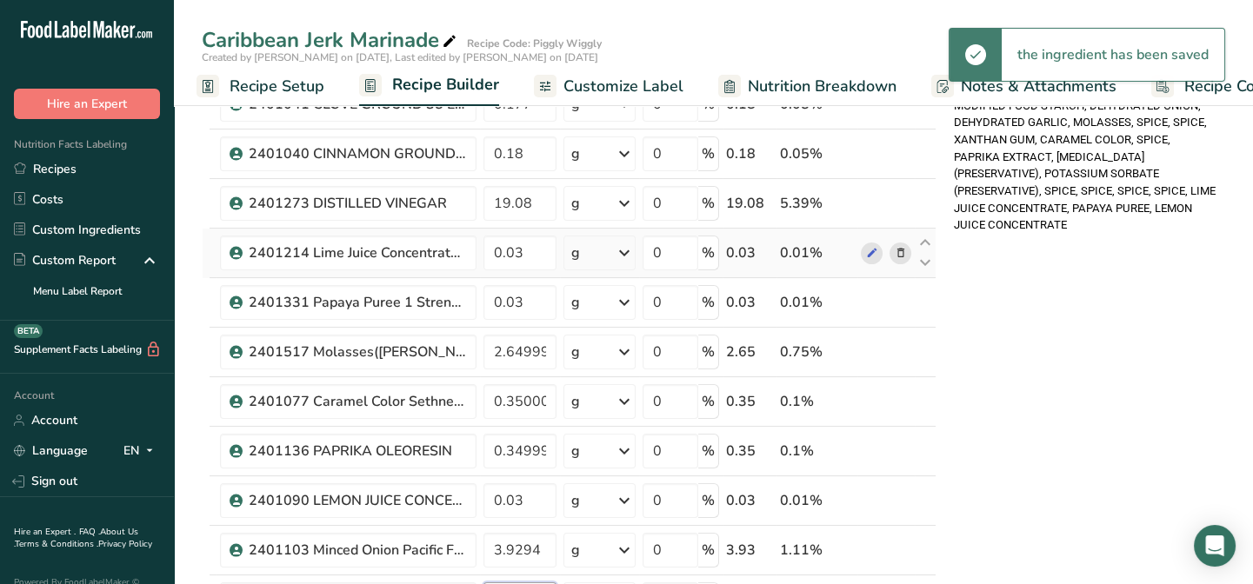
scroll to position [632, 0]
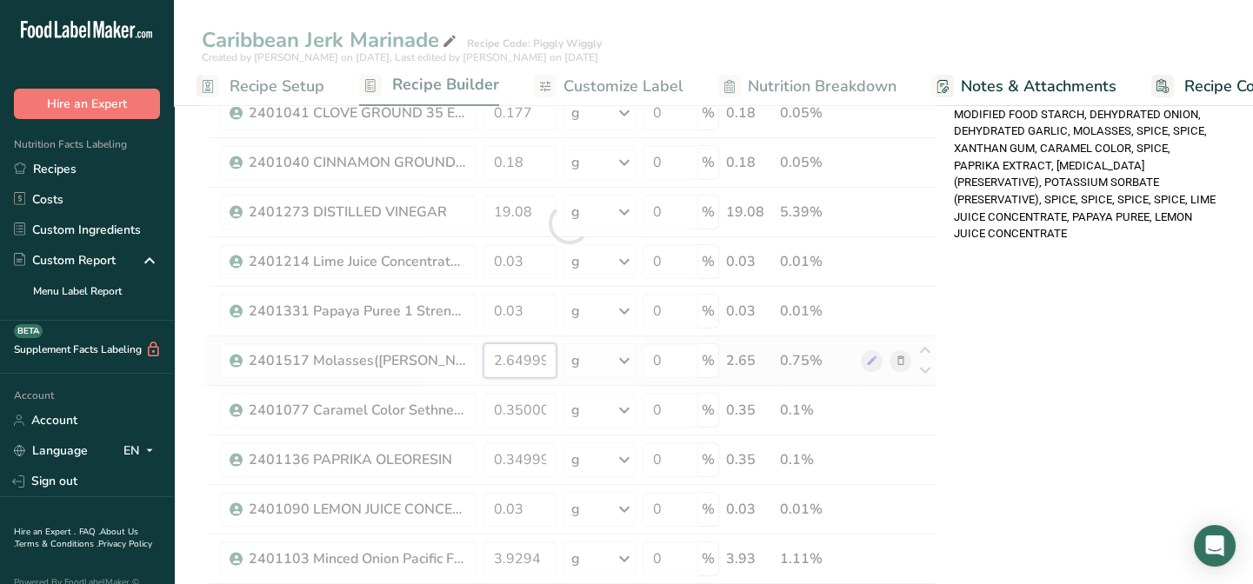
click at [548, 355] on div "Ingredient * Amount * Unit * Waste * .a-a{fill:#347362;}.b-a{fill:#fff;} Grams …" at bounding box center [569, 224] width 735 height 1336
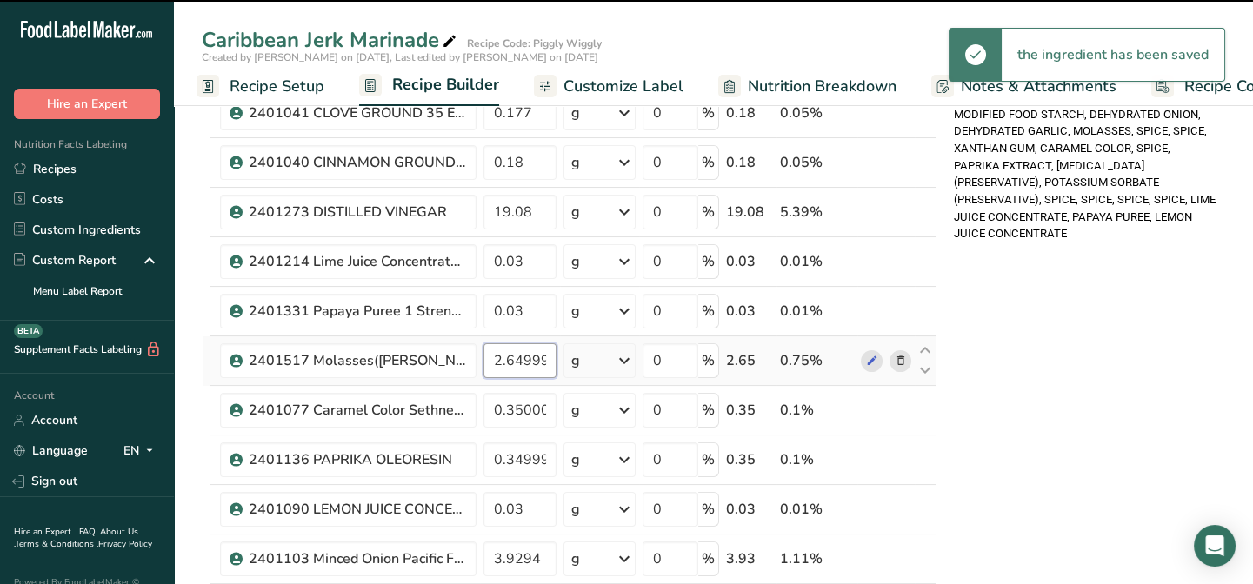
click at [549, 357] on input "2.64999" at bounding box center [520, 361] width 73 height 35
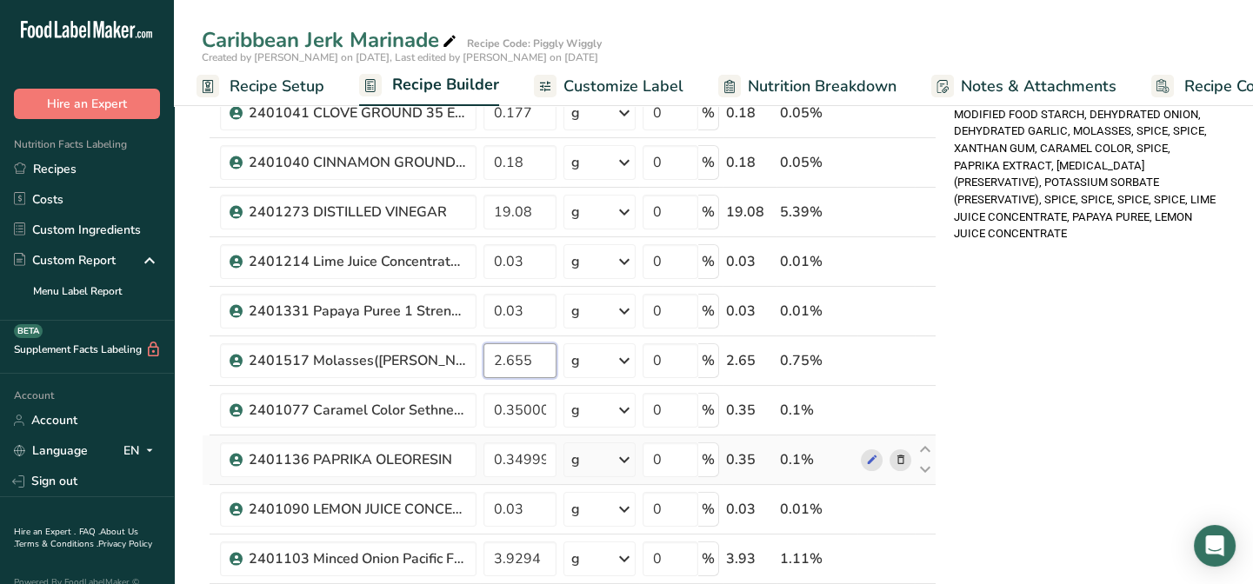
type input "2.655"
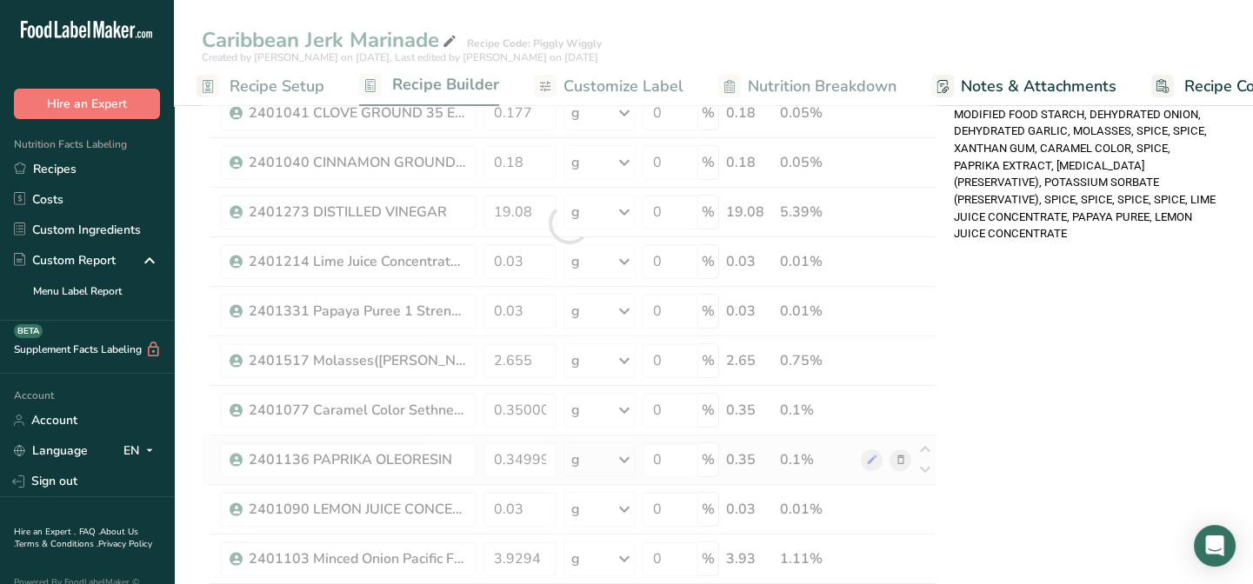
click at [594, 452] on div "Ingredient * Amount * Unit * Waste * .a-a{fill:#347362;}.b-a{fill:#fff;} Grams …" at bounding box center [569, 224] width 735 height 1336
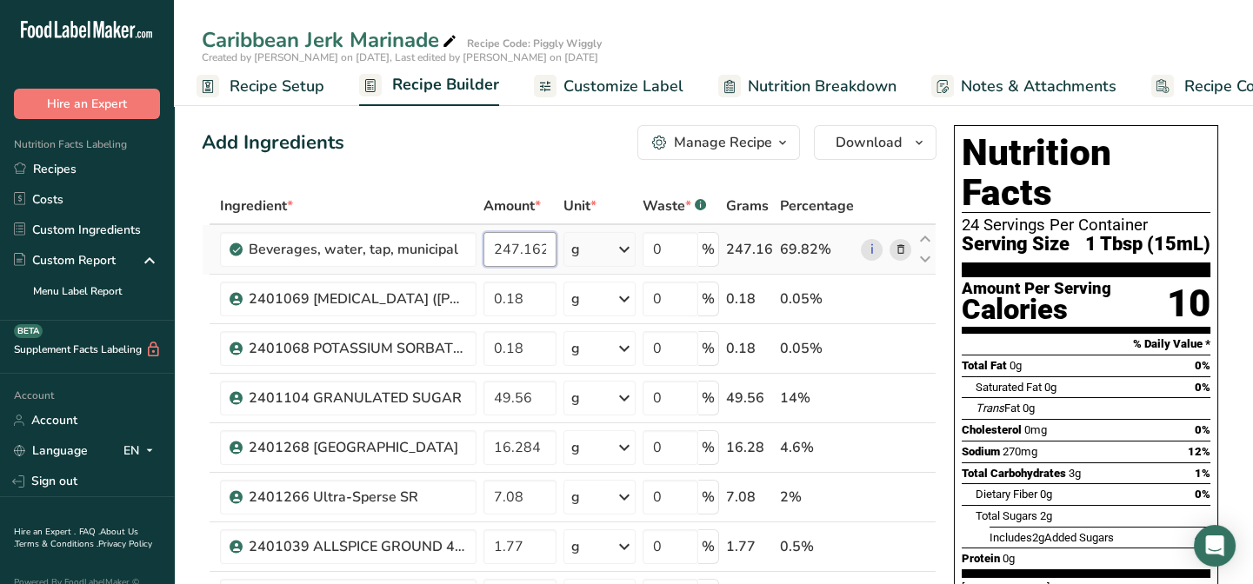
scroll to position [0, 8]
click at [547, 250] on input "247.1628" at bounding box center [520, 249] width 73 height 35
drag, startPoint x: 518, startPoint y: 248, endPoint x: 559, endPoint y: 248, distance: 40.9
click at [559, 248] on td "247.1628" at bounding box center [520, 250] width 80 height 50
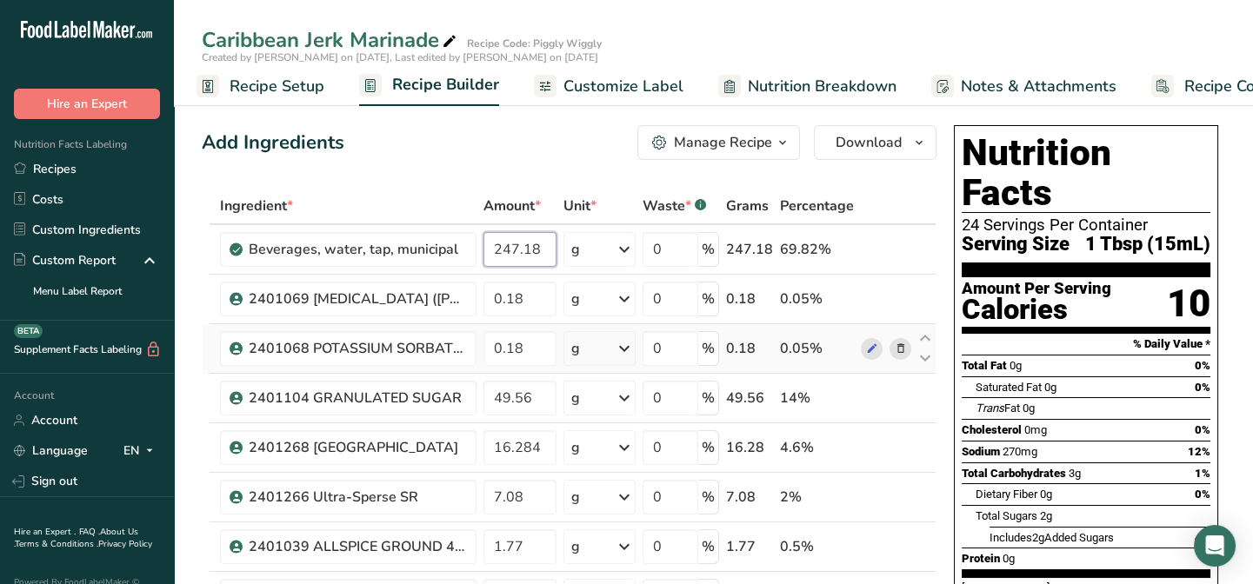
type input "247.18"
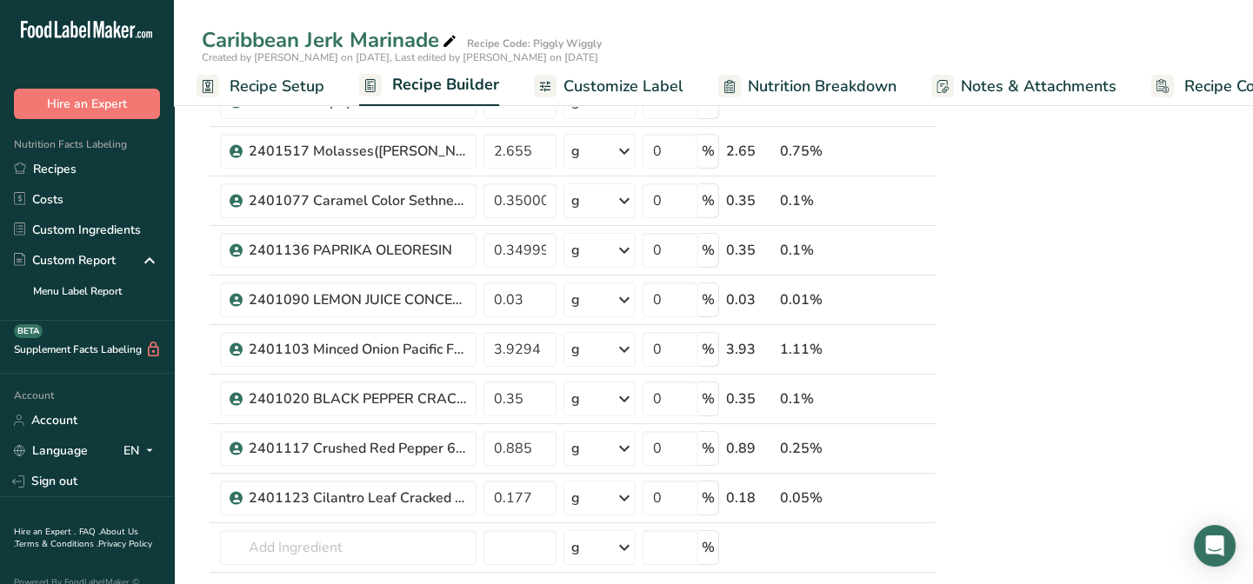
scroll to position [791, 0]
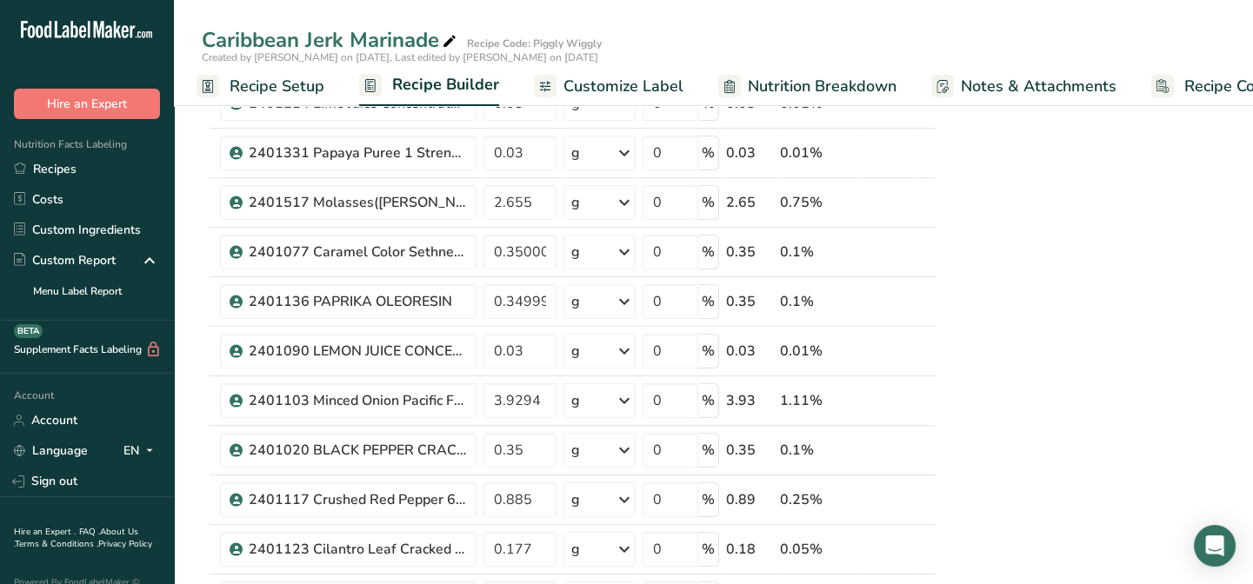
click at [619, 83] on span "Customize Label" at bounding box center [624, 86] width 120 height 23
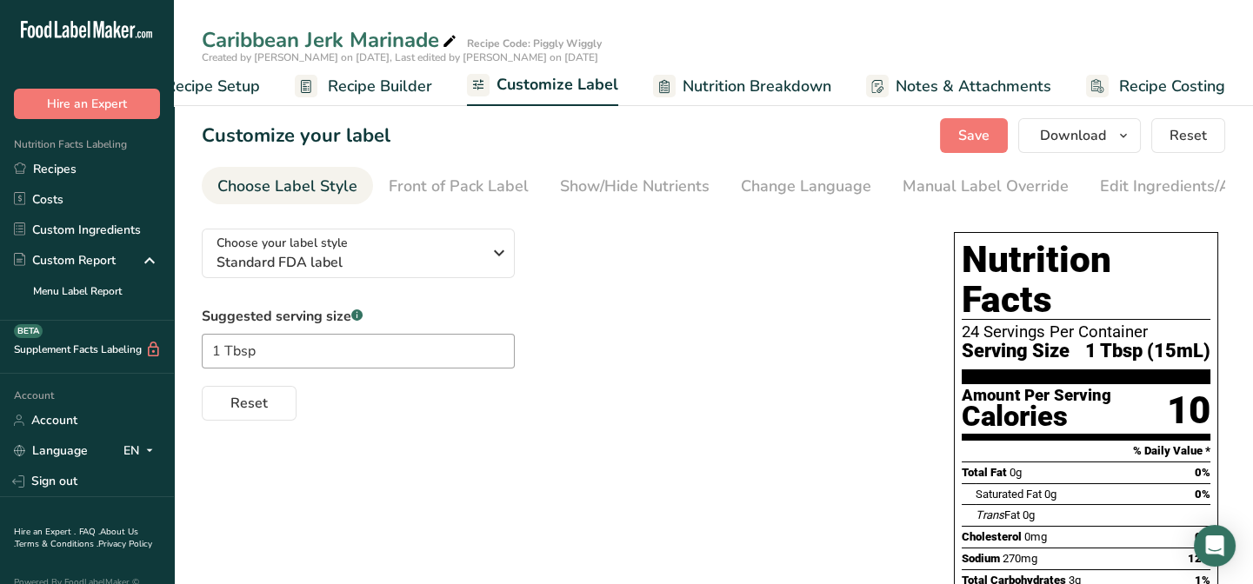
click at [516, 412] on div "Reset" at bounding box center [561, 400] width 718 height 42
click at [275, 351] on input "1 Tbsp" at bounding box center [358, 351] width 313 height 35
click at [1109, 190] on div "Edit Ingredients/Allergens List" at bounding box center [1210, 186] width 221 height 23
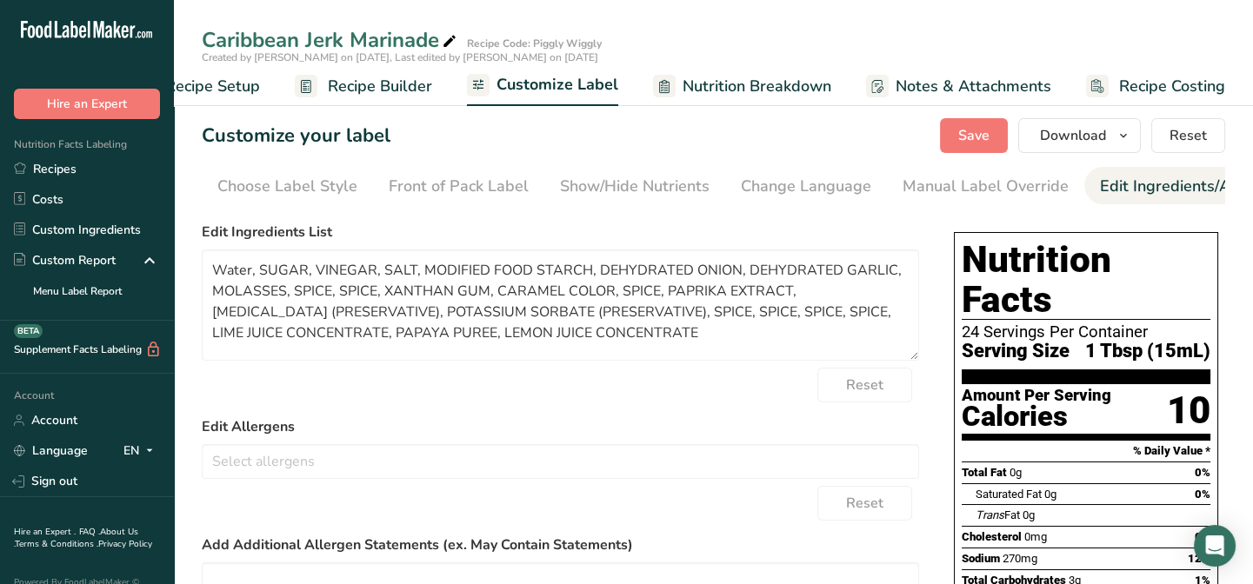
scroll to position [0, 239]
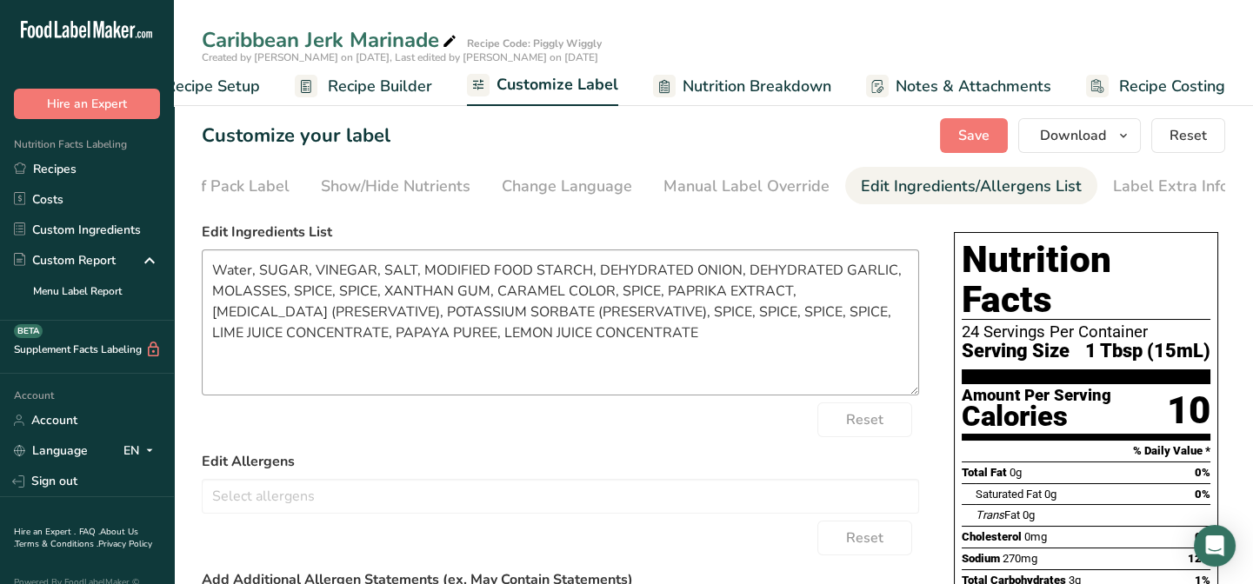
drag, startPoint x: 912, startPoint y: 361, endPoint x: 905, endPoint y: 397, distance: 36.3
click at [912, 396] on textarea "Water, SUGAR, VINEGAR, SALT, MODIFIED FOOD STARCH, DEHYDRATED ONION, DEHYDRATED…" at bounding box center [561, 323] width 718 height 146
click at [254, 270] on textarea "Water, SUGAR, VINEGAR, SALT, MODIFIED FOOD STARCH, DEHYDRATED ONION, DEHYDRATED…" at bounding box center [561, 323] width 718 height 147
click at [253, 271] on textarea "Water, SUGAR, VINEGAR, SALT, MODIFIED FOOD STARCH, DEHYDRATED ONION, DEHYDRATED…" at bounding box center [561, 323] width 718 height 147
click at [252, 273] on textarea "Water, SUGAR, VINEGAR, SALT, MODIFIED FOOD STARCH, DEHYDRATED ONION, DEHYDRATED…" at bounding box center [561, 323] width 718 height 147
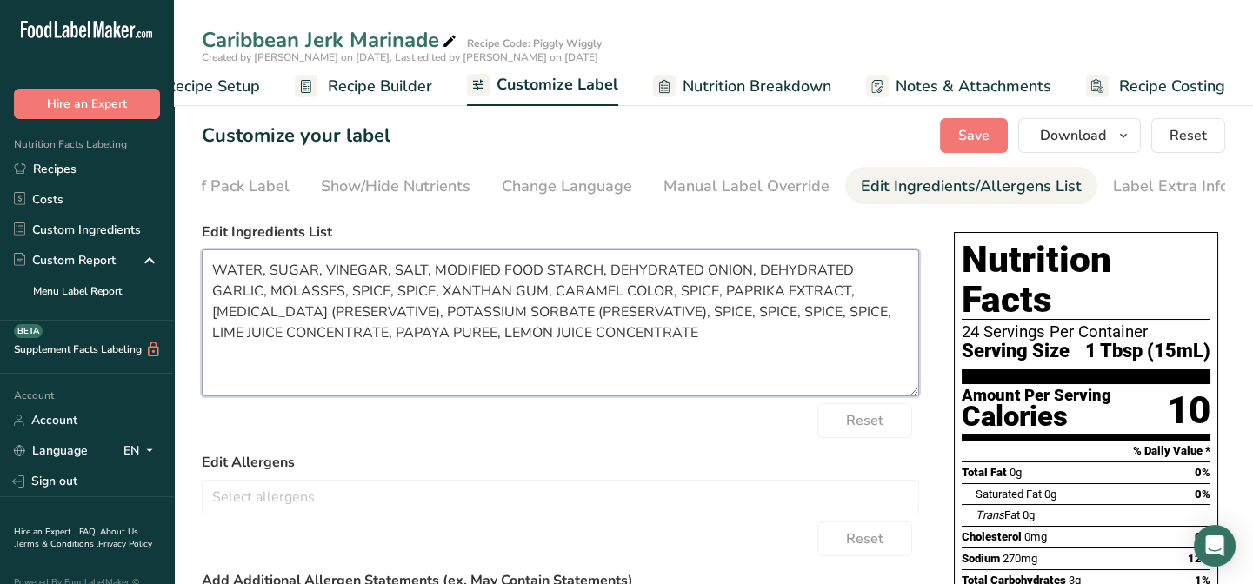
click at [326, 271] on textarea "WATER, SUGAR, VINEGAR, SALT, MODIFIED FOOD STARCH, DEHYDRATED ONION, DEHYDRATED…" at bounding box center [561, 323] width 718 height 147
drag, startPoint x: 461, startPoint y: 277, endPoint x: 322, endPoint y: 278, distance: 139.2
click at [324, 280] on textarea "WATER, SUGAR, DISTILLED VINEGAR, SALT, MODIFIED FOOD STARCH, DEHYDRATED ONION, …" at bounding box center [561, 323] width 718 height 147
click at [267, 273] on textarea "WATER, SUGAR, SALT, MODIFIED FOOD STARCH, DEHYDRATED ONION, DEHYDRATED GARLIC, …" at bounding box center [561, 323] width 718 height 147
click at [270, 271] on textarea "WATER, SUGAR, SALT, MODIFIED FOOD STARCH, DEHYDRATED ONION, DEHYDRATED GARLIC, …" at bounding box center [561, 323] width 718 height 147
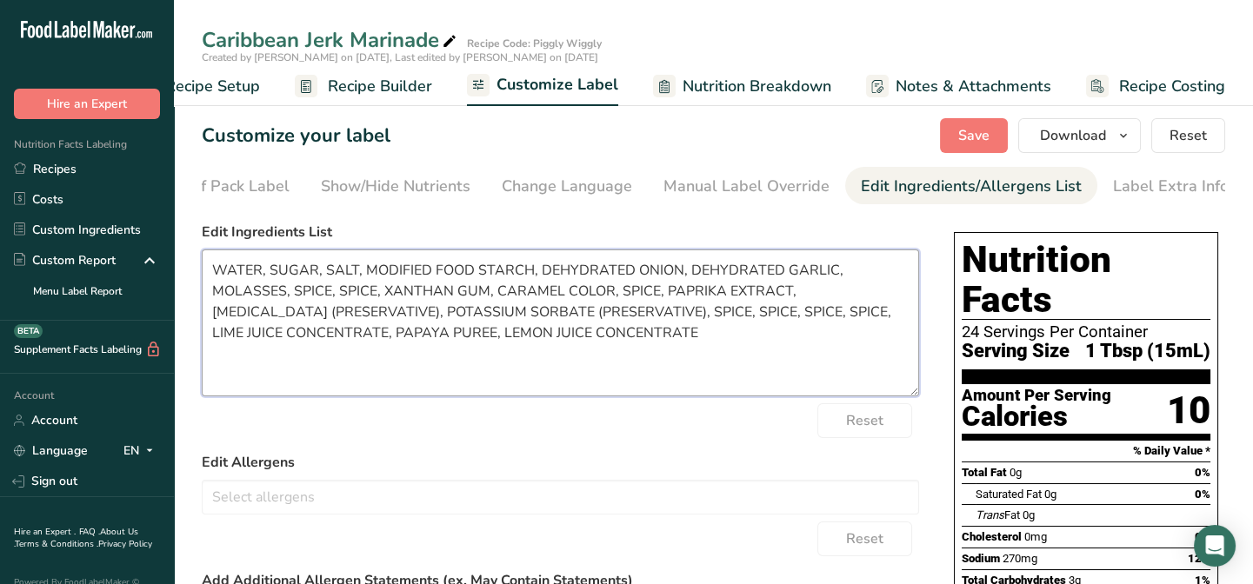
paste textarea "DISTILLED VINEGAR,"
click at [504, 276] on textarea "WATER, DISTILLED VINEGAR, SUGAR, SALT, MODIFIED FOOD STARCH, DEHYDRATED ONION, …" at bounding box center [561, 323] width 718 height 147
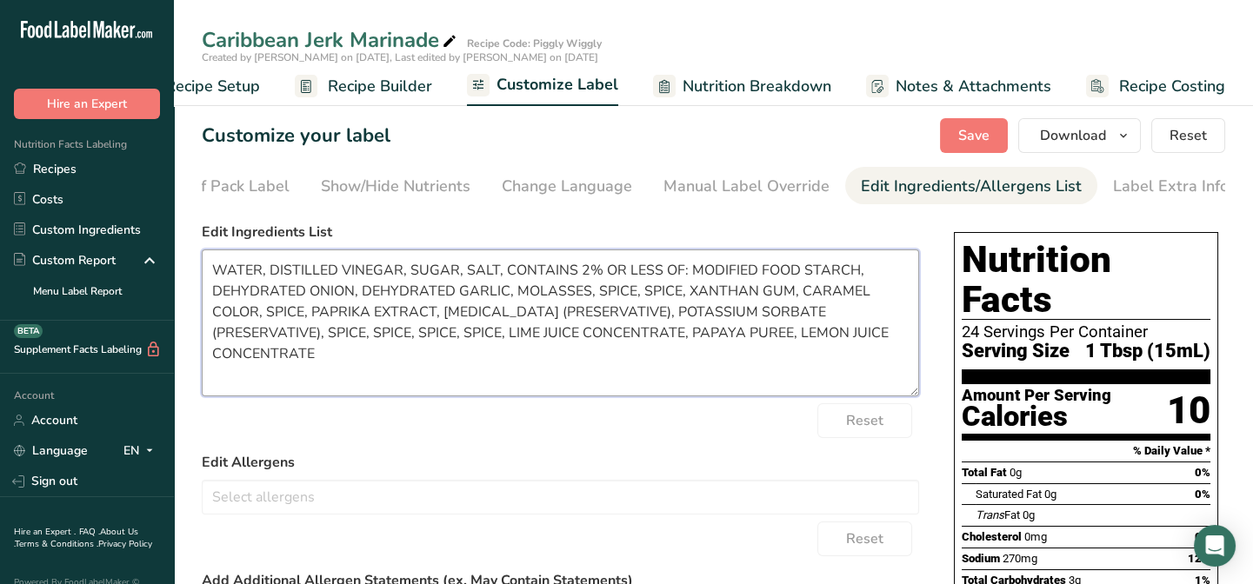
click at [860, 271] on textarea "WATER, DISTILLED VINEGAR, SUGAR, SALT, CONTAINS 2% OR LESS OF: MODIFIED FOOD ST…" at bounding box center [561, 323] width 718 height 147
drag, startPoint x: 687, startPoint y: 339, endPoint x: 511, endPoint y: 341, distance: 176.6
click at [511, 341] on textarea "WATER, DISTILLED VINEGAR, SUGAR, SALT, CONTAINS 2% OR LESS OF: MODIFIED FOOD ST…" at bounding box center [561, 323] width 718 height 147
click at [860, 270] on textarea "WATER, DISTILLED VINEGAR, SUGAR, SALT, CONTAINS 2% OR LESS OF: MODIFIED FOOD ST…" at bounding box center [561, 323] width 718 height 147
paste textarea "LIME JUICE CONCENTRATE,"
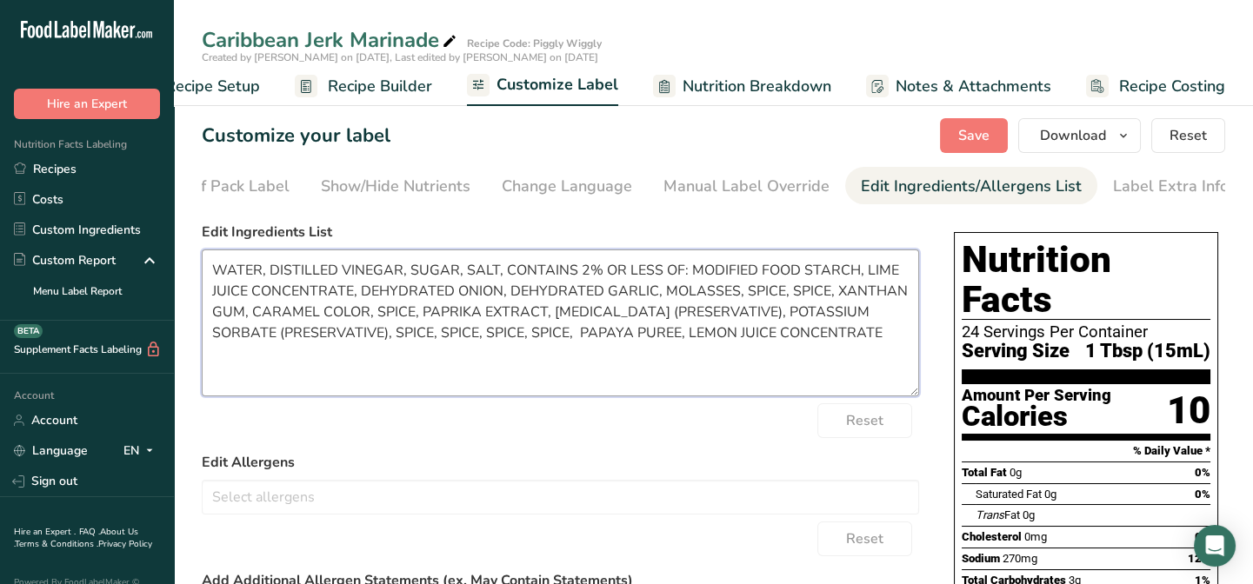
drag, startPoint x: 685, startPoint y: 339, endPoint x: 579, endPoint y: 334, distance: 105.4
click at [579, 334] on textarea "WATER, DISTILLED VINEGAR, SUGAR, SALT, CONTAINS 2% OR LESS OF: MODIFIED FOOD ST…" at bounding box center [561, 323] width 718 height 147
click at [357, 289] on textarea "WATER, DISTILLED VINEGAR, SUGAR, SALT, CONTAINS 2% OR LESS OF: MODIFIED FOOD ST…" at bounding box center [561, 323] width 718 height 147
paste textarea "PAPAYA PUREE,"
drag, startPoint x: 776, startPoint y: 340, endPoint x: 591, endPoint y: 336, distance: 185.3
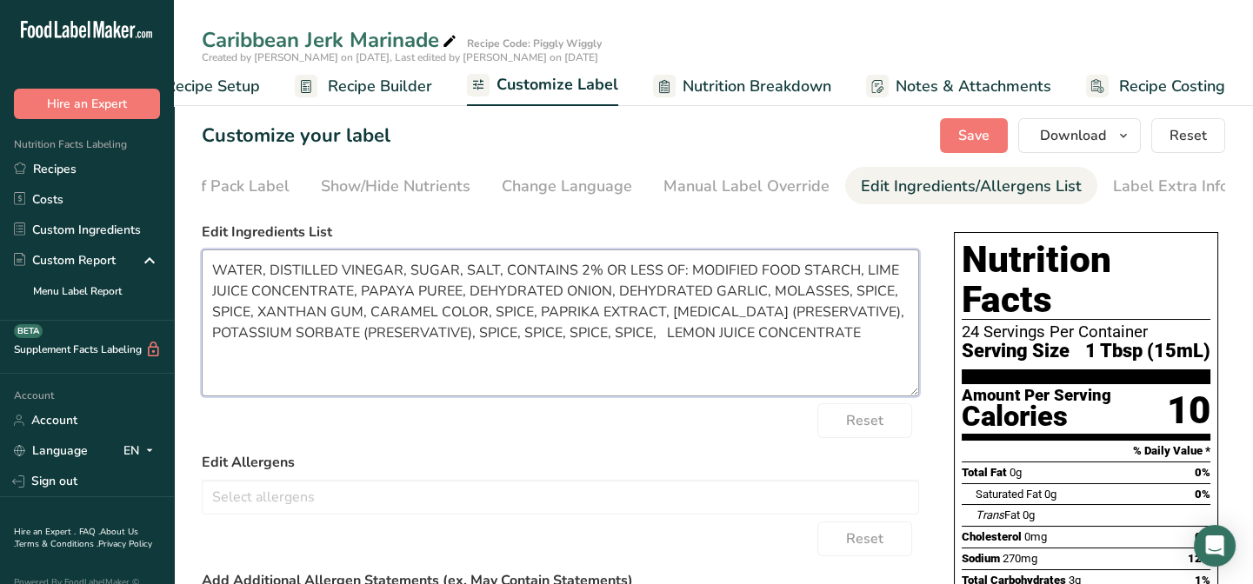
click at [591, 336] on textarea "WATER, DISTILLED VINEGAR, SUGAR, SALT, CONTAINS 2% OR LESS OF: MODIFIED FOOD ST…" at bounding box center [561, 323] width 718 height 147
drag, startPoint x: 534, startPoint y: 318, endPoint x: 495, endPoint y: 317, distance: 39.1
click at [495, 317] on textarea "WATER, DISTILLED VINEGAR, SUGAR, SALT, CONTAINS 2% OR LESS OF: MODIFIED FOOD ST…" at bounding box center [561, 323] width 718 height 147
drag, startPoint x: 252, startPoint y: 318, endPoint x: 209, endPoint y: 314, distance: 43.7
click at [210, 314] on textarea "WATER, DISTILLED VINEGAR, SUGAR, SALT, CONTAINS 2% OR LESS OF: MODIFIED FOOD ST…" at bounding box center [561, 323] width 718 height 147
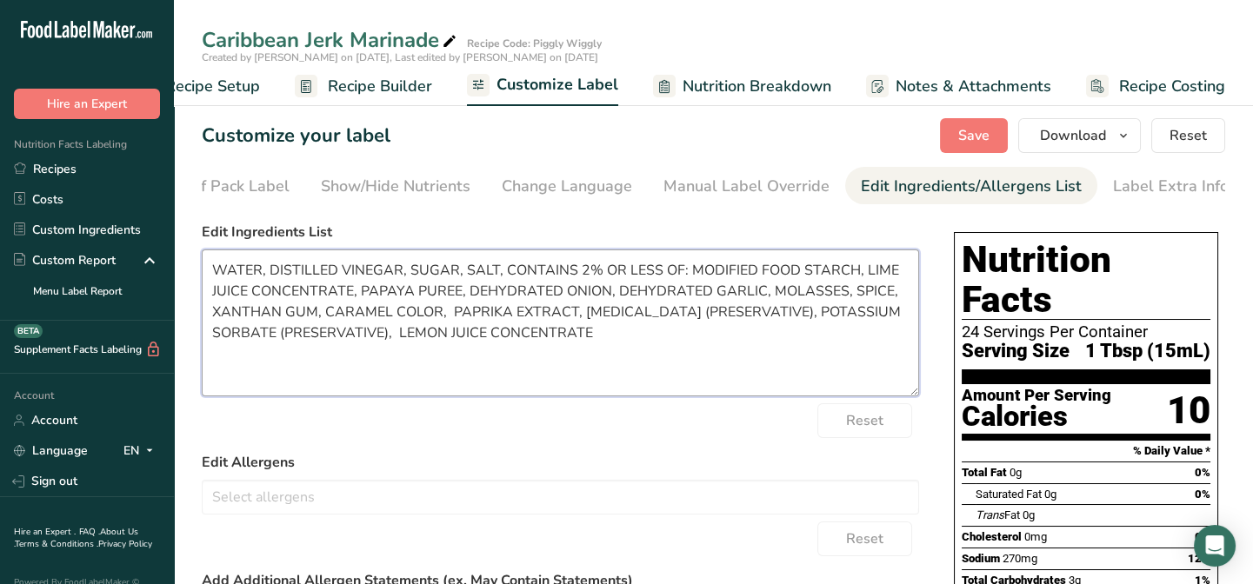
drag, startPoint x: 890, startPoint y: 295, endPoint x: 852, endPoint y: 297, distance: 38.3
click at [852, 297] on textarea "WATER, DISTILLED VINEGAR, SUGAR, SALT, CONTAINS 2% OR LESS OF: MODIFIED FOOD ST…" at bounding box center [561, 323] width 718 height 147
click at [469, 295] on textarea "WATER, DISTILLED VINEGAR, SUGAR, SALT, CONTAINS 2% OR LESS OF: MODIFIED FOOD ST…" at bounding box center [561, 323] width 718 height 147
paste textarea "SPICE,"
drag, startPoint x: 820, startPoint y: 294, endPoint x: 672, endPoint y: 299, distance: 148.0
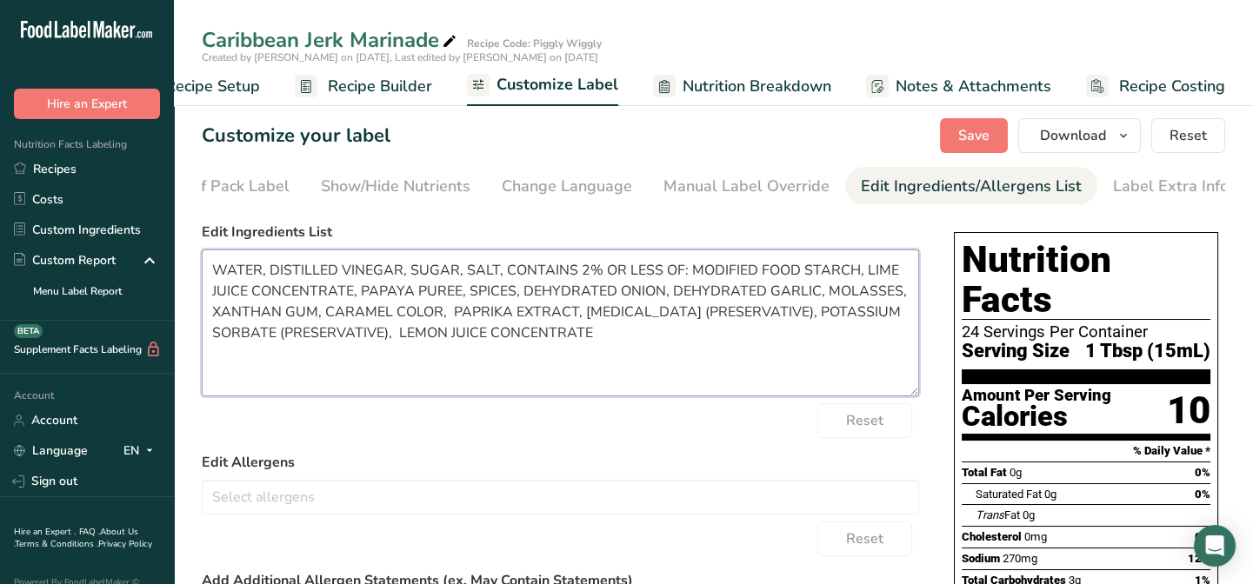
click at [671, 299] on textarea "WATER, DISTILLED VINEGAR, SUGAR, SALT, CONTAINS 2% OR LESS OF: MODIFIED FOOD ST…" at bounding box center [561, 323] width 718 height 147
click at [522, 288] on textarea "WATER, DISTILLED VINEGAR, SUGAR, SALT, CONTAINS 2% OR LESS OF: MODIFIED FOOD ST…" at bounding box center [561, 323] width 718 height 147
paste textarea "GARLIC, DEHYDRATED"
type textarea "WATER, DISTILLED VINEGAR, SUGAR, SALT, CONTAINS 2% OR LESS OF: MODIFIED FOOD ST…"
